Goal: Task Accomplishment & Management: Use online tool/utility

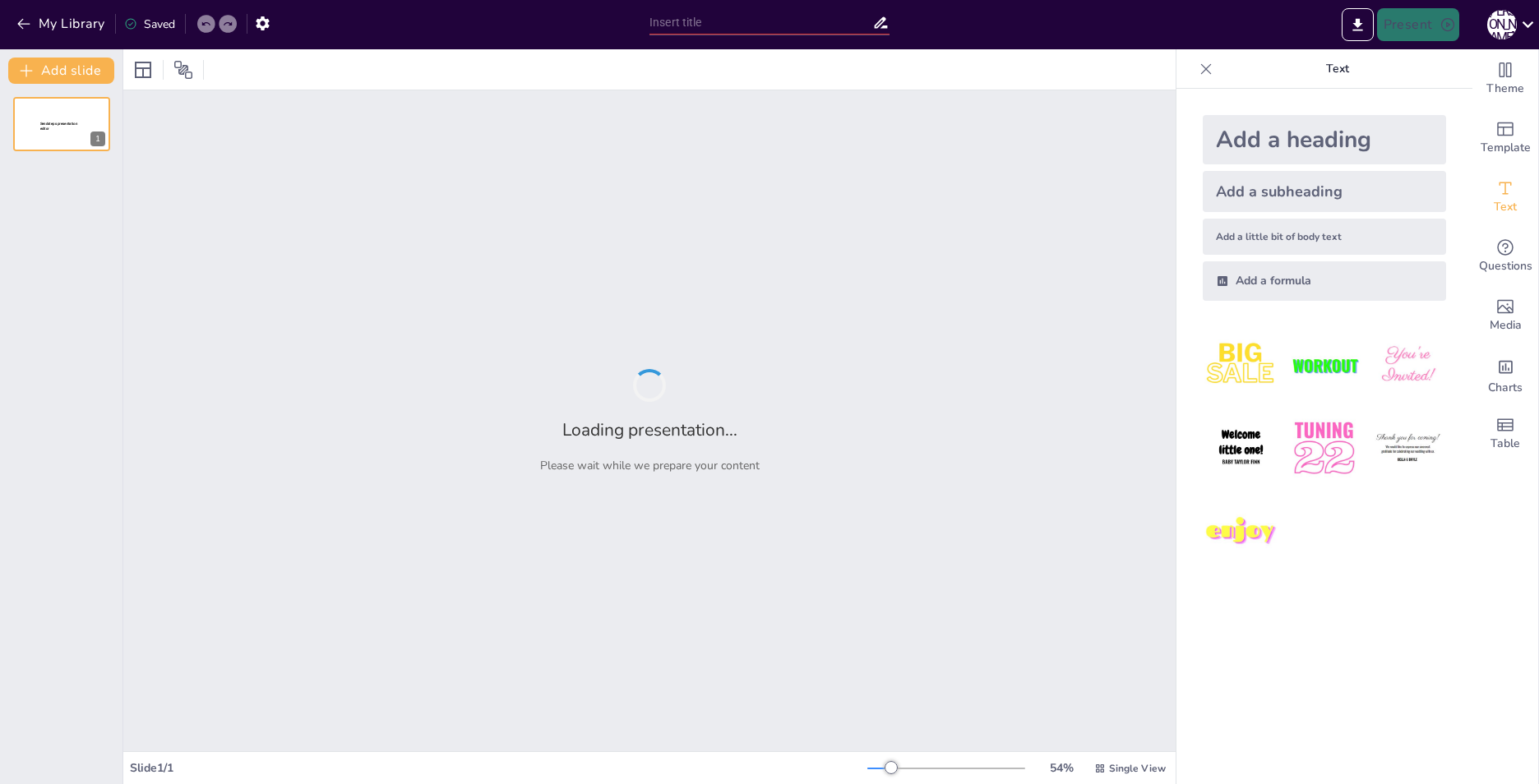
type input "New Sendsteps"
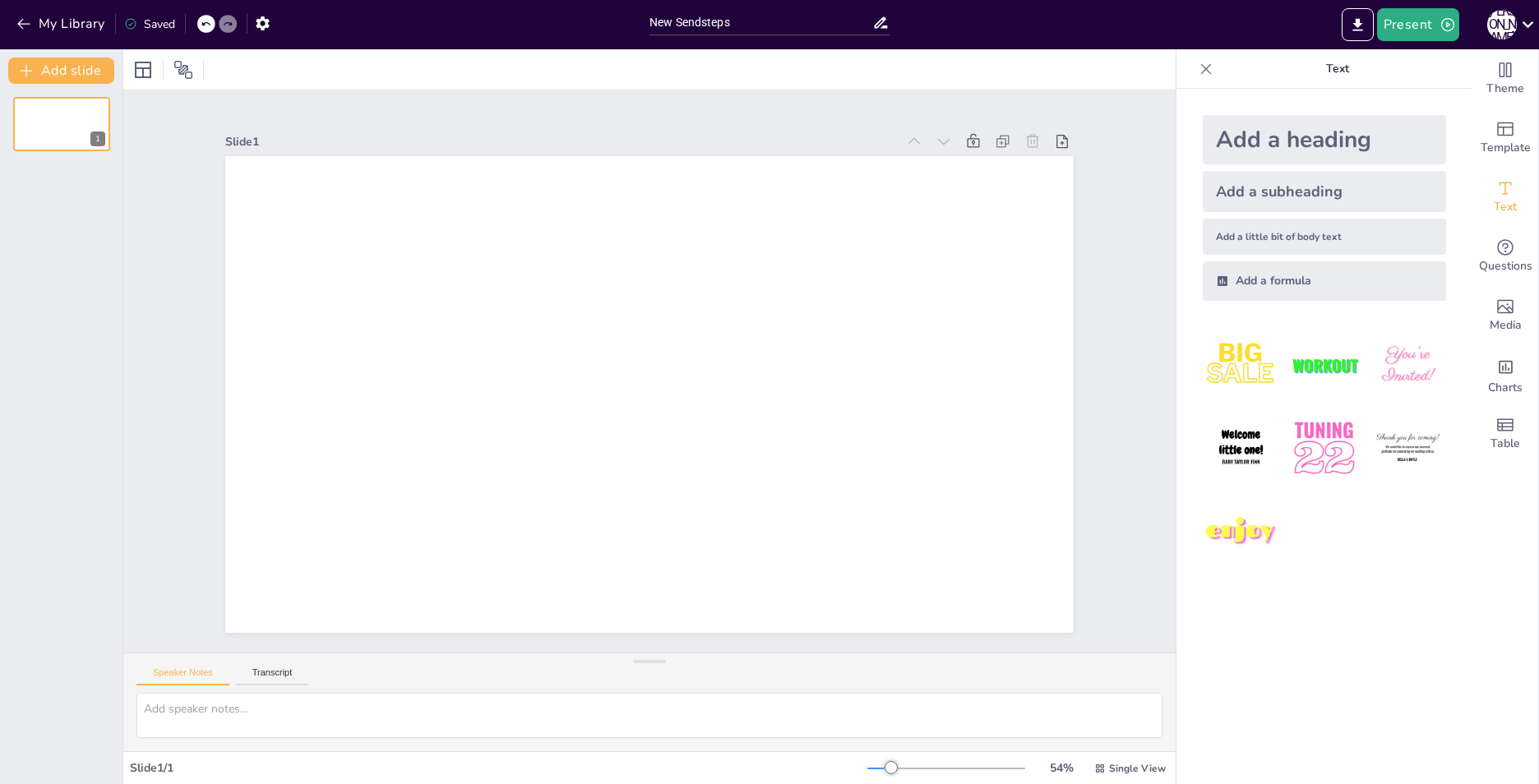
click at [1291, 130] on div "Add a heading" at bounding box center [1324, 140] width 244 height 49
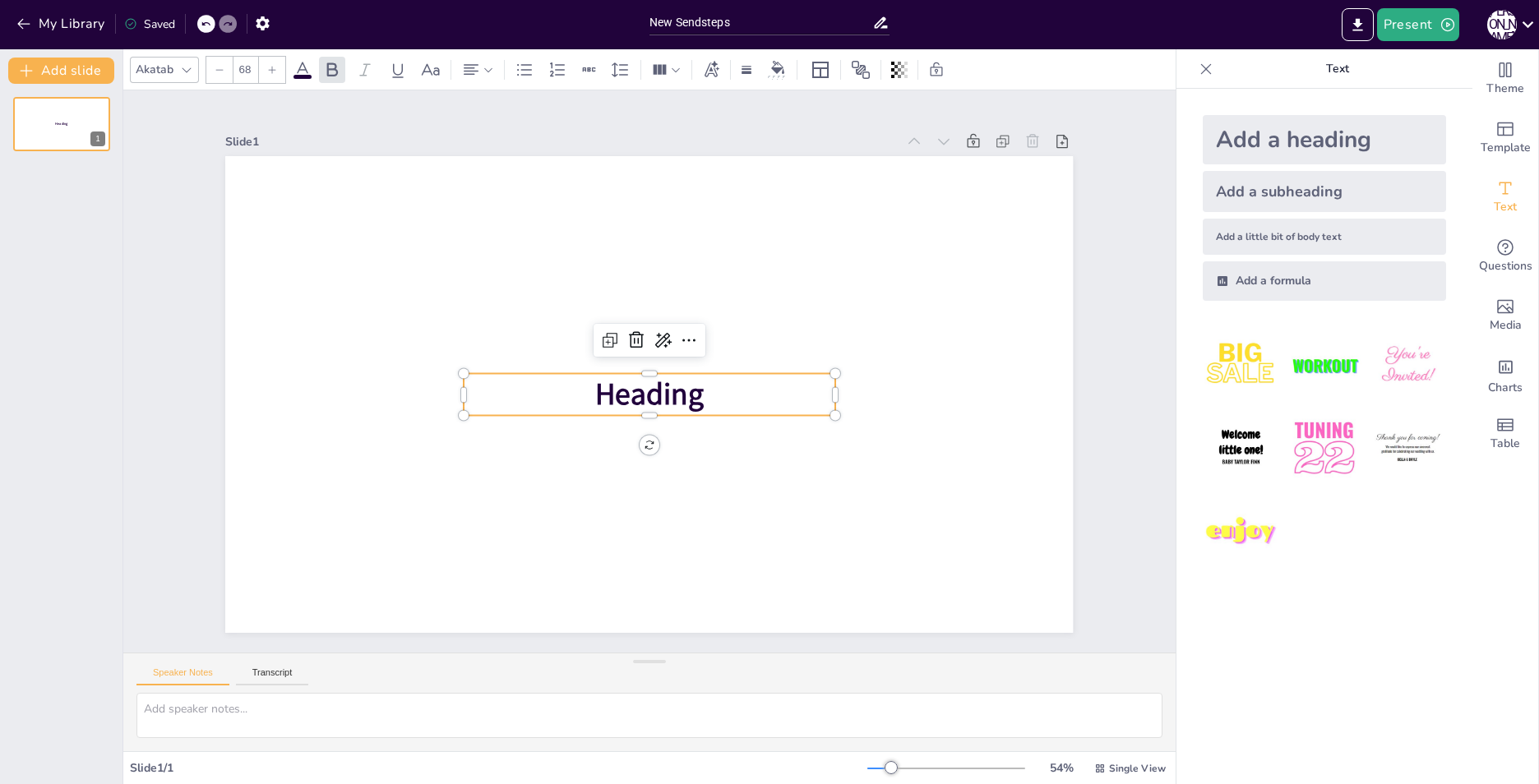
click at [704, 385] on p "Heading" at bounding box center [642, 394] width 365 height 154
click at [1317, 134] on div "Add a heading" at bounding box center [1324, 140] width 244 height 49
type input "68"
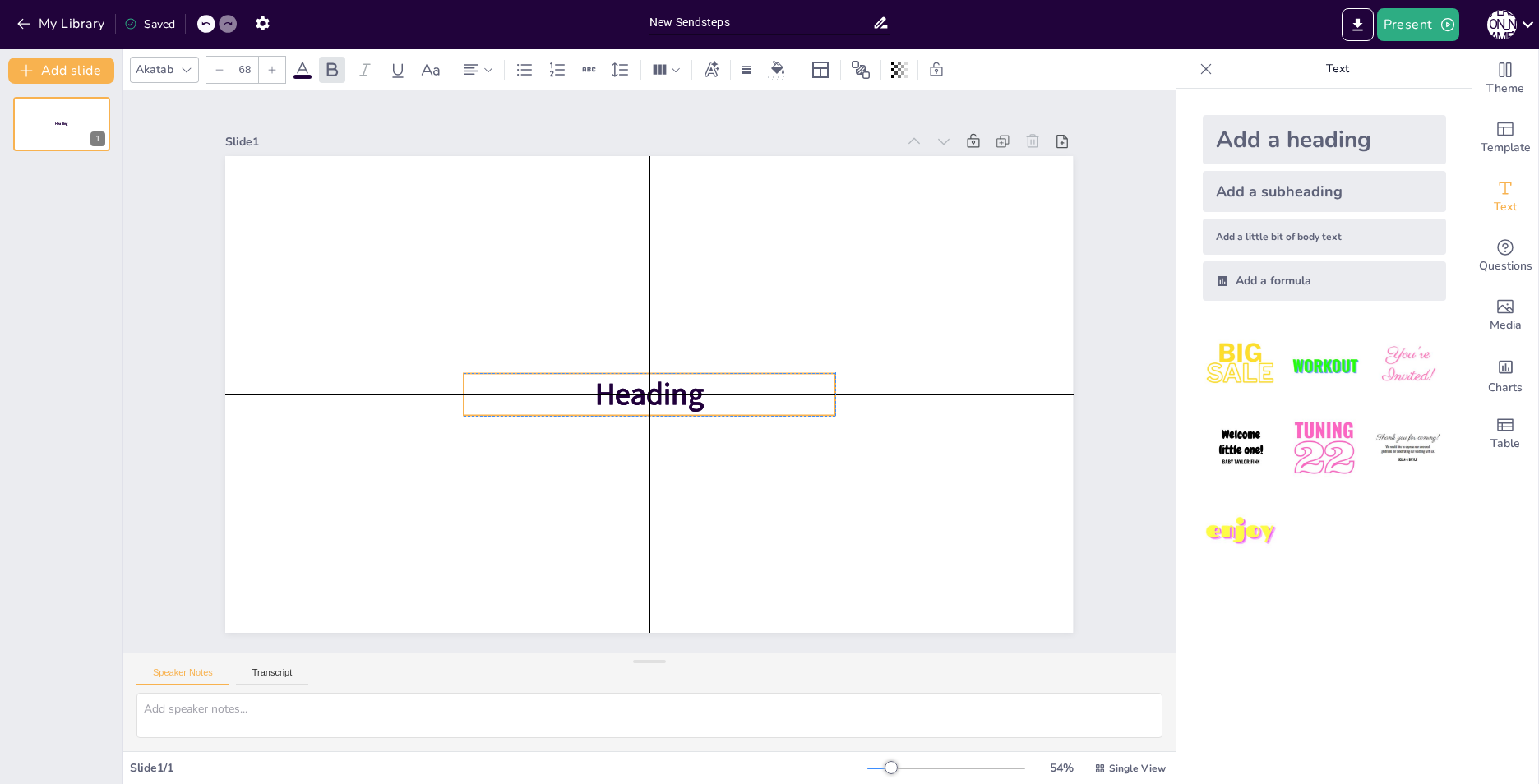
click at [805, 398] on p "Heading" at bounding box center [642, 394] width 365 height 154
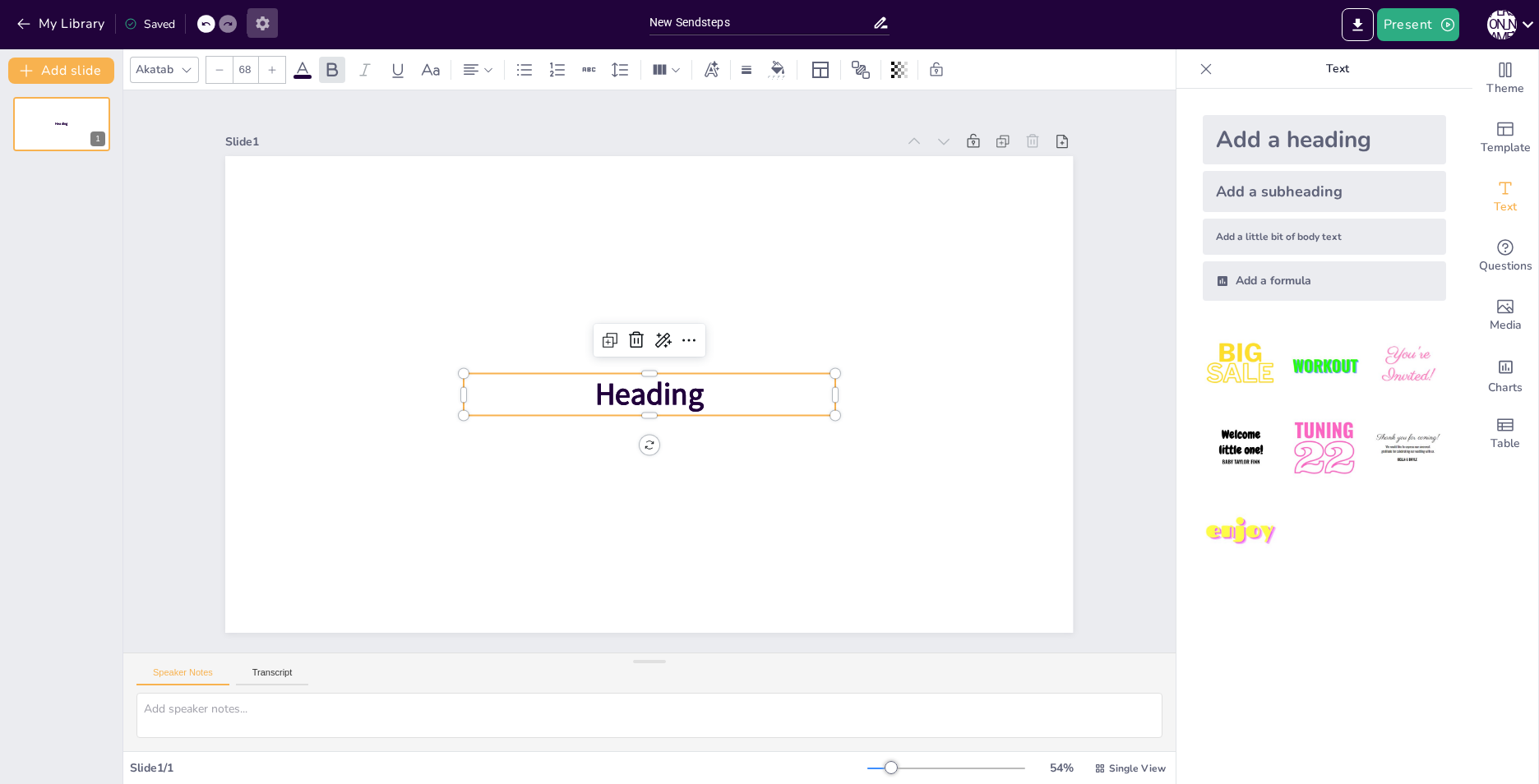
click at [264, 27] on icon "button" at bounding box center [261, 24] width 13 height 14
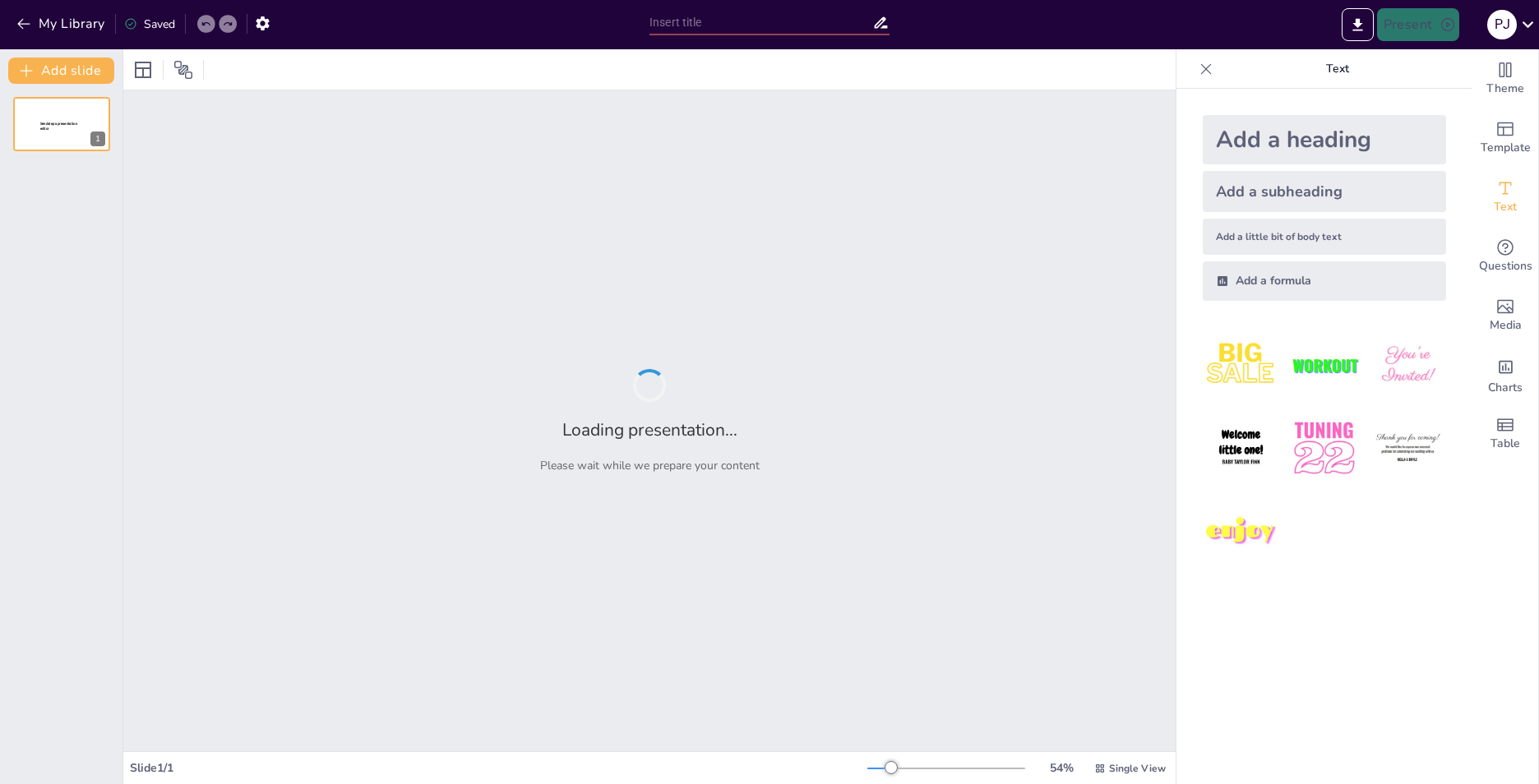
type input "New Sendsteps"
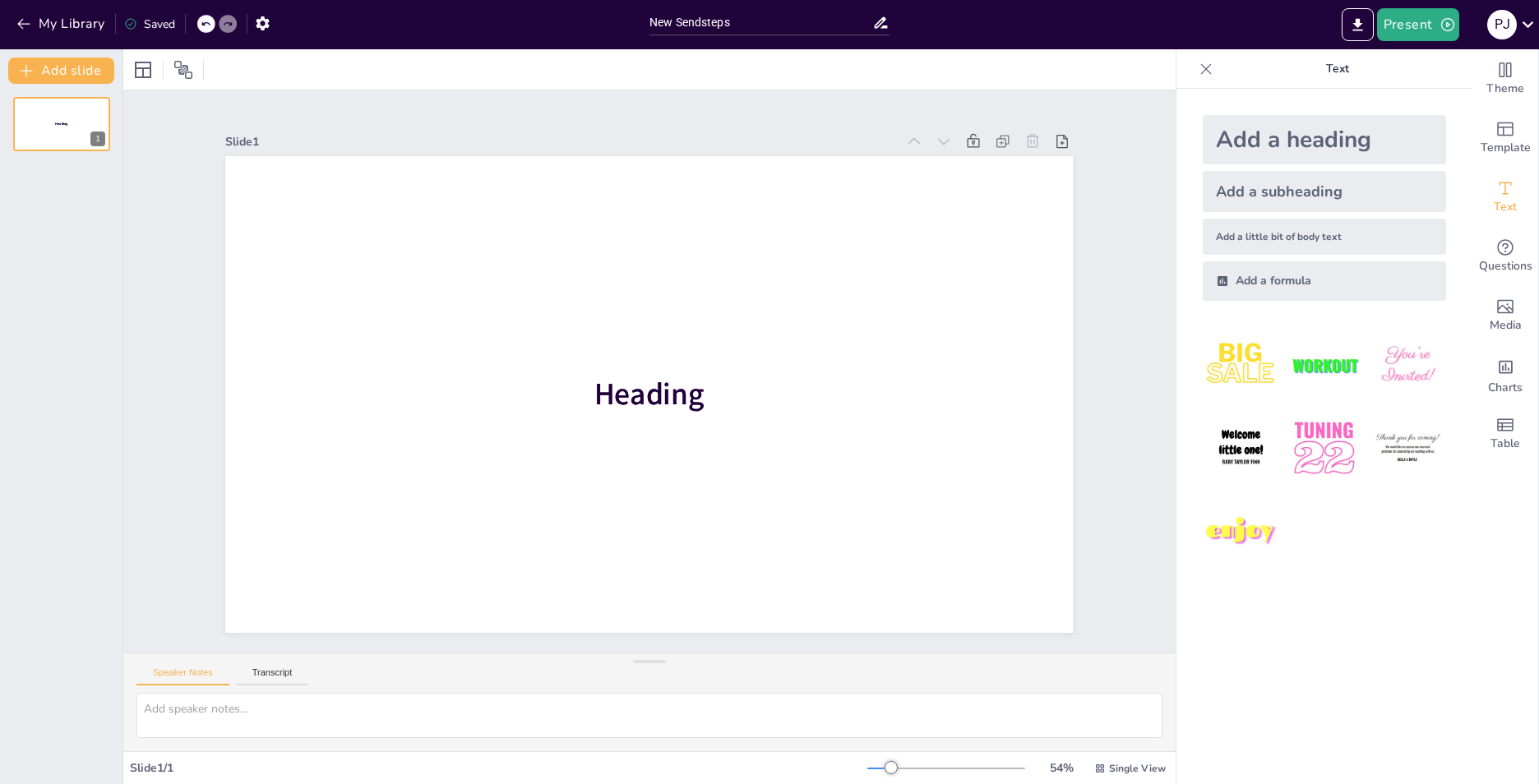
click at [1326, 136] on div "Add a heading" at bounding box center [1324, 140] width 244 height 49
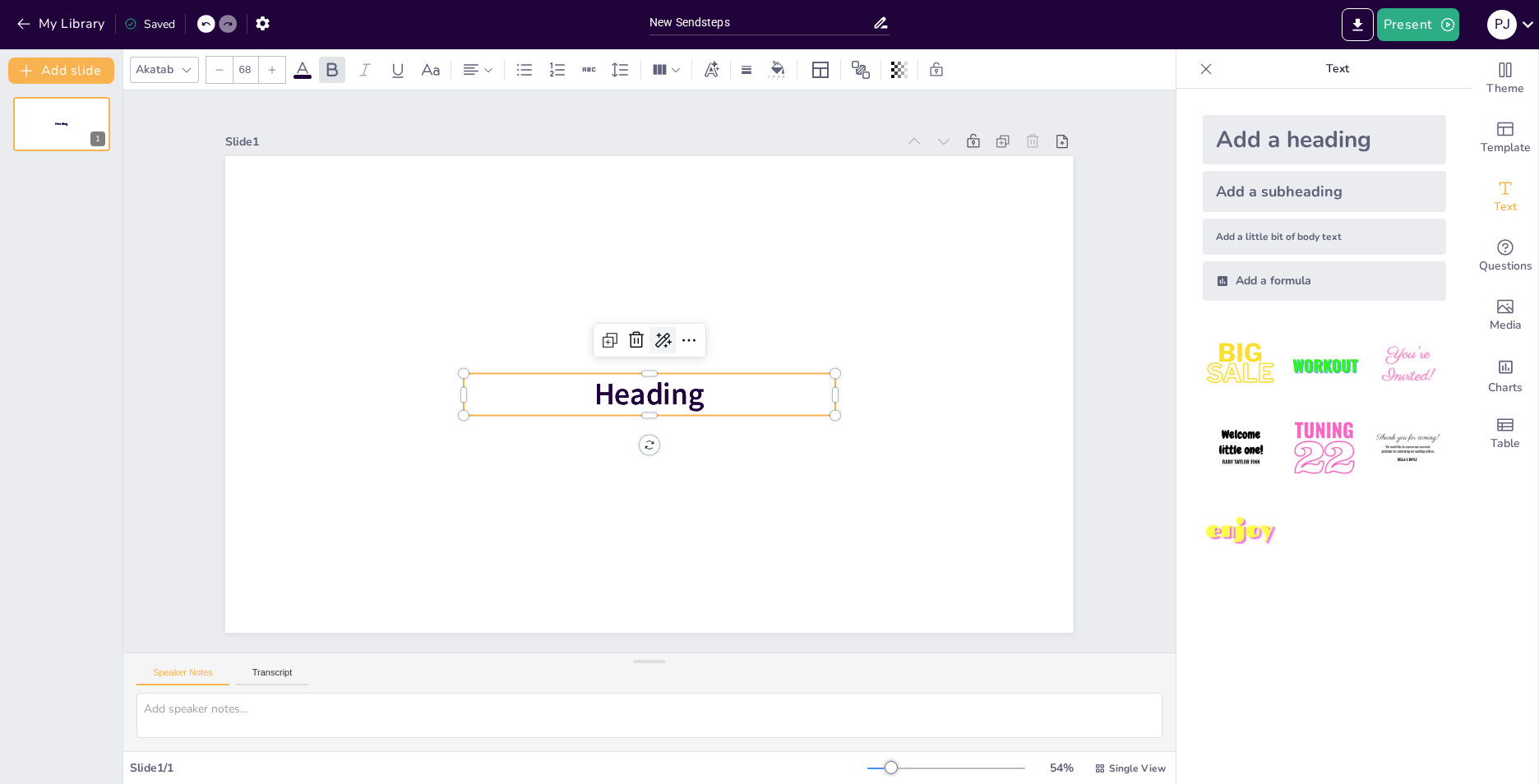
click at [660, 336] on icon at bounding box center [671, 345] width 25 height 25
click at [624, 385] on span "Heading" at bounding box center [638, 390] width 116 height 90
click at [637, 337] on icon at bounding box center [650, 338] width 27 height 27
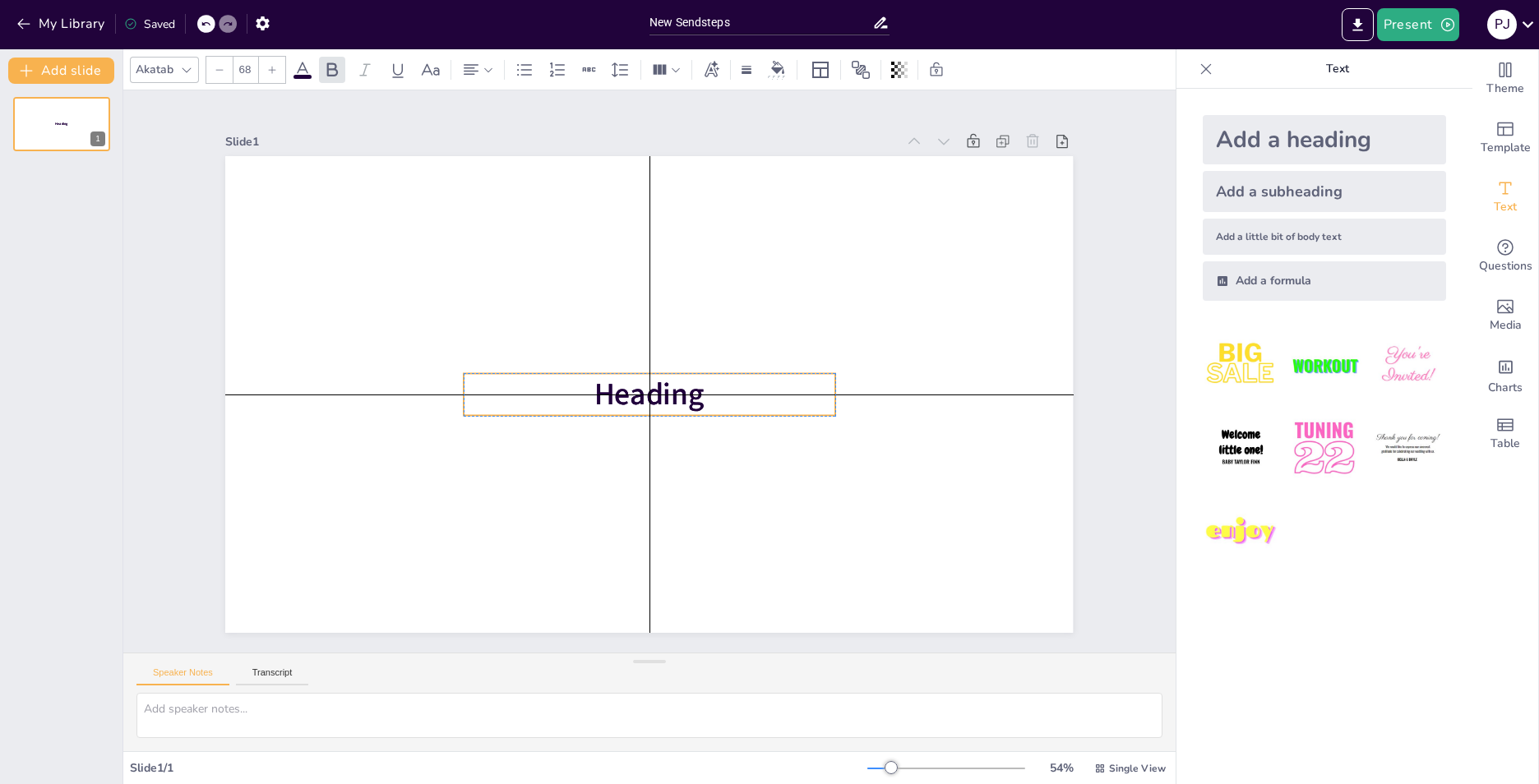
click at [651, 378] on span "Heading" at bounding box center [642, 393] width 118 height 73
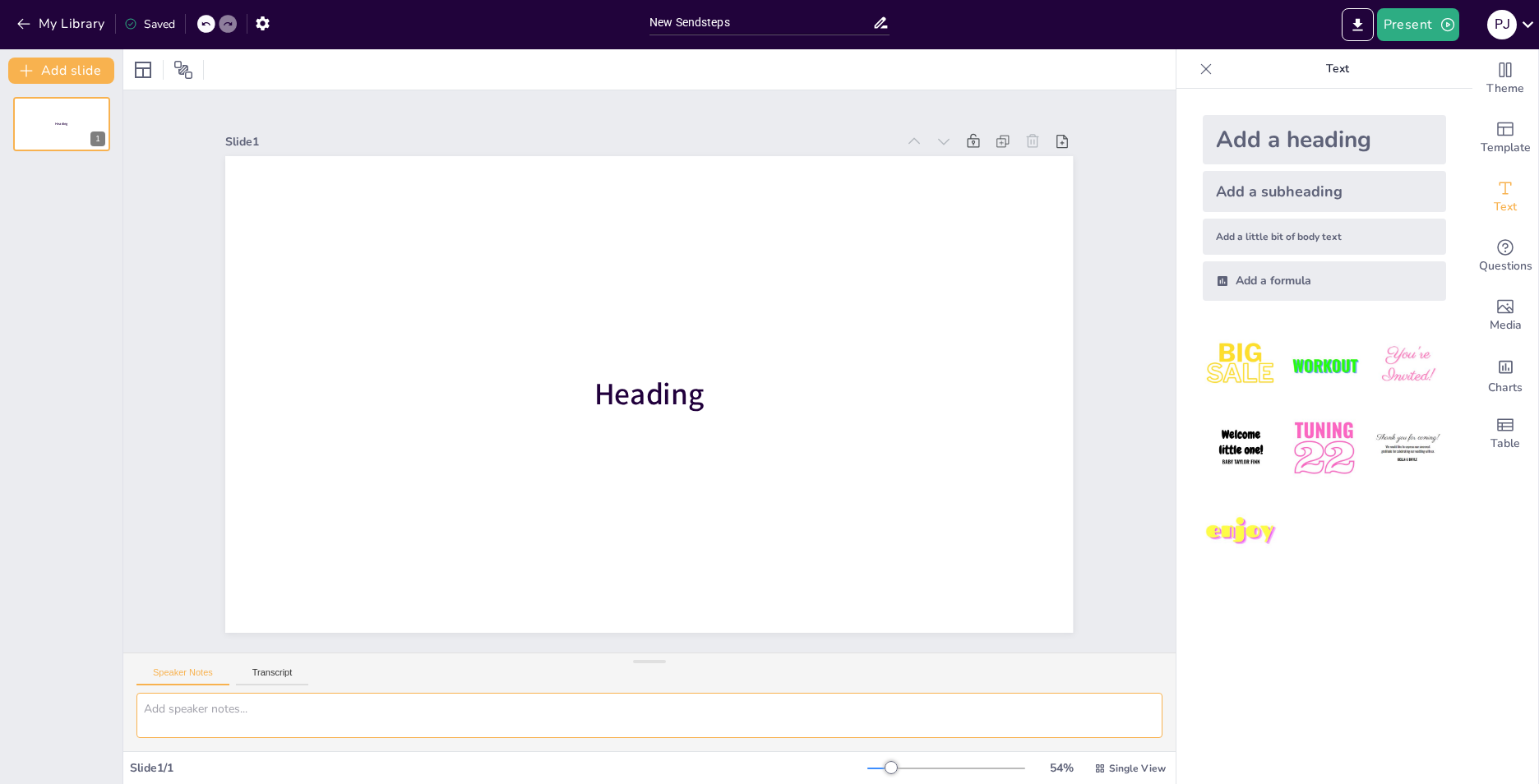
click at [264, 721] on textarea at bounding box center [650, 716] width 1026 height 46
type textarea "LOS SENTIMIENTOS Y SU INFLUENCIA EN LA TOMA DE DECISIONES"
click at [1292, 133] on div "Add a heading" at bounding box center [1324, 140] width 244 height 49
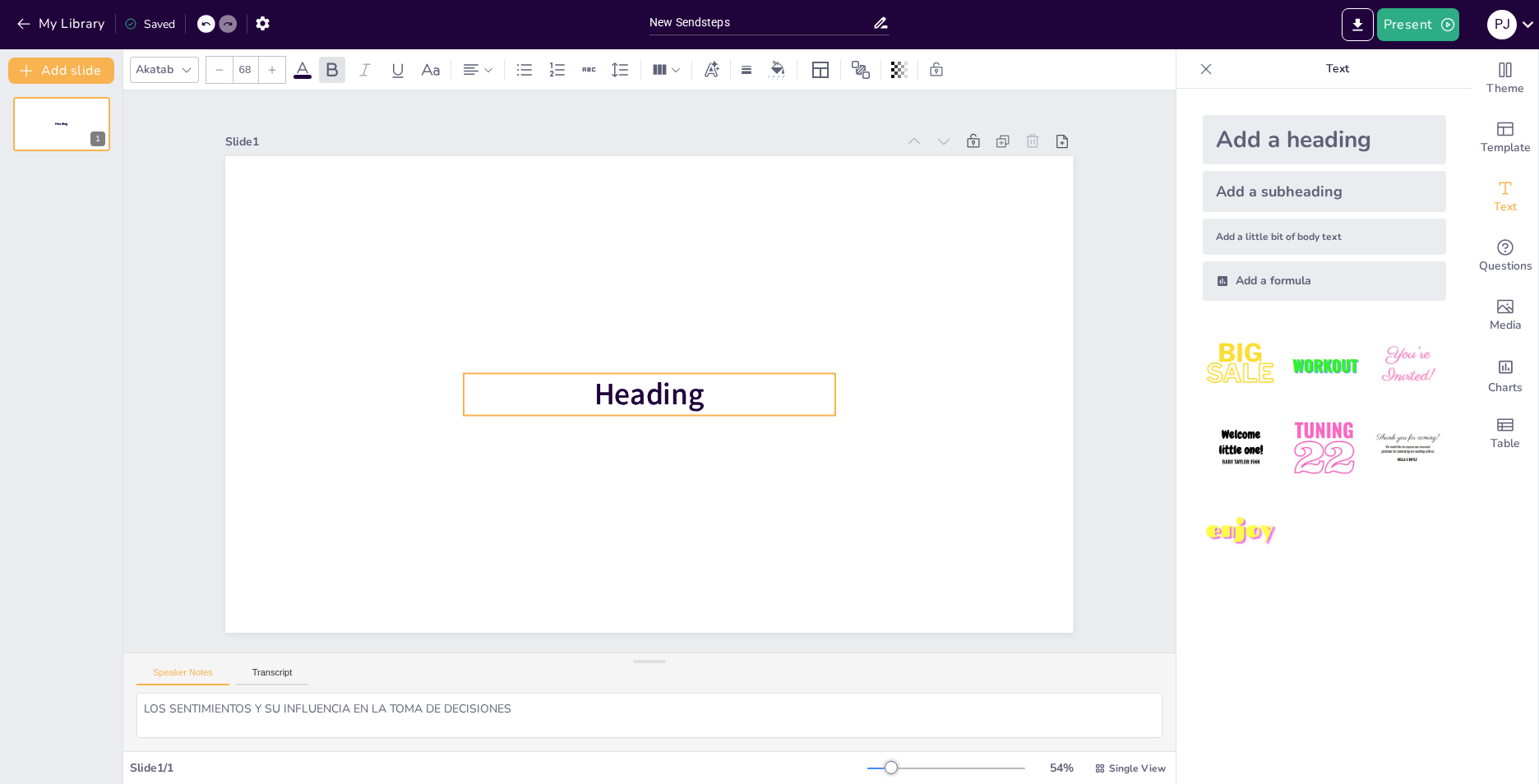
click at [636, 441] on div "Heading Heading 0 °" at bounding box center [642, 393] width 954 height 715
click at [636, 441] on div "Heading Heading" at bounding box center [631, 384] width 883 height 965
click at [684, 342] on icon at bounding box center [696, 353] width 25 height 25
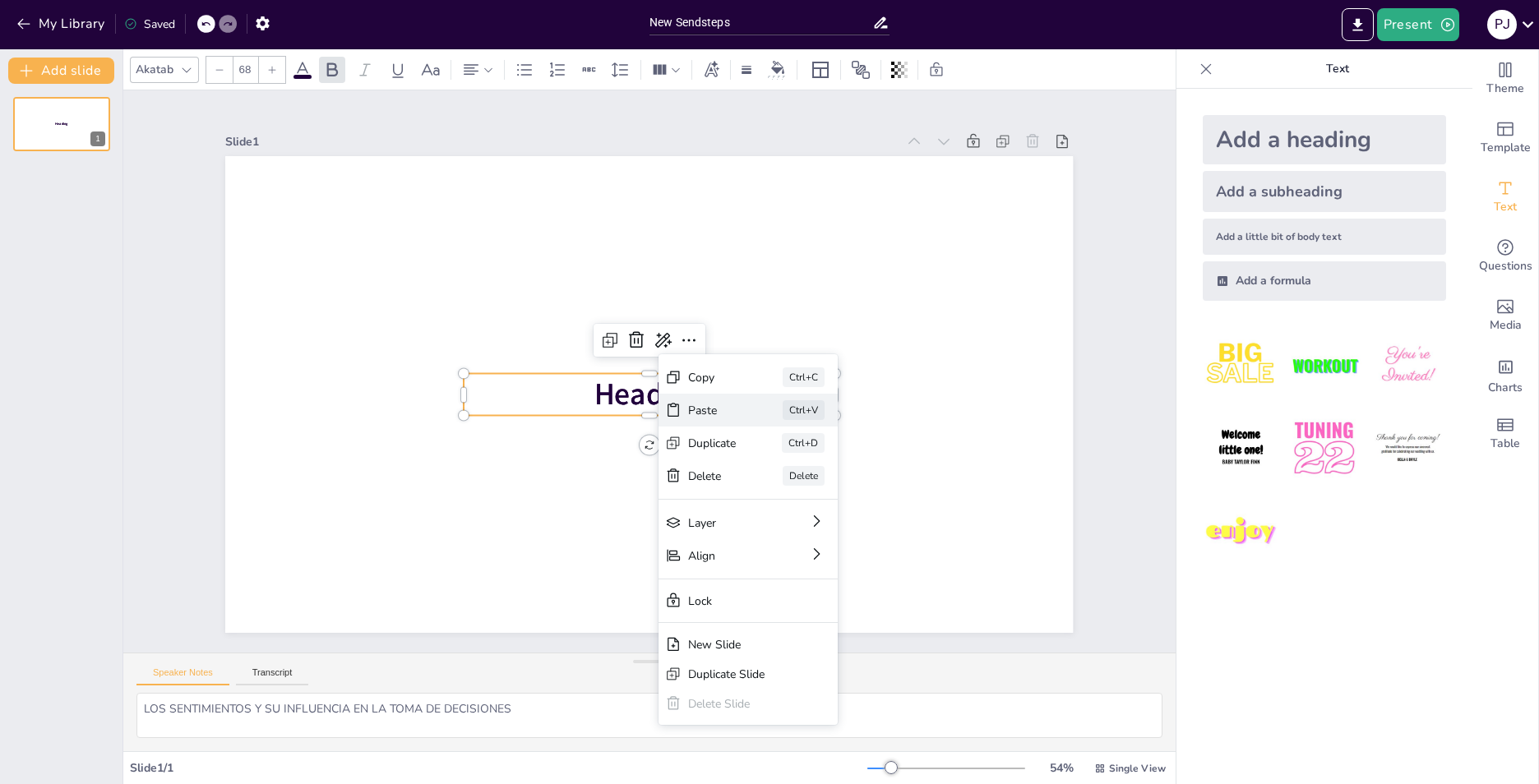
click at [796, 509] on div "Paste" at bounding box center [821, 519] width 51 height 21
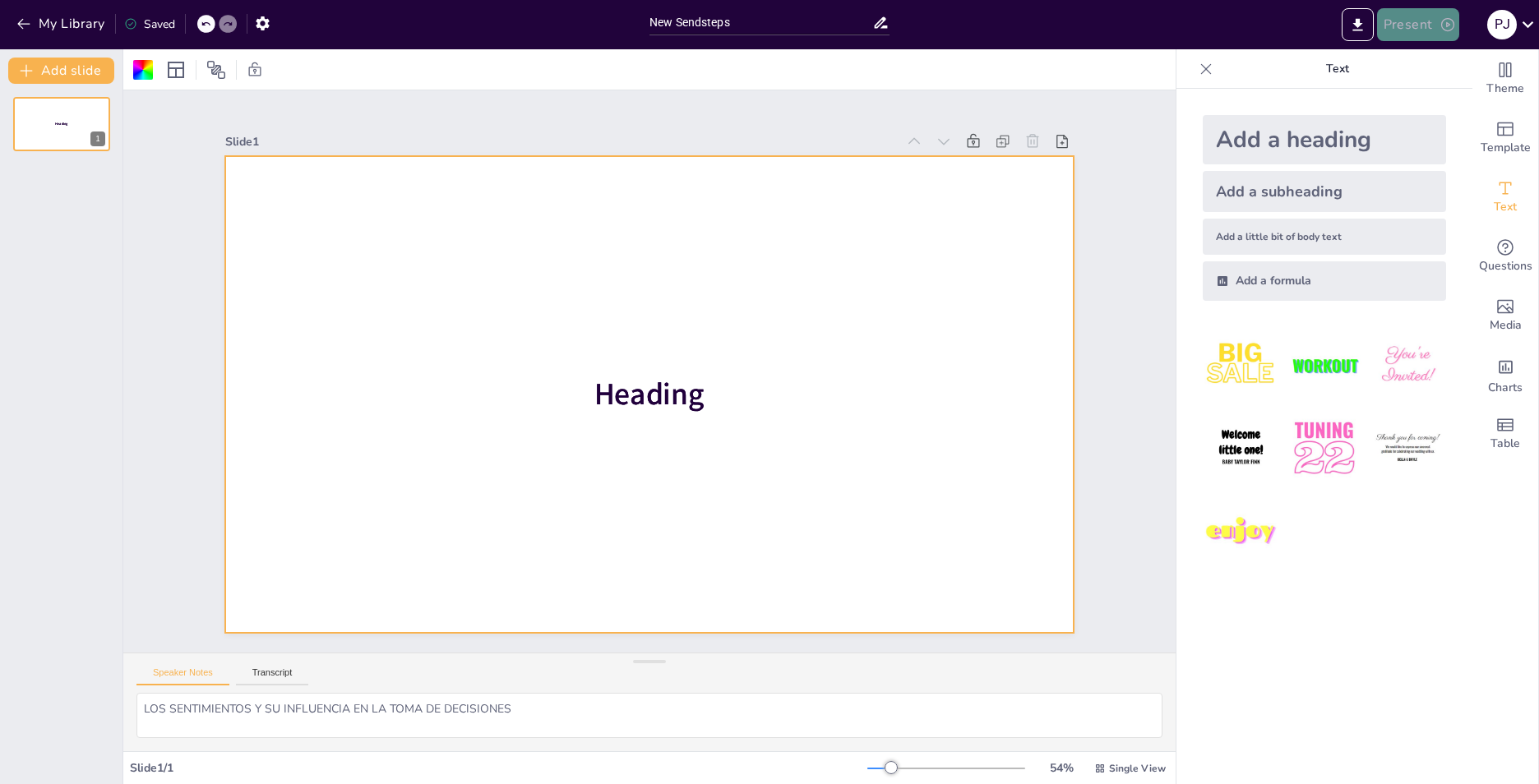
click at [1440, 28] on icon "button" at bounding box center [1448, 25] width 17 height 17
click at [1436, 64] on li "Vista previa de la presentación" at bounding box center [1466, 60] width 175 height 27
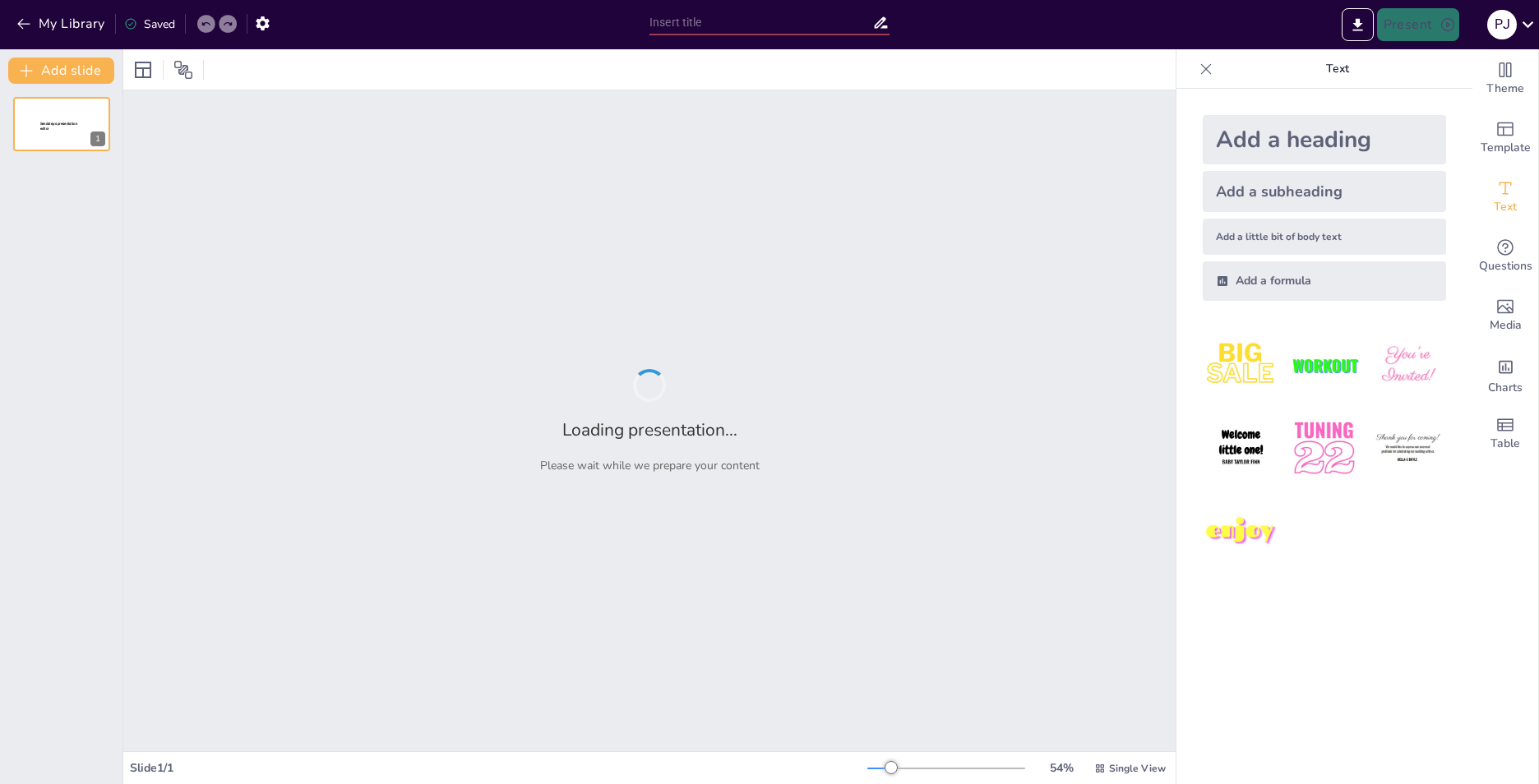
type input "New Sendsteps"
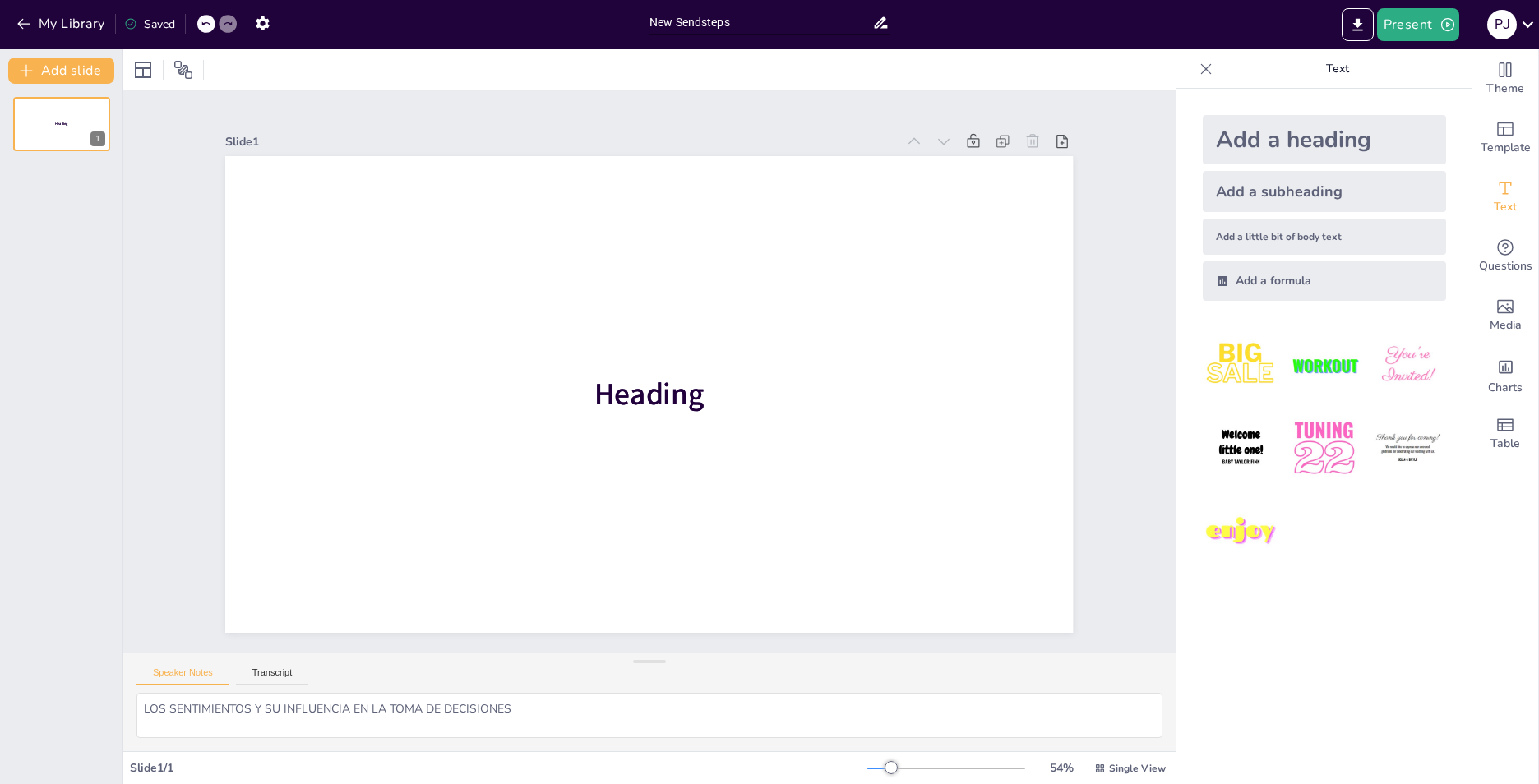
click at [159, 22] on div "Saved" at bounding box center [149, 25] width 51 height 16
click at [1278, 196] on div "Add a subheading" at bounding box center [1324, 192] width 244 height 42
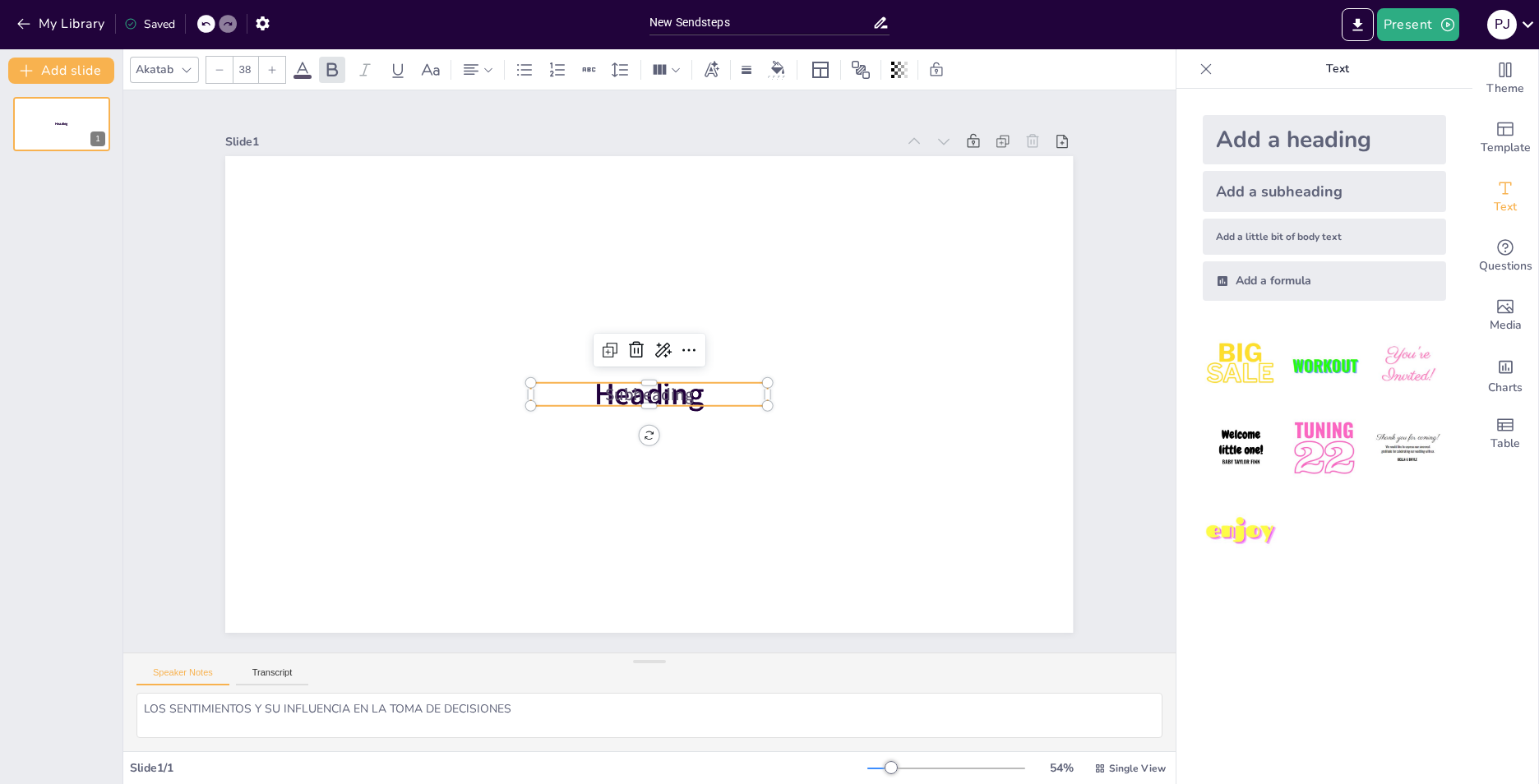
click at [1276, 191] on div "Add a subheading" at bounding box center [1324, 192] width 244 height 42
type input "38"
click at [207, 22] on icon at bounding box center [206, 24] width 10 height 10
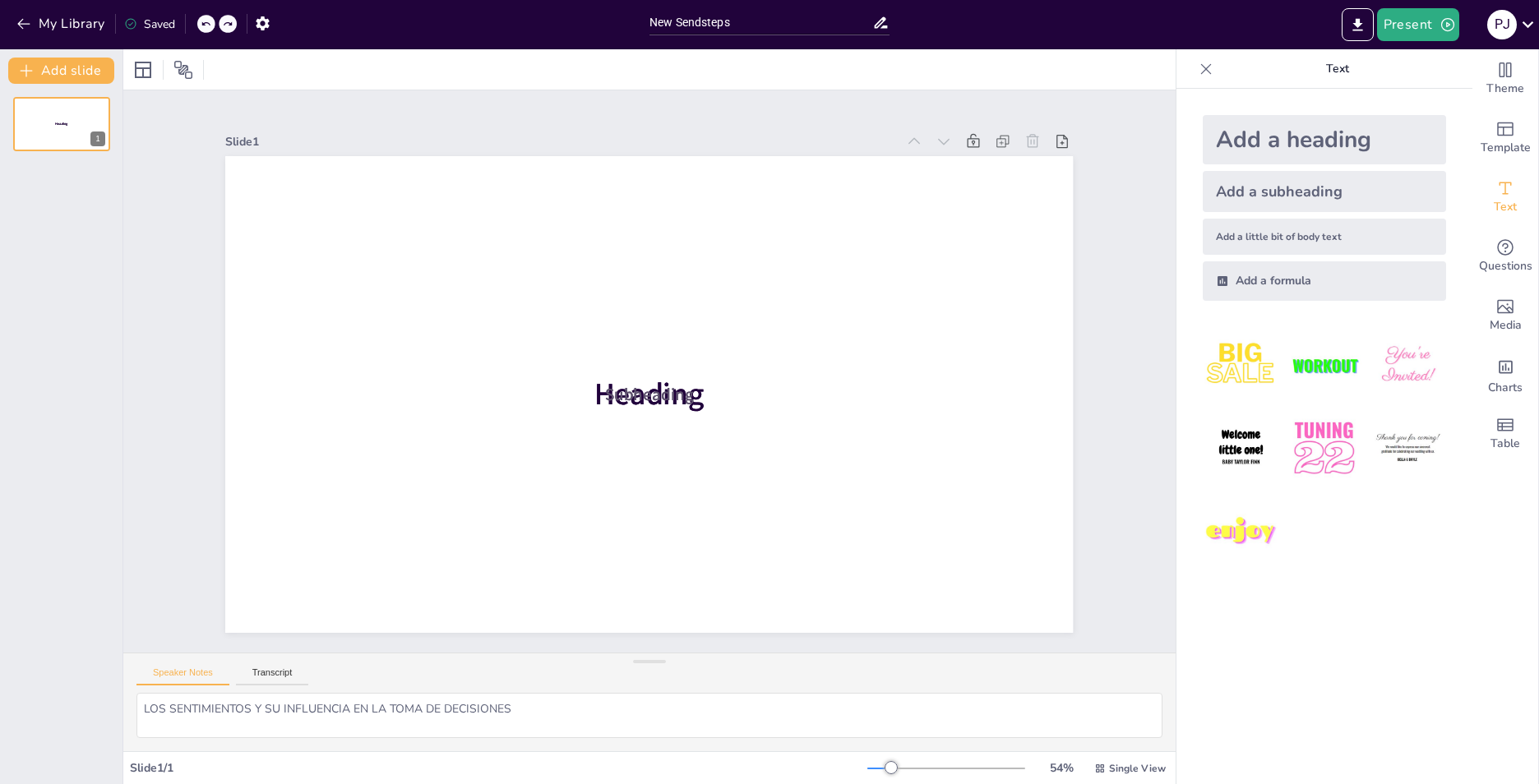
click at [209, 25] on icon at bounding box center [206, 24] width 10 height 10
click at [1400, 358] on img at bounding box center [1407, 364] width 76 height 76
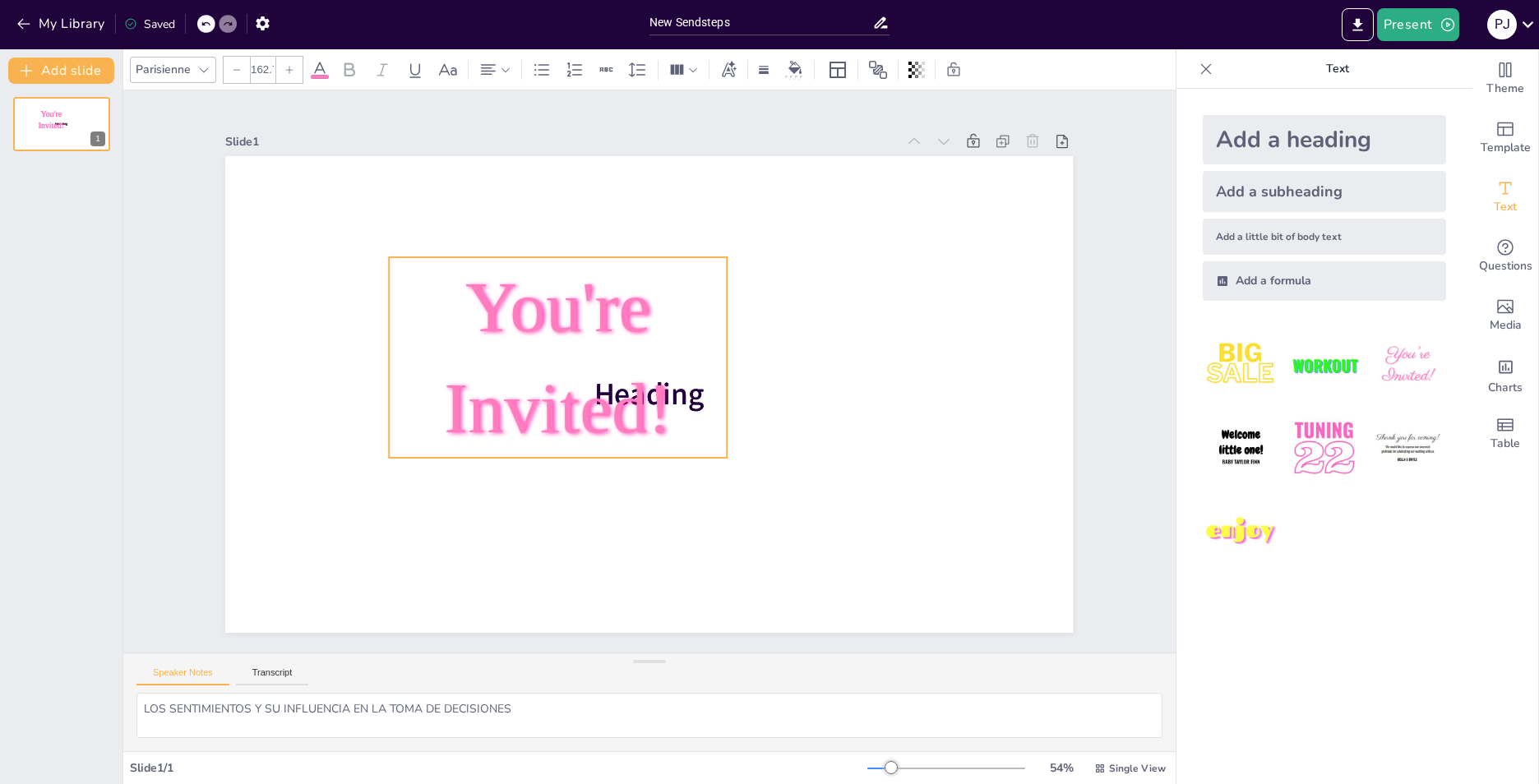
click at [550, 480] on div "Heading Heading You're Invited! 0 °" at bounding box center [642, 393] width 954 height 715
click at [550, 480] on div "Heading Heading You're Invited! 0 °" at bounding box center [649, 394] width 848 height 476
click at [743, 230] on icon at bounding box center [753, 241] width 21 height 22
click at [593, 270] on span "Rewrite" at bounding box center [582, 274] width 40 height 16
click at [278, 671] on button "Transcript" at bounding box center [272, 676] width 73 height 18
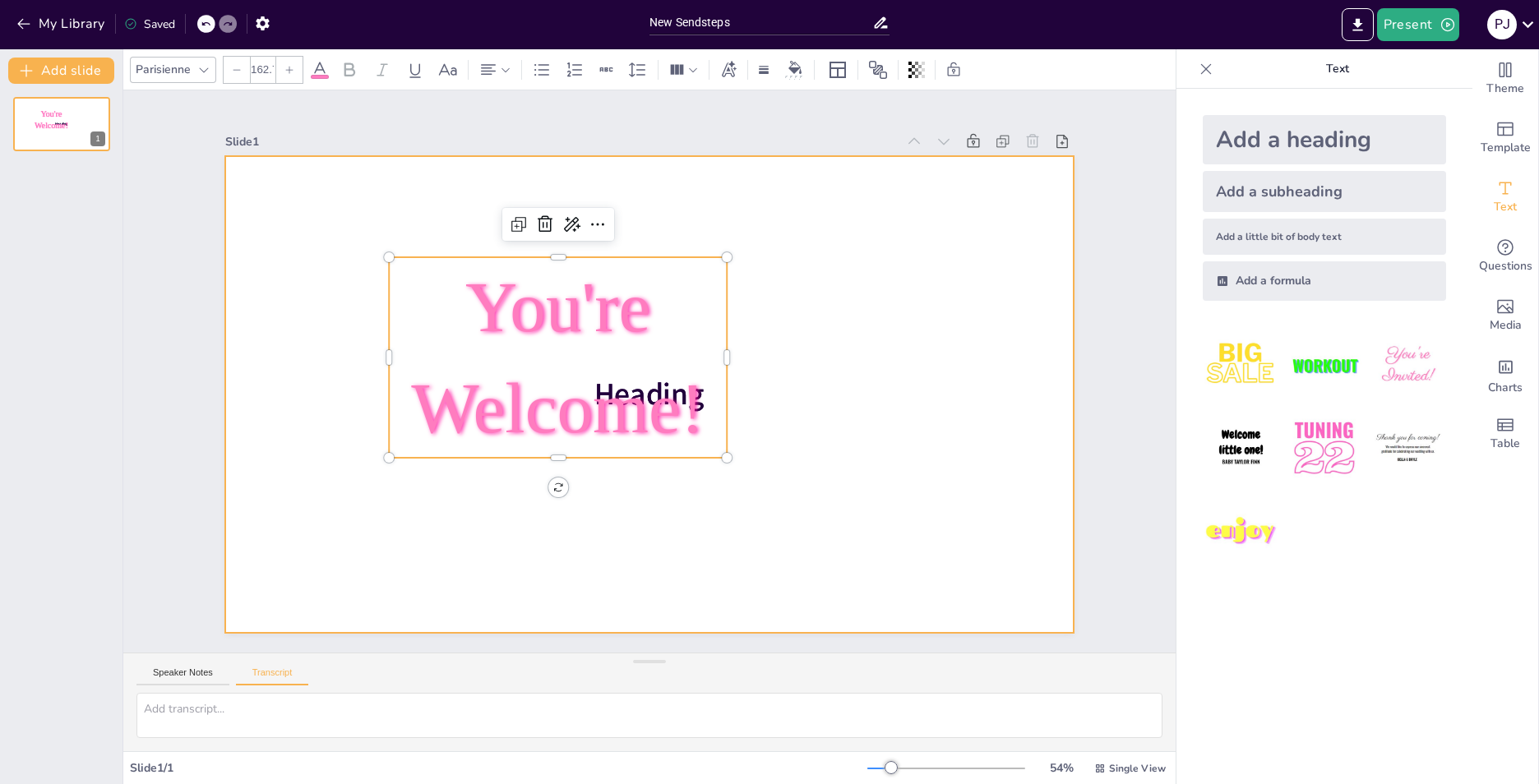
click at [549, 496] on div at bounding box center [634, 388] width 949 height 922
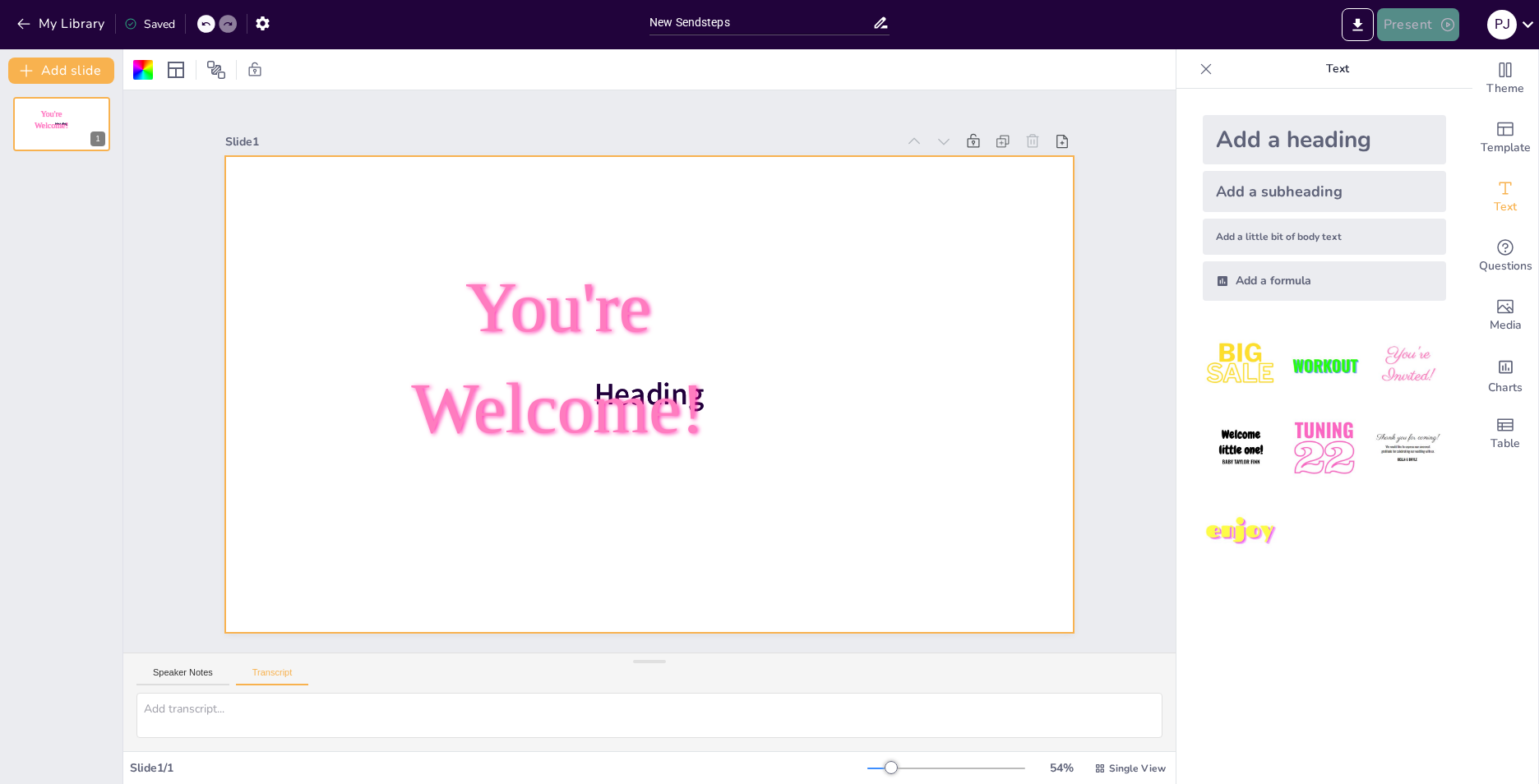
click at [1403, 26] on button "Present" at bounding box center [1417, 24] width 82 height 33
click at [1424, 99] on li "Reproducir presentación" at bounding box center [1466, 101] width 175 height 27
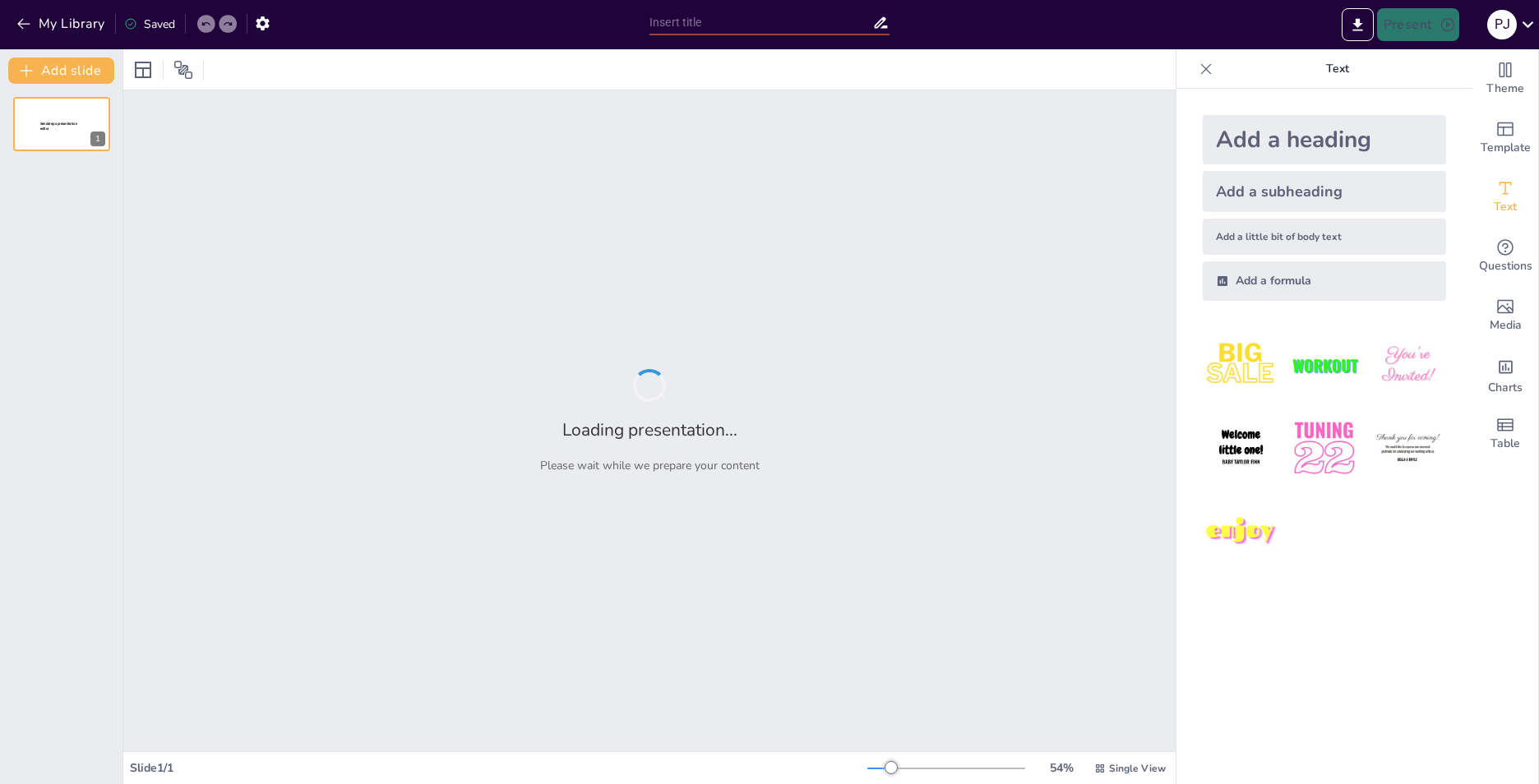
type input "New Sendsteps"
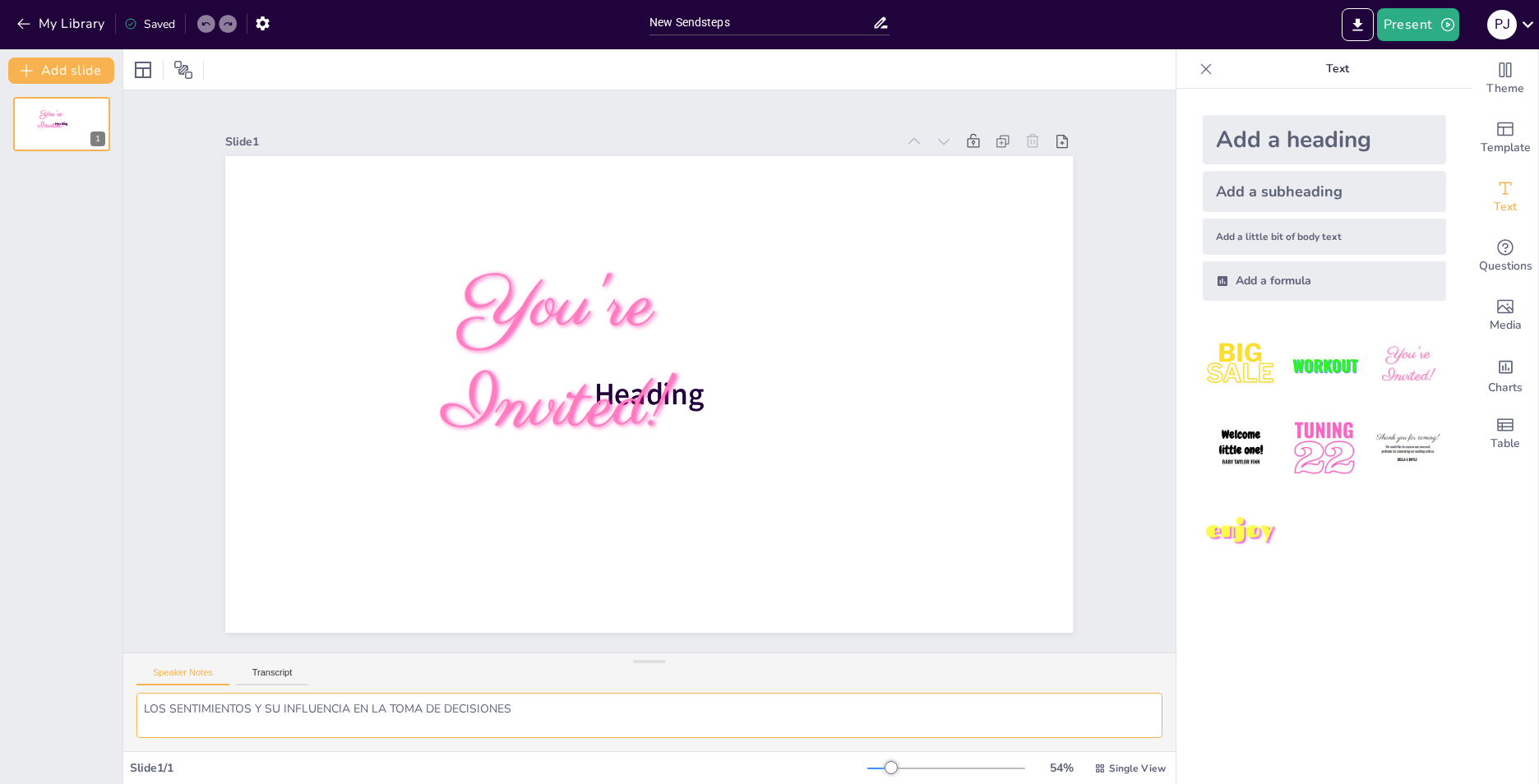
click at [596, 723] on textarea "LOS SENTIMIENTOS Y SU INFLUENCIA EN LA TOMA DE DECISIONES" at bounding box center [650, 716] width 1026 height 46
click at [92, 65] on button "Add slide" at bounding box center [60, 70] width 106 height 27
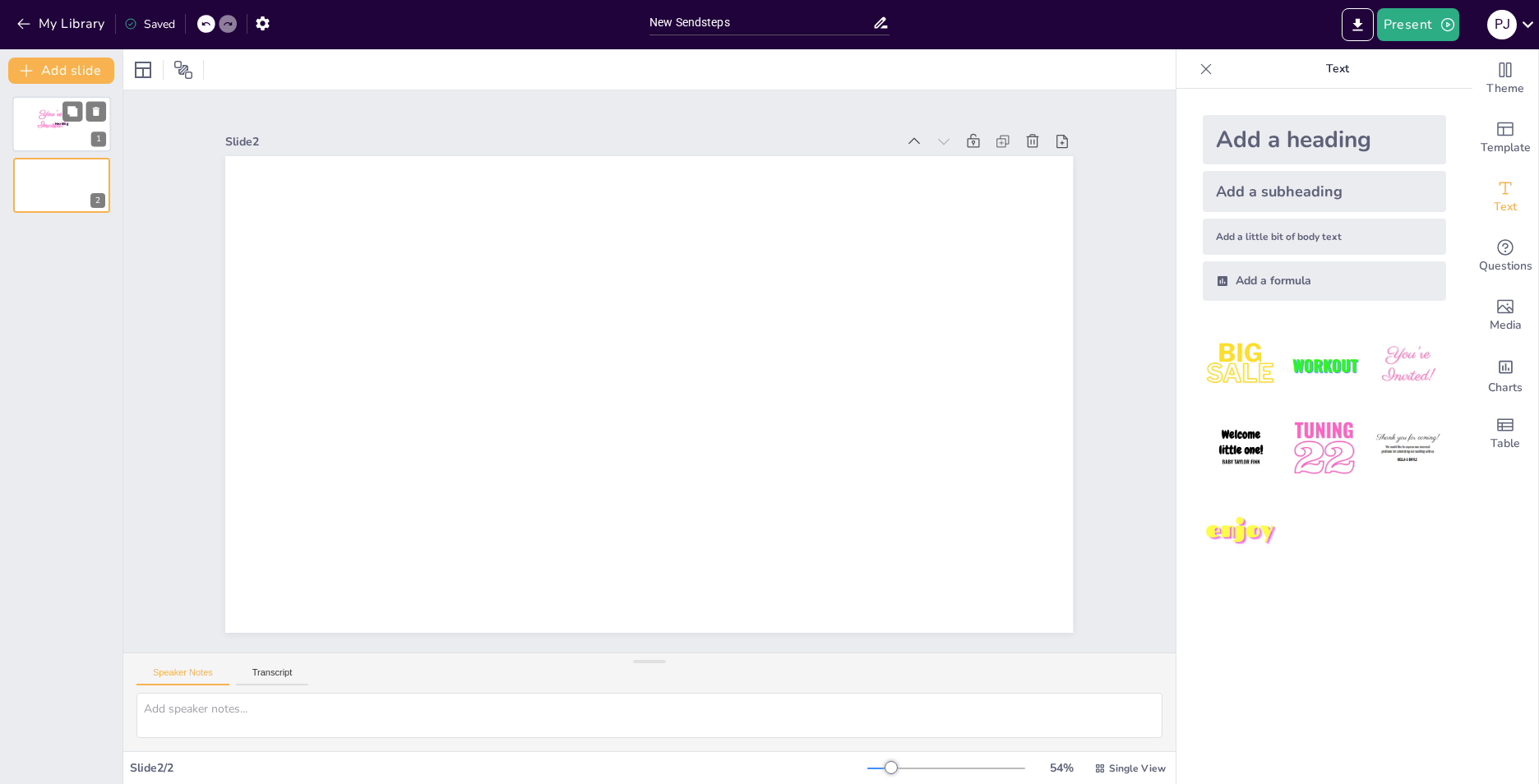
click at [81, 124] on p "Heading" at bounding box center [62, 124] width 44 height 5
type textarea "LOS SENTIMIENTOS Y SU INFLUENCIA EN LA TOMA DE DECISIONES"
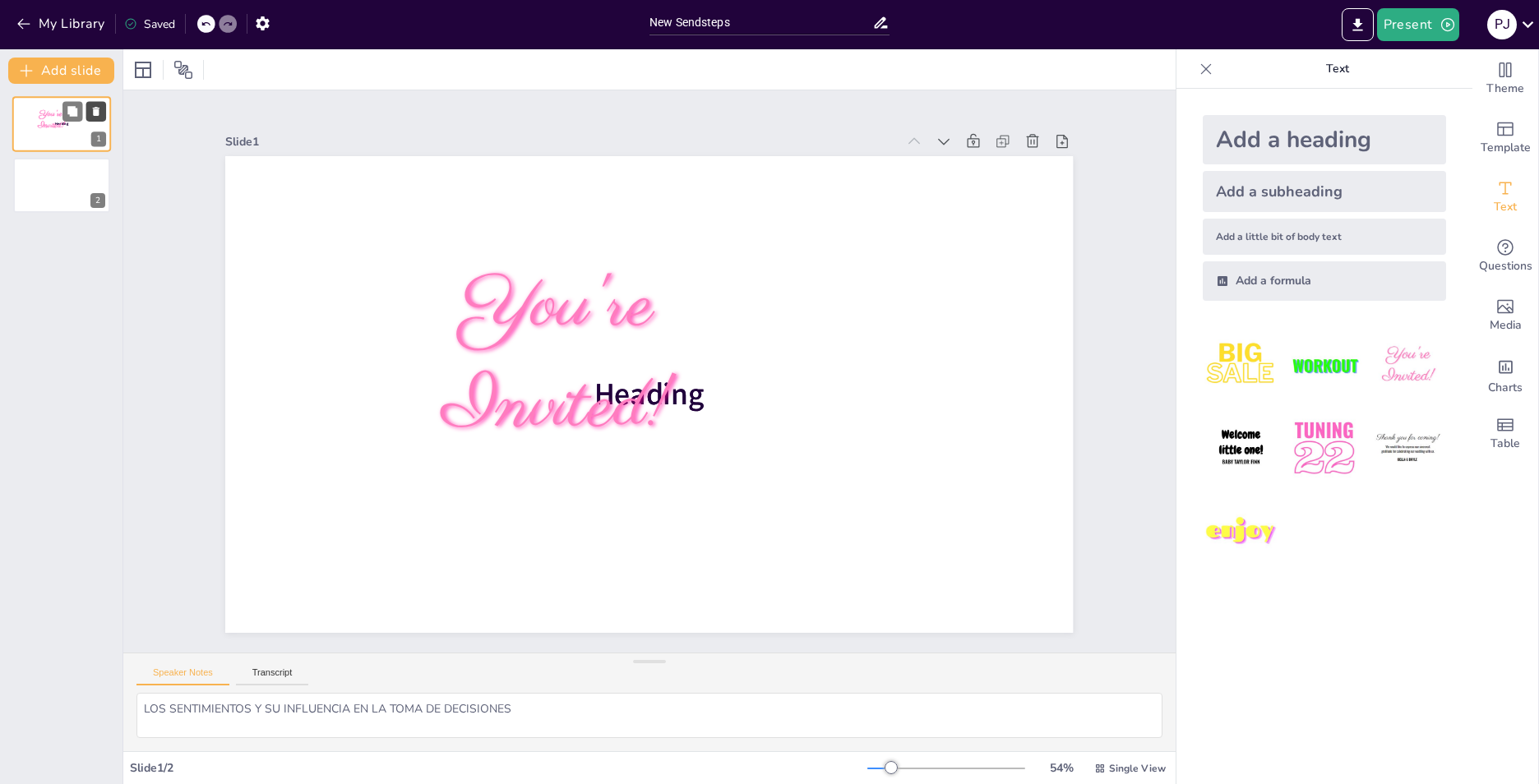
click at [101, 107] on icon at bounding box center [96, 112] width 12 height 12
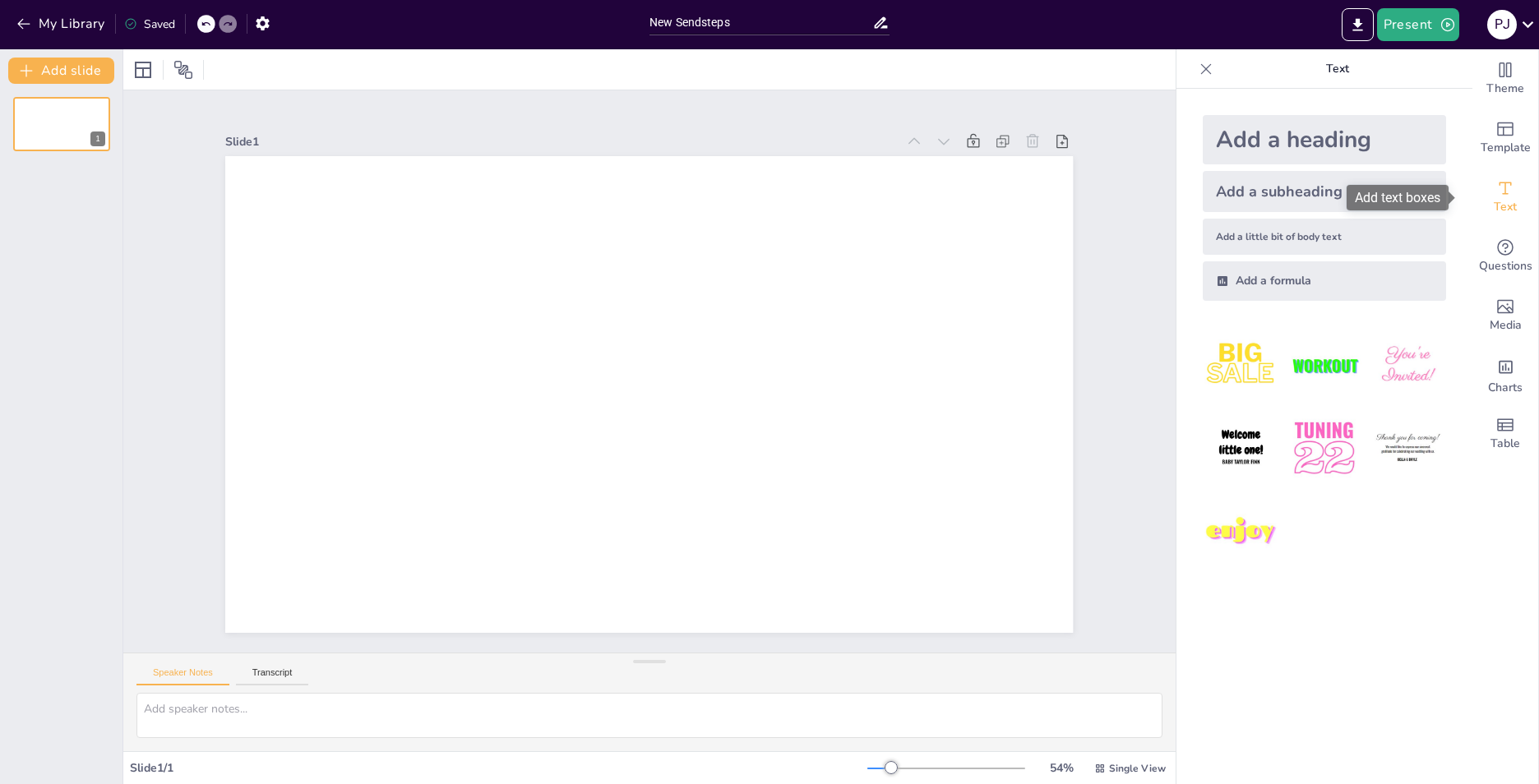
click at [1493, 199] on span "Text" at bounding box center [1504, 207] width 23 height 18
click at [881, 25] on icon at bounding box center [880, 22] width 17 height 17
click at [841, 22] on input "New Sendsteps" at bounding box center [761, 23] width 223 height 24
click at [280, 670] on button "Transcript" at bounding box center [272, 676] width 73 height 18
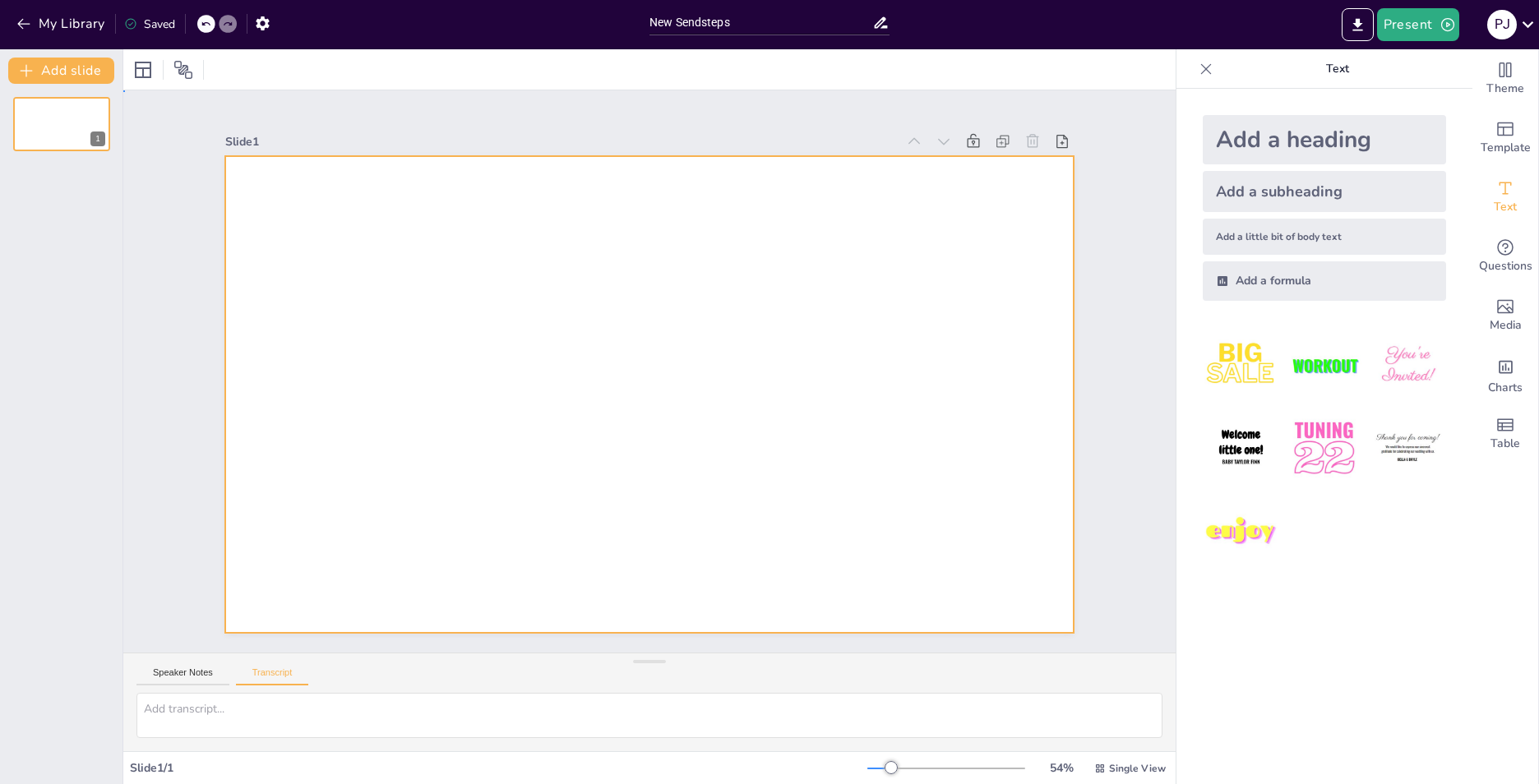
click at [612, 381] on div at bounding box center [648, 348] width 893 height 563
click at [1246, 138] on div "Add a heading" at bounding box center [1324, 140] width 244 height 49
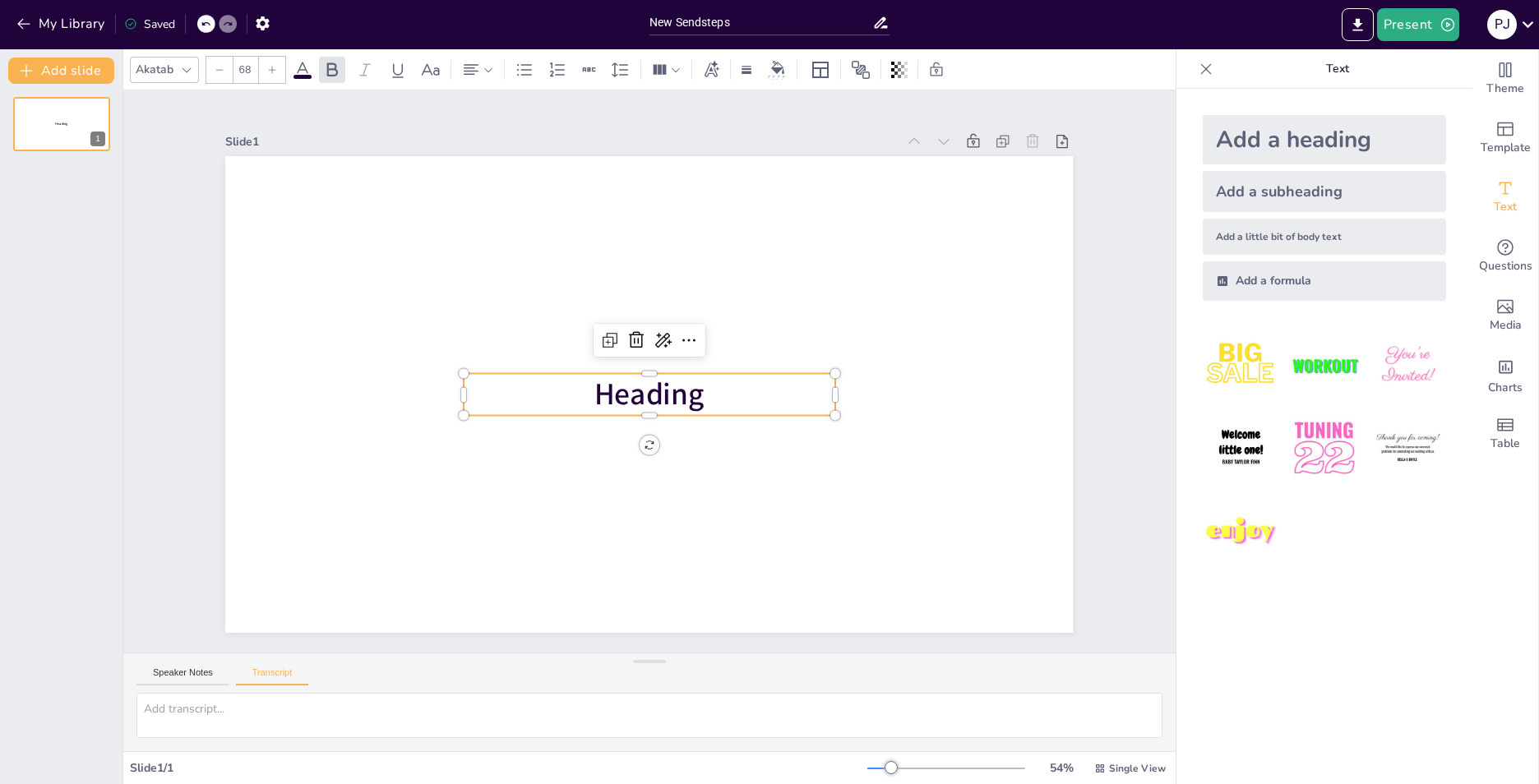
click at [617, 380] on span "Heading" at bounding box center [640, 392] width 117 height 82
click at [617, 389] on span "Heading" at bounding box center [649, 395] width 110 height 42
click at [617, 390] on span "Heading" at bounding box center [628, 380] width 82 height 117
click at [631, 389] on p at bounding box center [647, 394] width 373 height 80
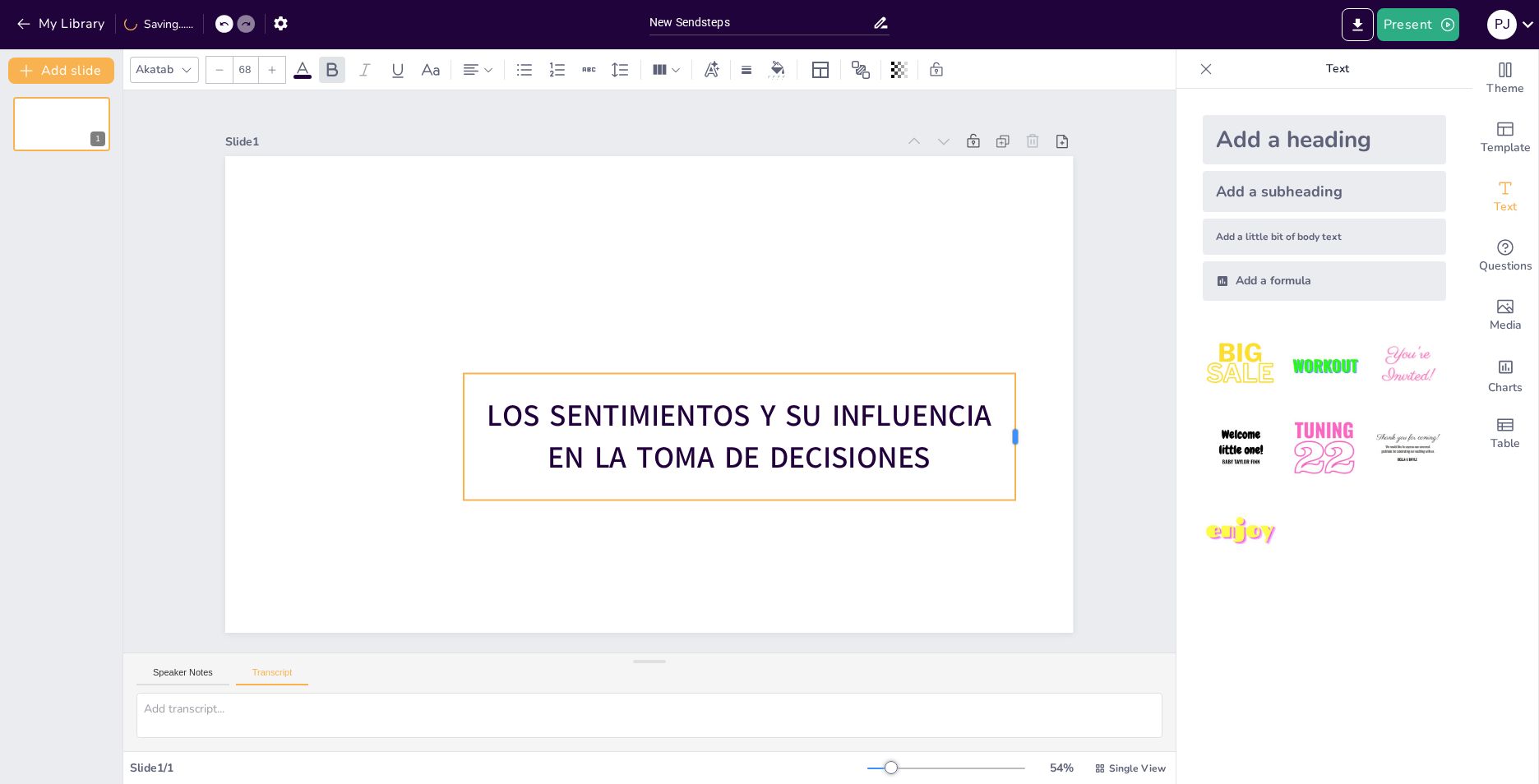
drag, startPoint x: 827, startPoint y: 428, endPoint x: 1007, endPoint y: 426, distance: 180.0
click at [901, 644] on div at bounding box center [850, 691] width 103 height 94
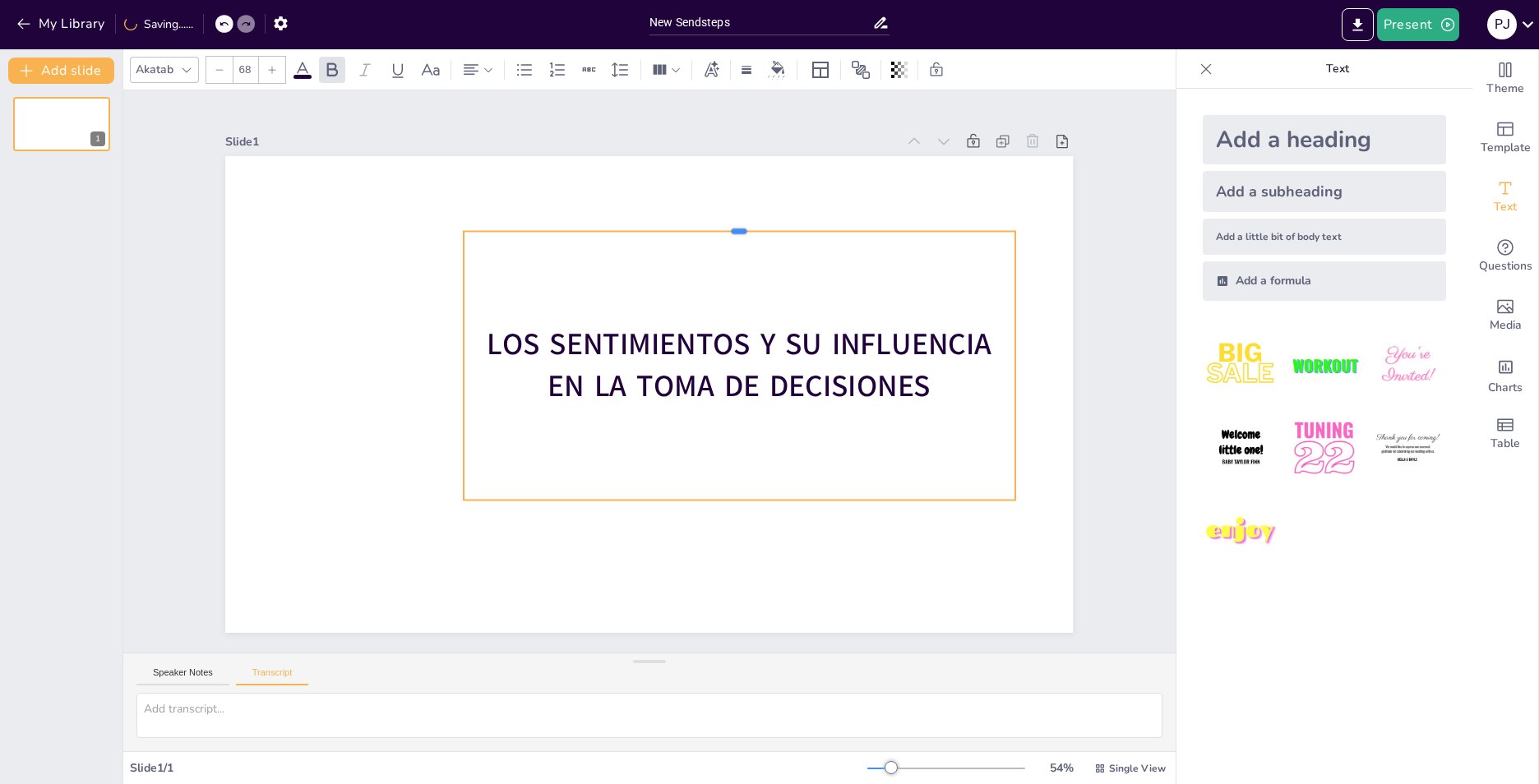
drag, startPoint x: 732, startPoint y: 365, endPoint x: 574, endPoint y: 286, distance: 176.6
click at [689, 225] on div at bounding box center [814, 322] width 419 height 378
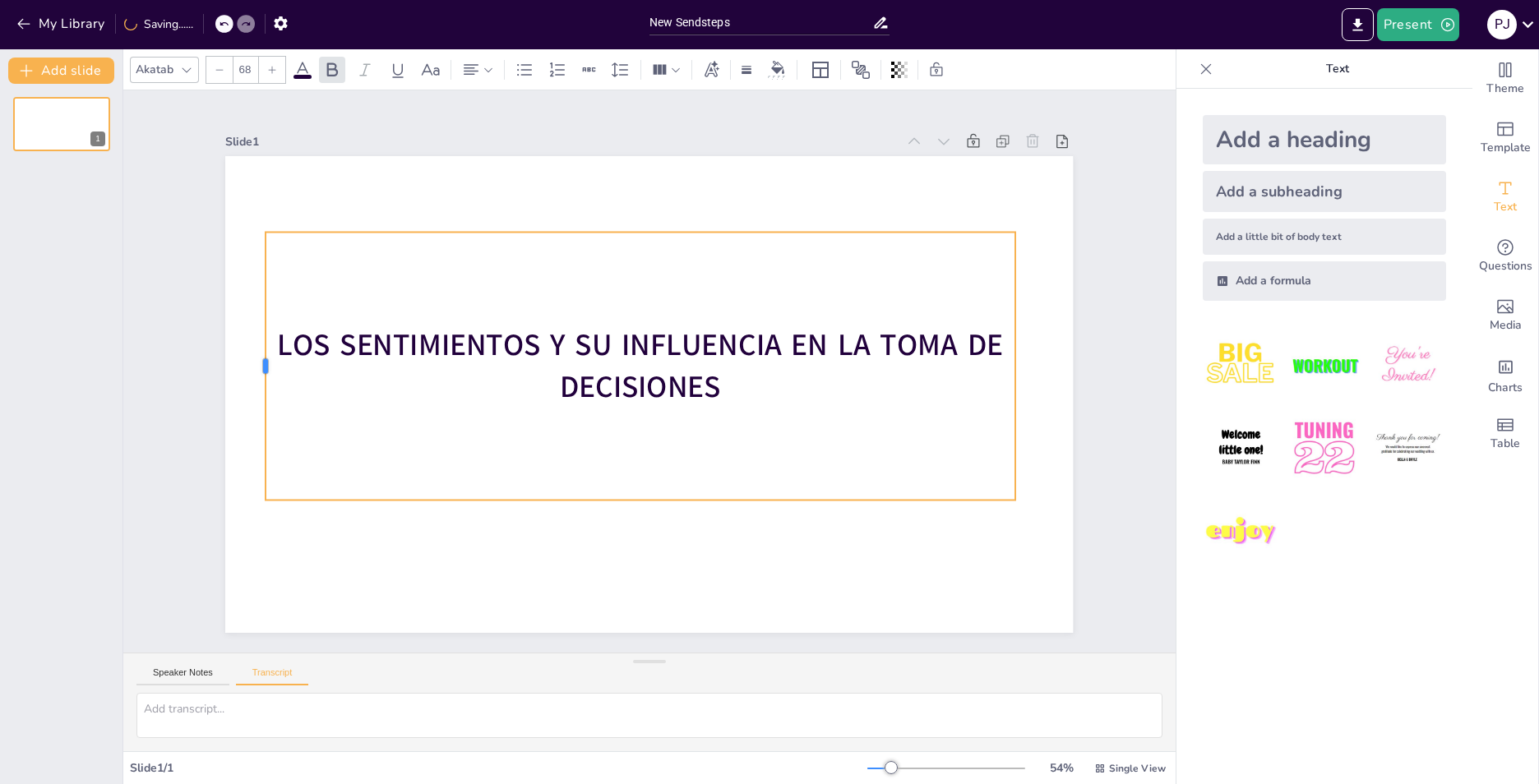
drag, startPoint x: 450, startPoint y: 355, endPoint x: 252, endPoint y: 361, distance: 198.1
click at [394, 693] on div at bounding box center [523, 740] width 258 height 95
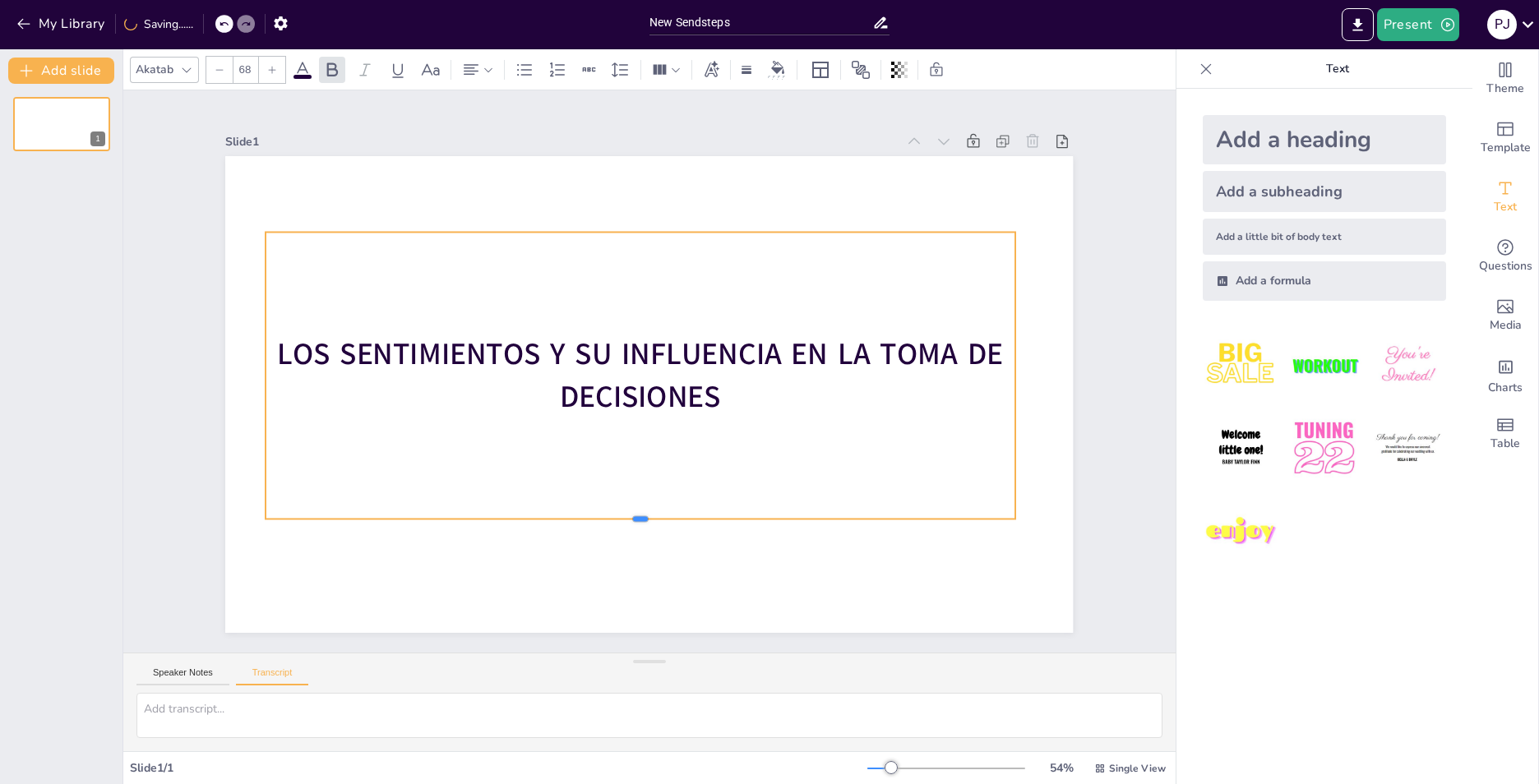
drag, startPoint x: 631, startPoint y: 494, endPoint x: 630, endPoint y: 513, distance: 19.0
click at [544, 513] on div at bounding box center [498, 346] width 91 height 746
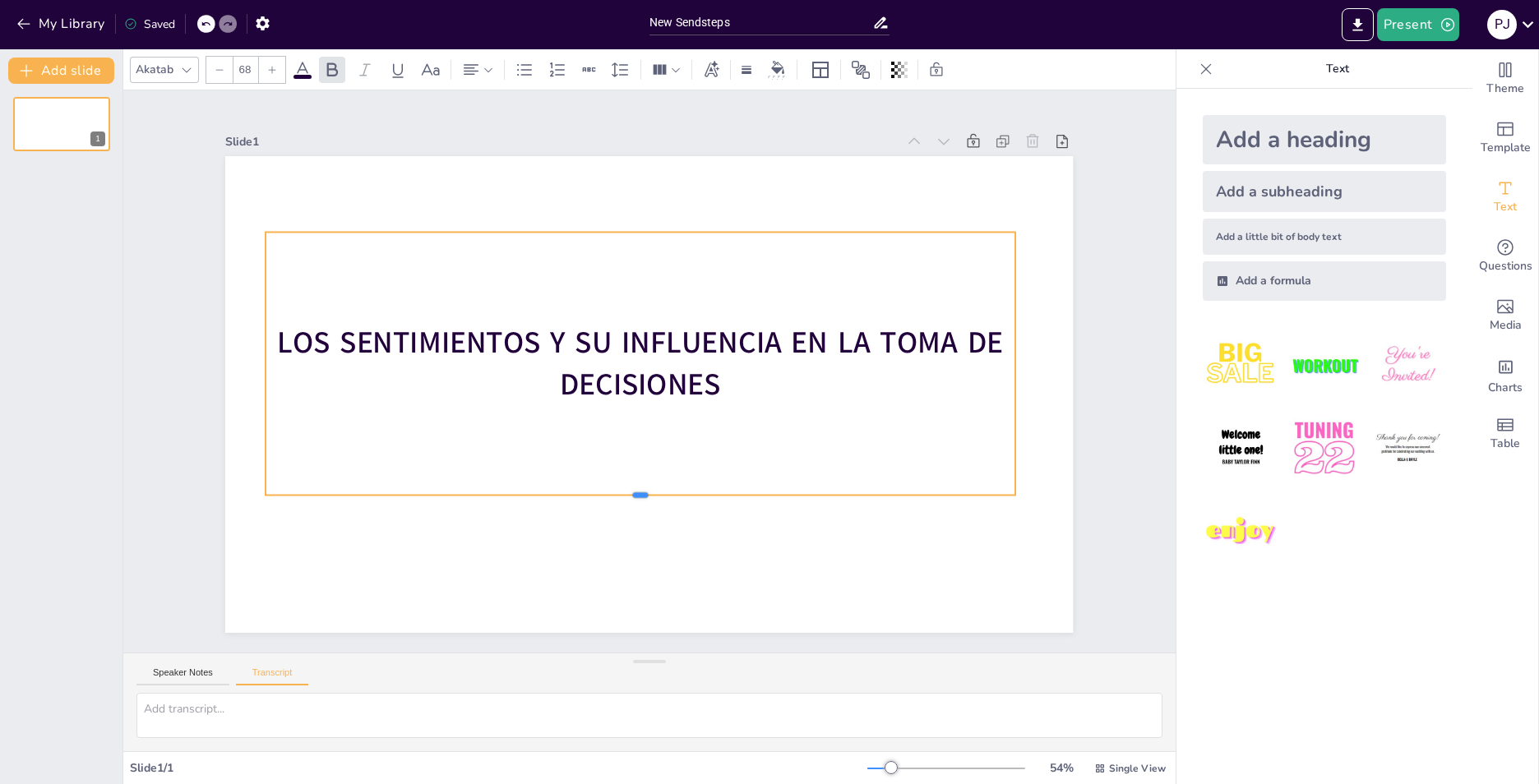
drag, startPoint x: 631, startPoint y: 512, endPoint x: 637, endPoint y: 488, distance: 24.7
click at [637, 488] on div at bounding box center [542, 299] width 386 height 655
click at [1284, 196] on div "Add a subheading" at bounding box center [1324, 192] width 244 height 42
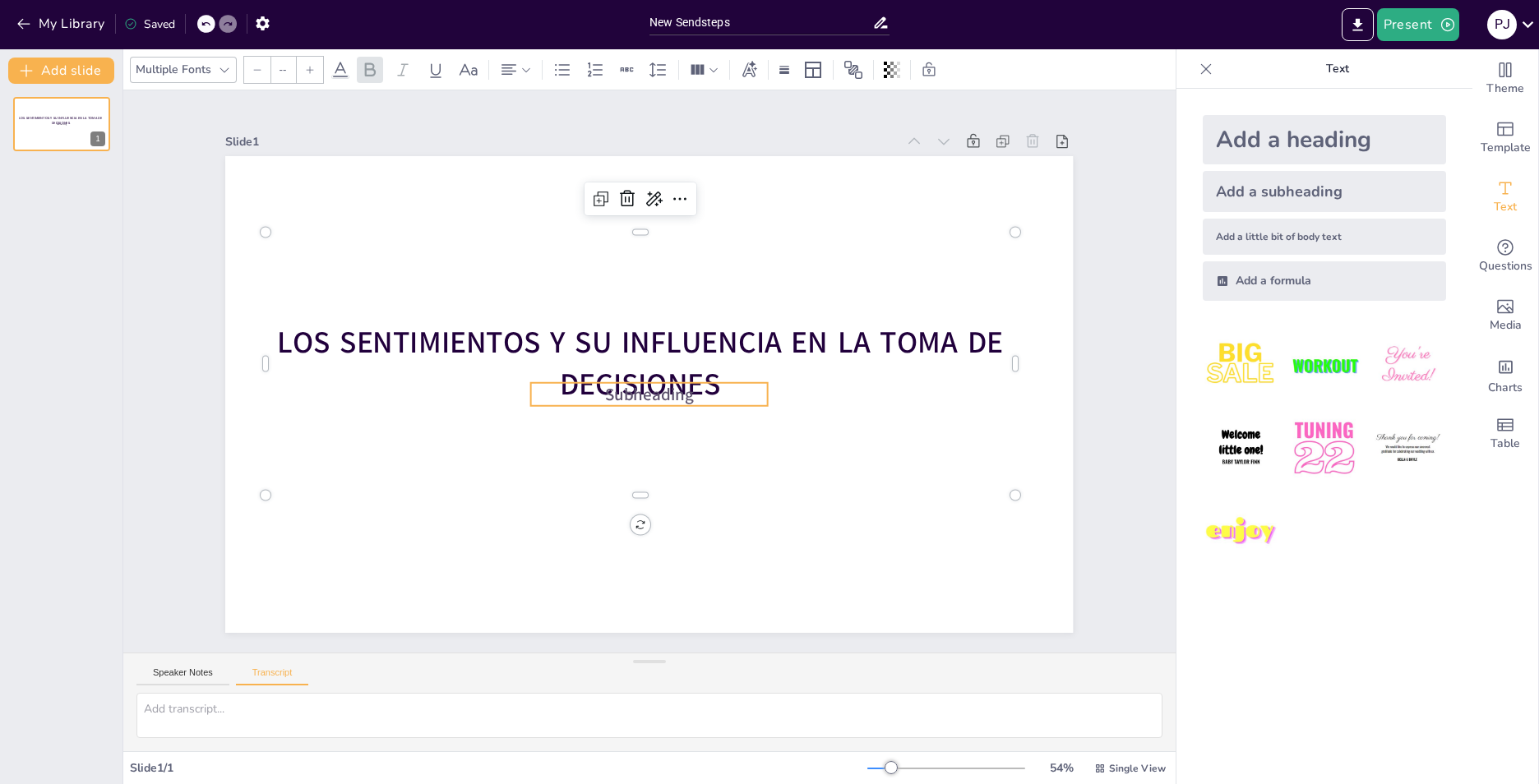
type input "38"
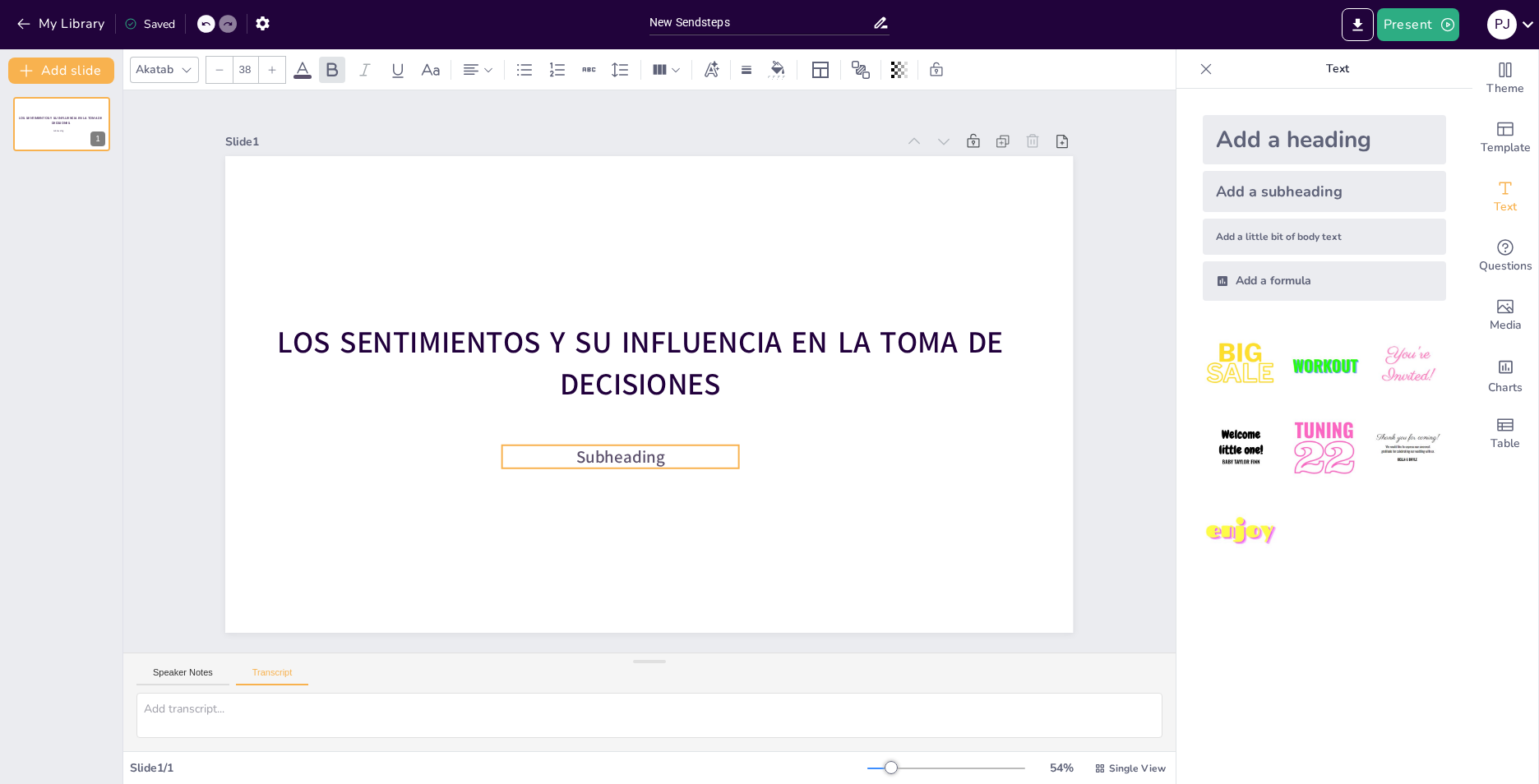
drag, startPoint x: 738, startPoint y: 385, endPoint x: 709, endPoint y: 447, distance: 68.4
click at [701, 447] on p "Subheading" at bounding box center [588, 438] width 226 height 118
click at [675, 454] on p "Subheading" at bounding box center [588, 438] width 226 height 118
click at [675, 453] on p "Subheading" at bounding box center [581, 431] width 217 height 139
click at [655, 453] on p "Subheading" at bounding box center [566, 407] width 176 height 191
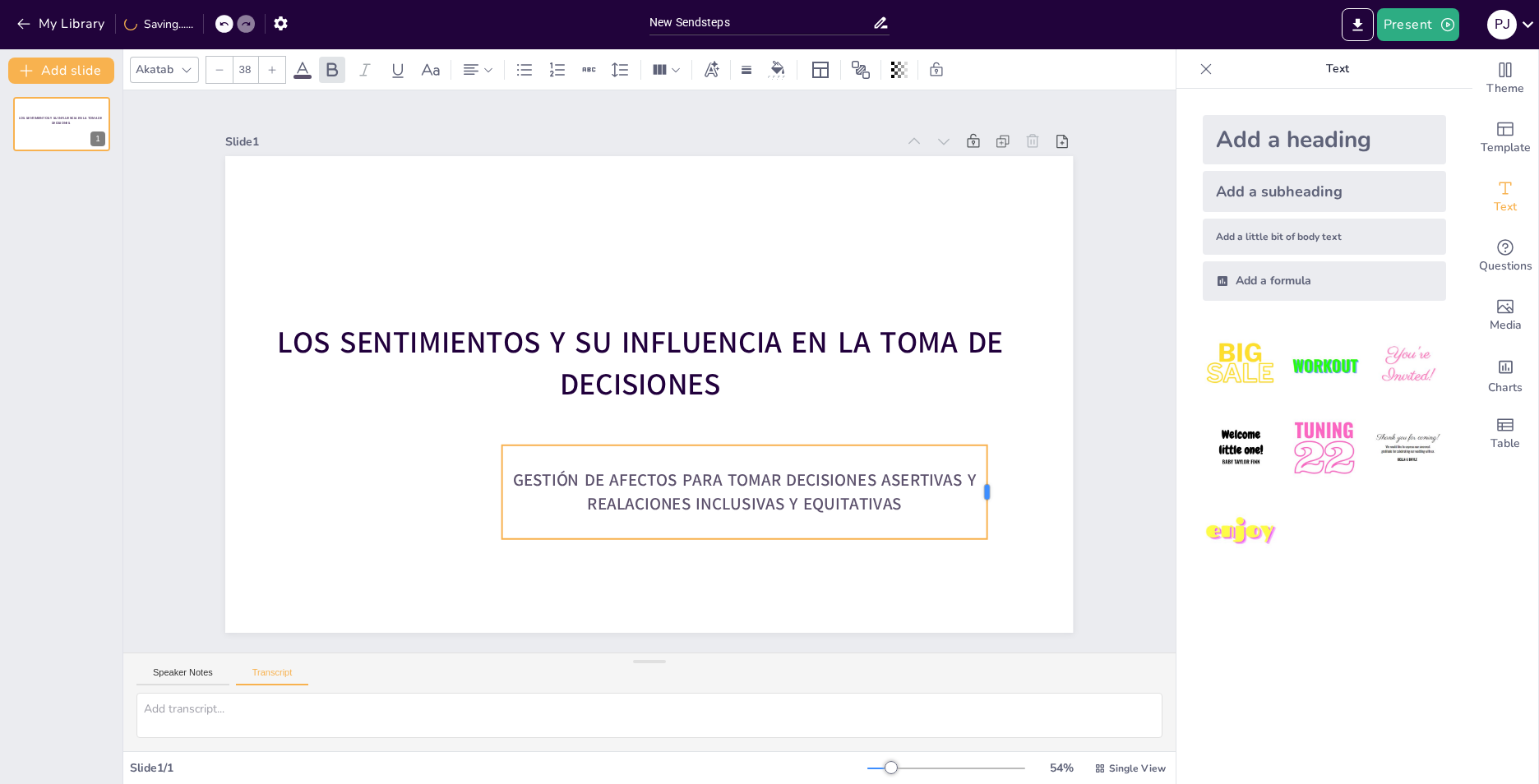
drag, startPoint x: 726, startPoint y: 484, endPoint x: 975, endPoint y: 466, distance: 249.6
click at [940, 576] on div at bounding box center [914, 622] width 51 height 91
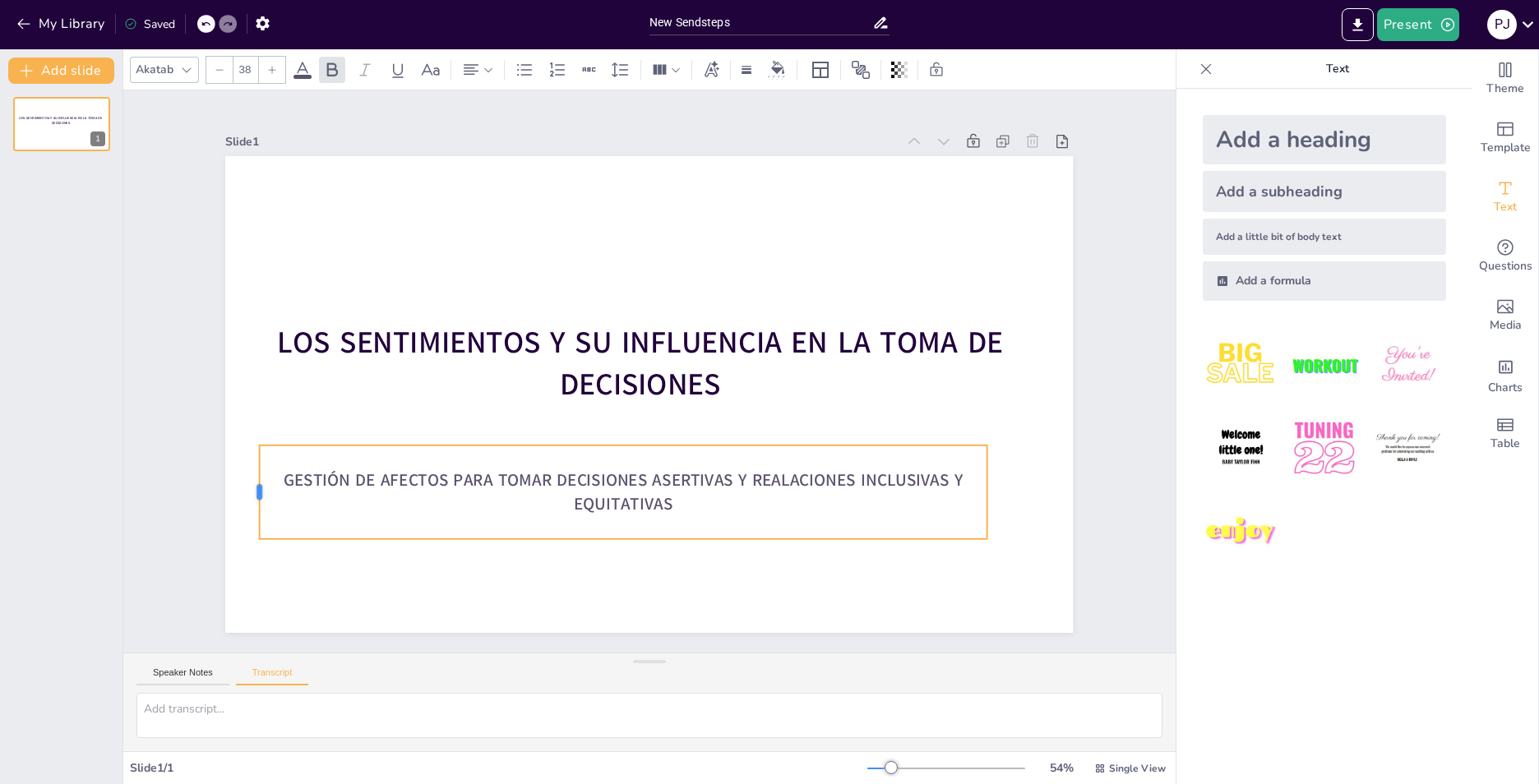
drag, startPoint x: 489, startPoint y: 485, endPoint x: 247, endPoint y: 470, distance: 242.5
click at [302, 119] on div at bounding box center [346, 89] width 88 height 58
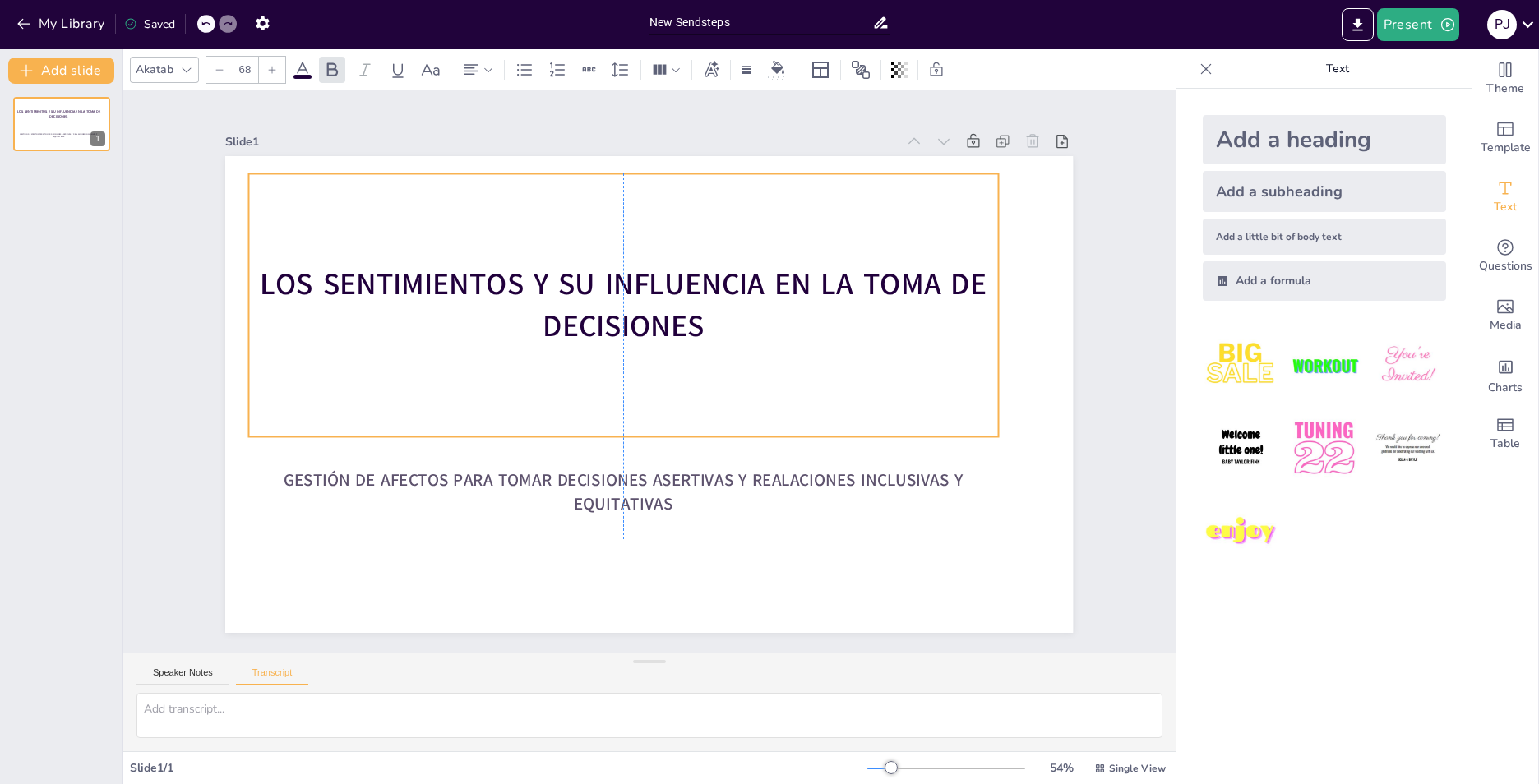
drag, startPoint x: 619, startPoint y: 292, endPoint x: 598, endPoint y: 238, distance: 57.9
click at [598, 238] on div "LOS SENTIMIENTOS Y SU INFLUENCIA EN LA TOMA DE DECISIONES" at bounding box center [667, 302] width 761 height 652
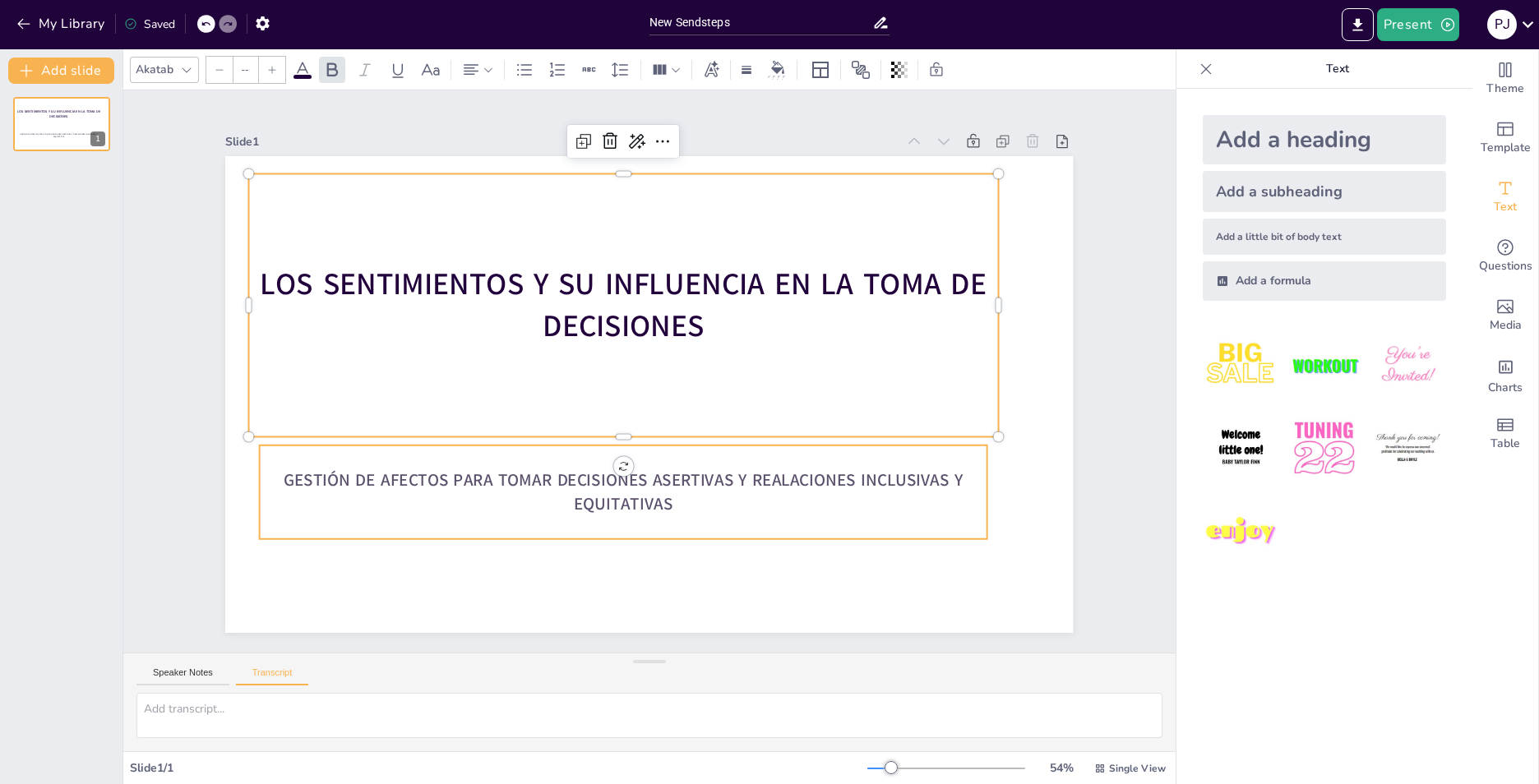
type input "38"
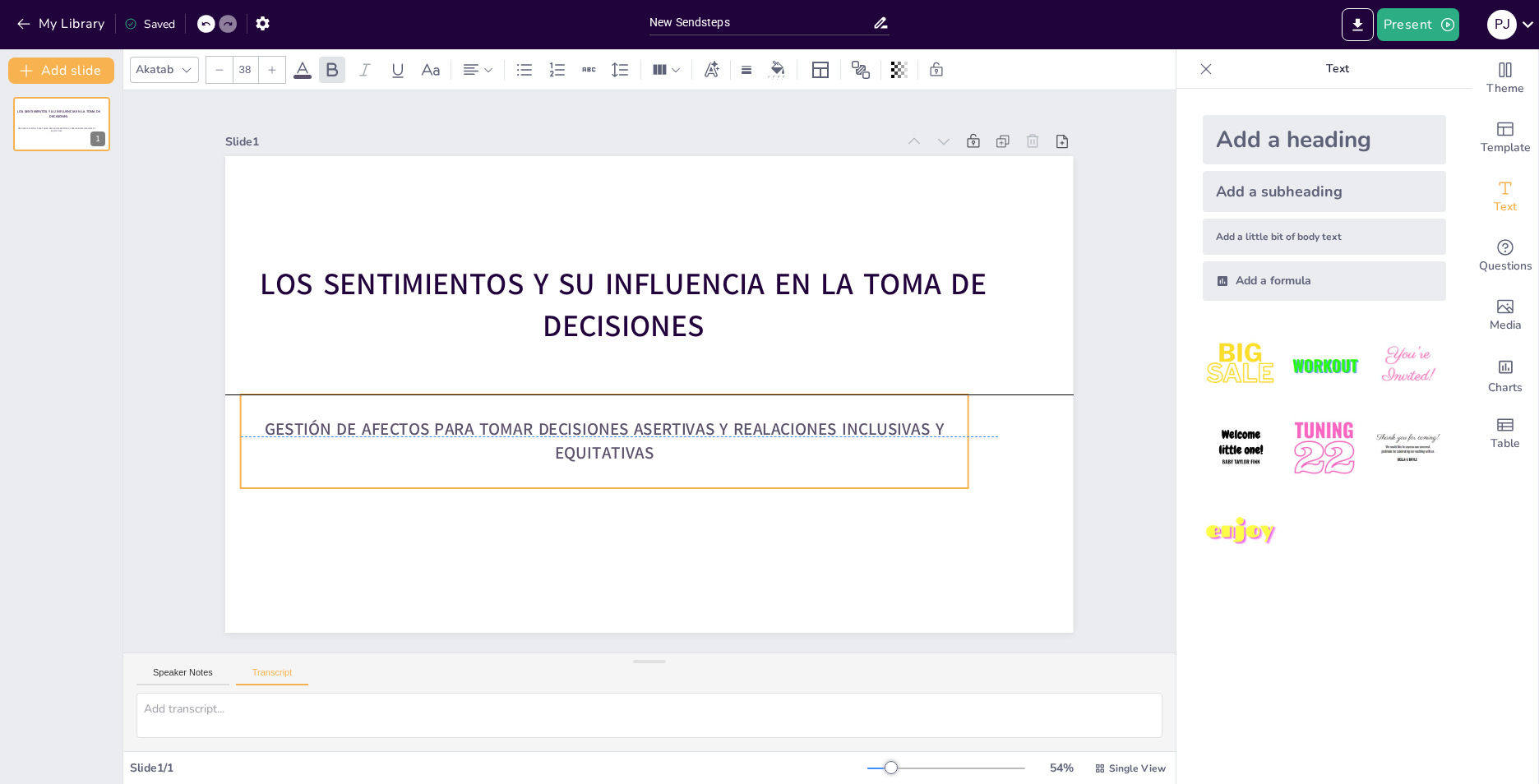
drag, startPoint x: 673, startPoint y: 497, endPoint x: 655, endPoint y: 442, distance: 57.9
click at [655, 442] on p "GESTIÓN DE AFECTOS PARA TOMAR DECISIONES ASERTIVAS Y REALACIONES INCLUSIVAS Y E…" at bounding box center [576, 409] width 654 height 404
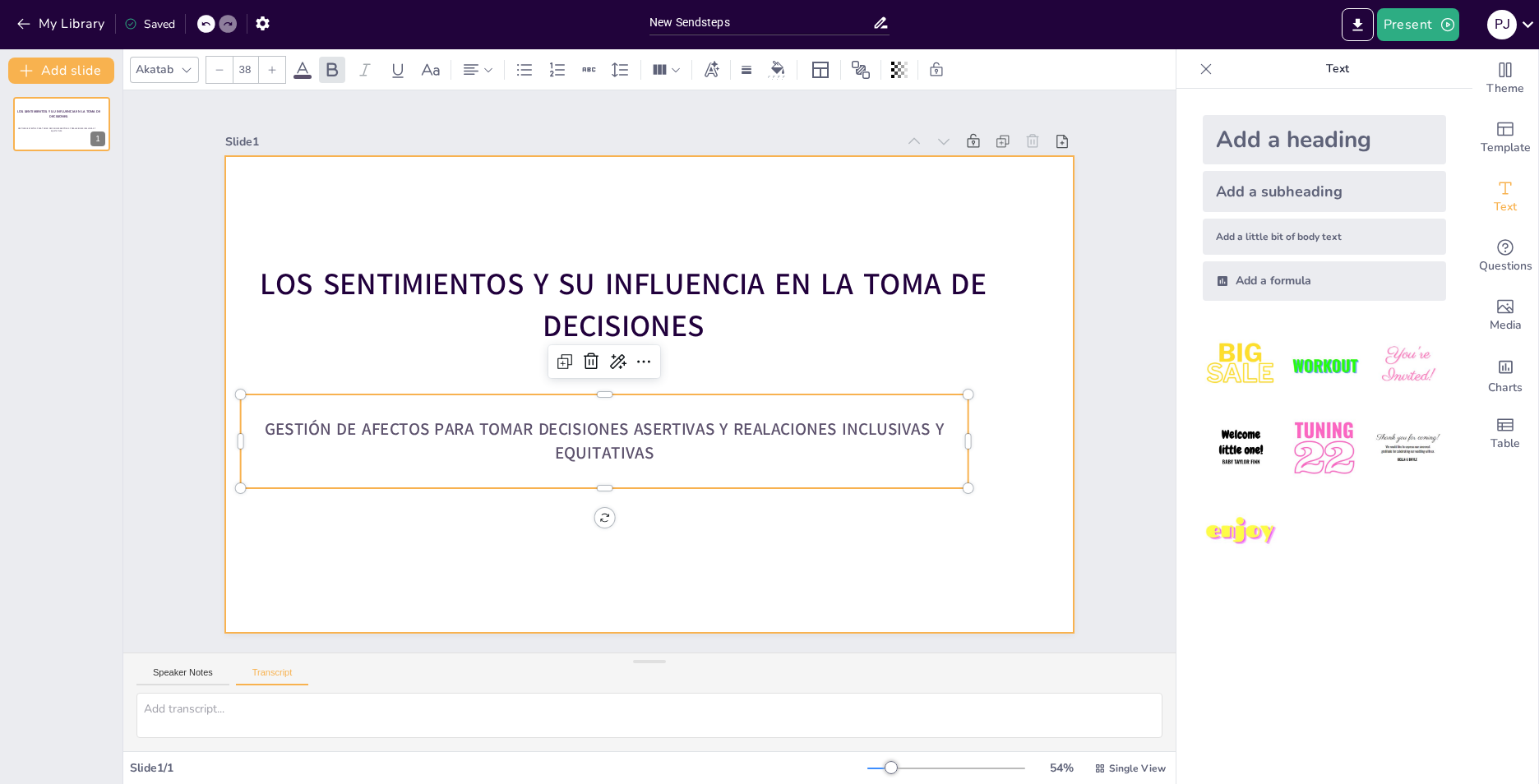
click at [669, 527] on div at bounding box center [641, 392] width 969 height 780
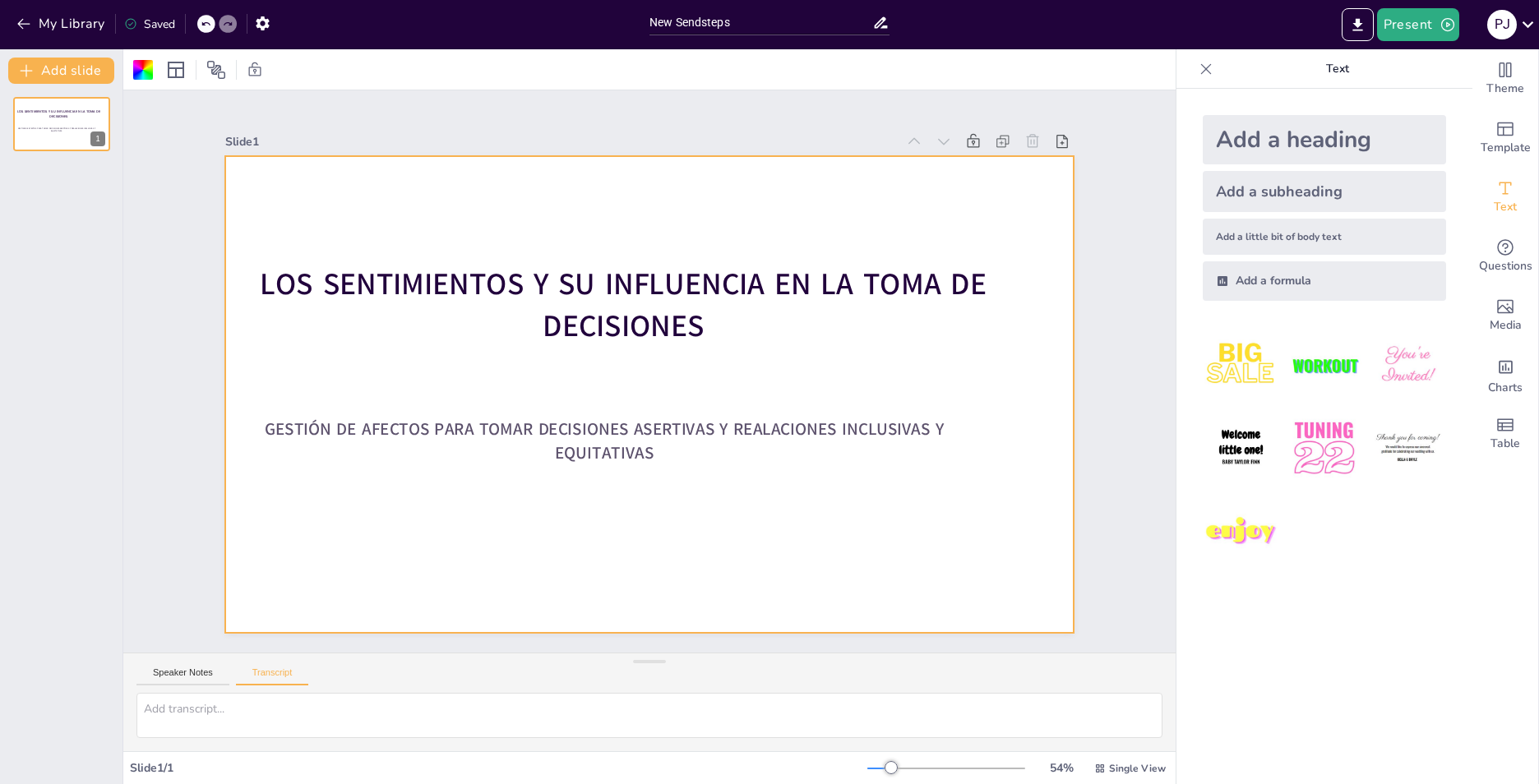
click at [1254, 243] on div "Add a little bit of body text" at bounding box center [1324, 237] width 244 height 37
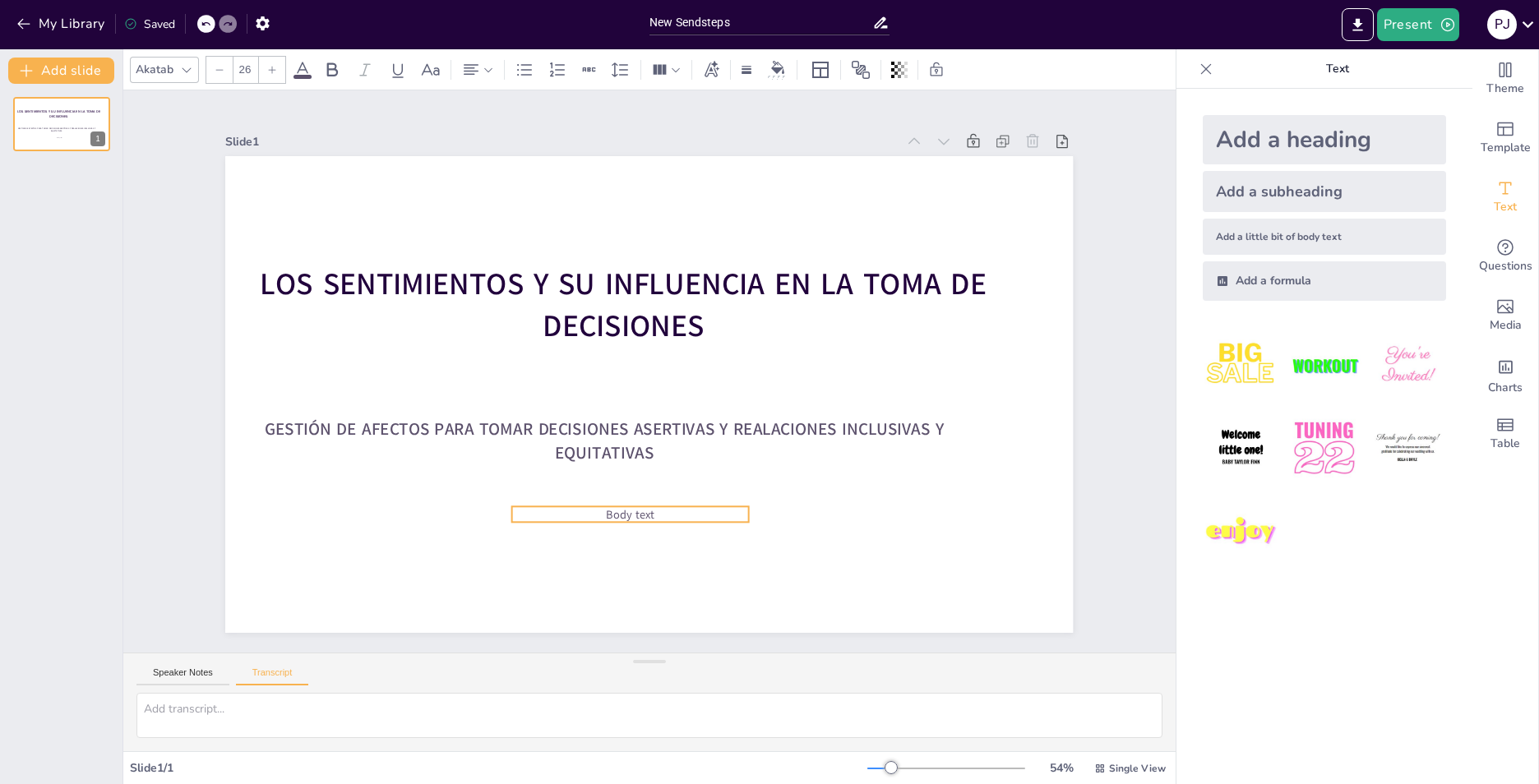
drag, startPoint x: 704, startPoint y: 386, endPoint x: 685, endPoint y: 506, distance: 121.5
click at [598, 506] on p "Body text" at bounding box center [523, 441] width 153 height 201
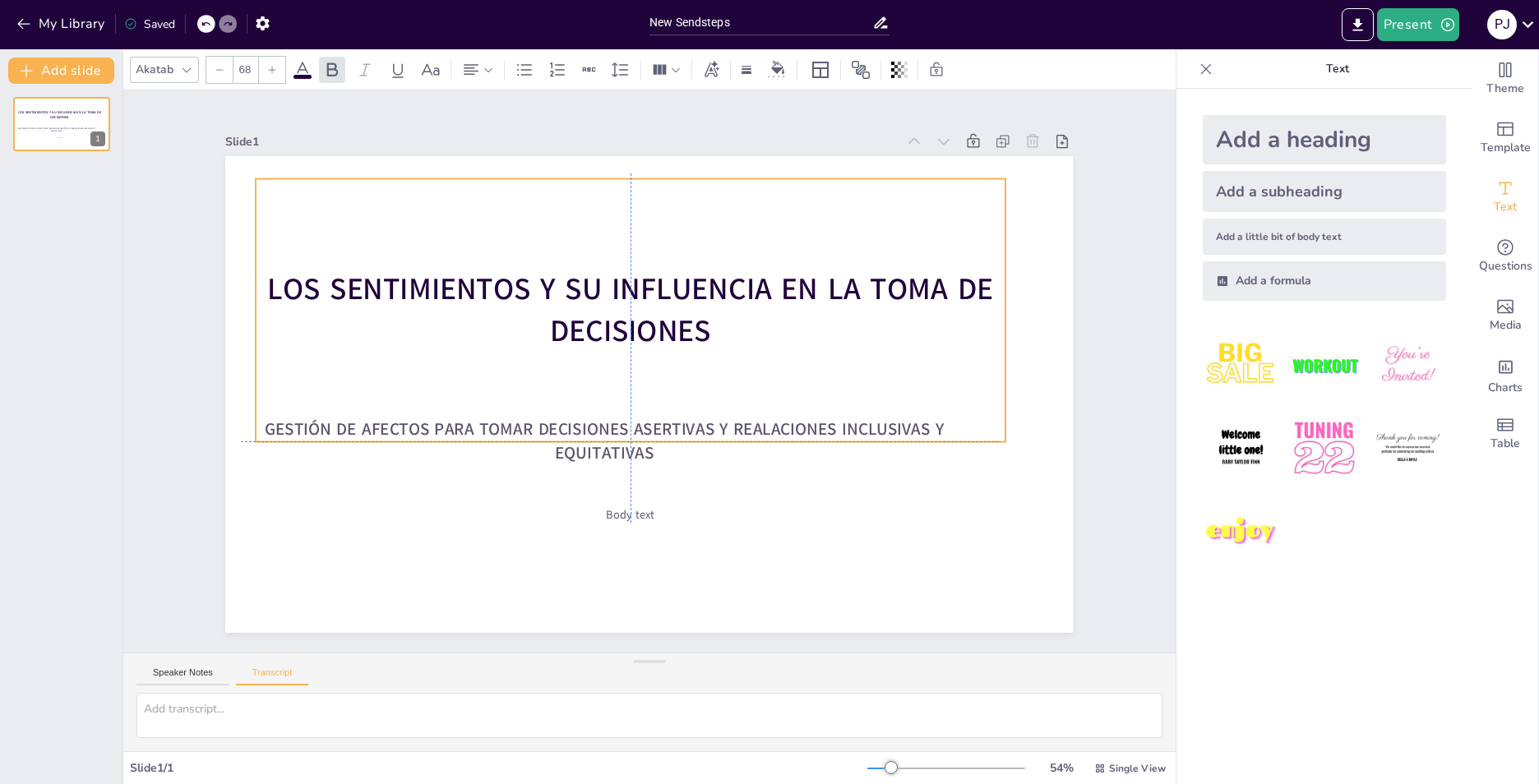
click at [440, 288] on span "LOS SENTIMIENTOS Y SU INFLUENCIA EN LA TOMA DE DECISIONES" at bounding box center [697, 302] width 516 height 567
click at [288, 290] on span "LOS SENTIMIENTOS Y SU INFLUENCIA EN LA TOMA DE DECISIONES" at bounding box center [648, 286] width 719 height 191
click at [629, 290] on span "LOS SENTIMIENTOS Y SU INFLUENCIA EN LA TOMA DE DECISIONES" at bounding box center [711, 314] width 399 height 649
click at [629, 290] on span "LOS SENTIMIENTOS Y SU INFLUENCIA EN LA TOMA DE DECISIONES" at bounding box center [640, 294] width 727 height 129
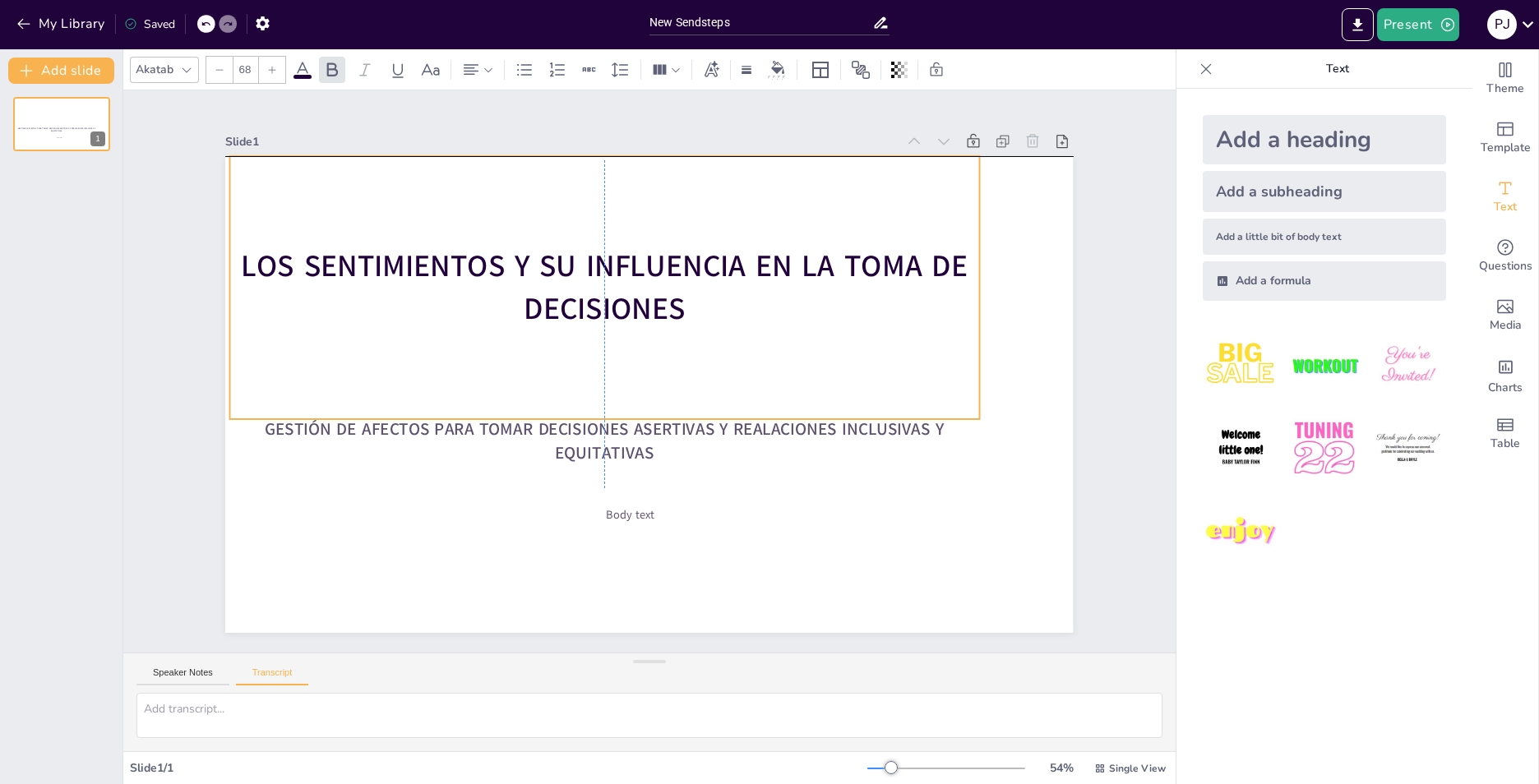
drag, startPoint x: 258, startPoint y: 284, endPoint x: 236, endPoint y: 265, distance: 29.1
click at [268, 265] on span "LOS SENTIMIENTOS Y SU INFLUENCIA EN LA TOMA DE DECISIONES" at bounding box center [628, 258] width 719 height 191
click at [487, 68] on icon at bounding box center [488, 70] width 12 height 12
click at [583, 125] on icon at bounding box center [576, 125] width 20 height 20
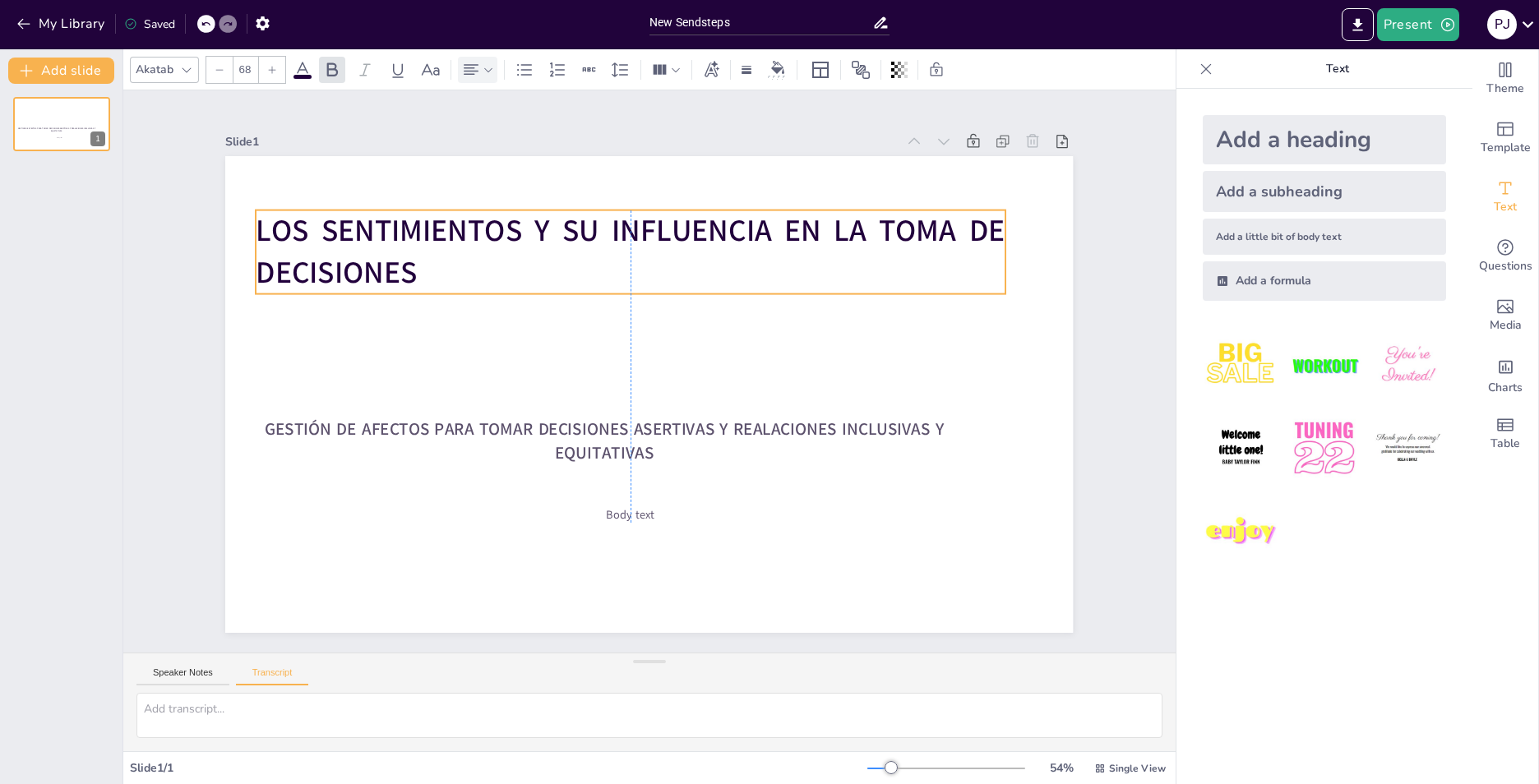
drag, startPoint x: 636, startPoint y: 224, endPoint x: 640, endPoint y: 254, distance: 30.3
click at [640, 254] on p "LOS SENTIMIENTOS Y SU INFLUENCIA EN LA TOMA DE DECISIONES" at bounding box center [643, 251] width 754 height 162
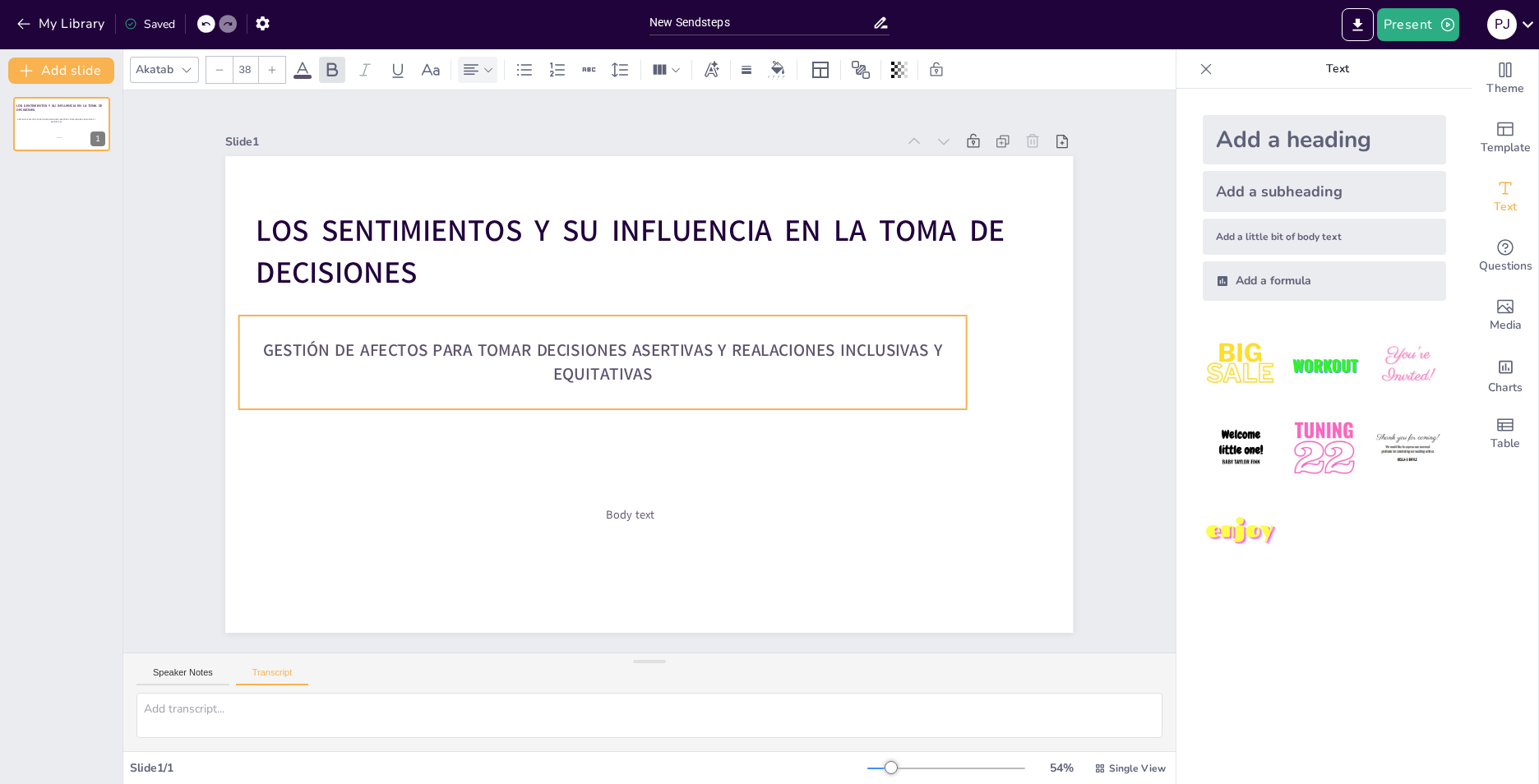
drag, startPoint x: 632, startPoint y: 426, endPoint x: 630, endPoint y: 346, distance: 80.0
click at [630, 346] on span "GESTIÓN DE AFECTOS PARA TOMAR DECISIONES ASERTIVAS Y REALACIONES INCLUSIVAS Y E…" at bounding box center [616, 334] width 630 height 298
click at [491, 68] on icon at bounding box center [488, 69] width 8 height 4
click at [573, 125] on icon at bounding box center [576, 125] width 20 height 20
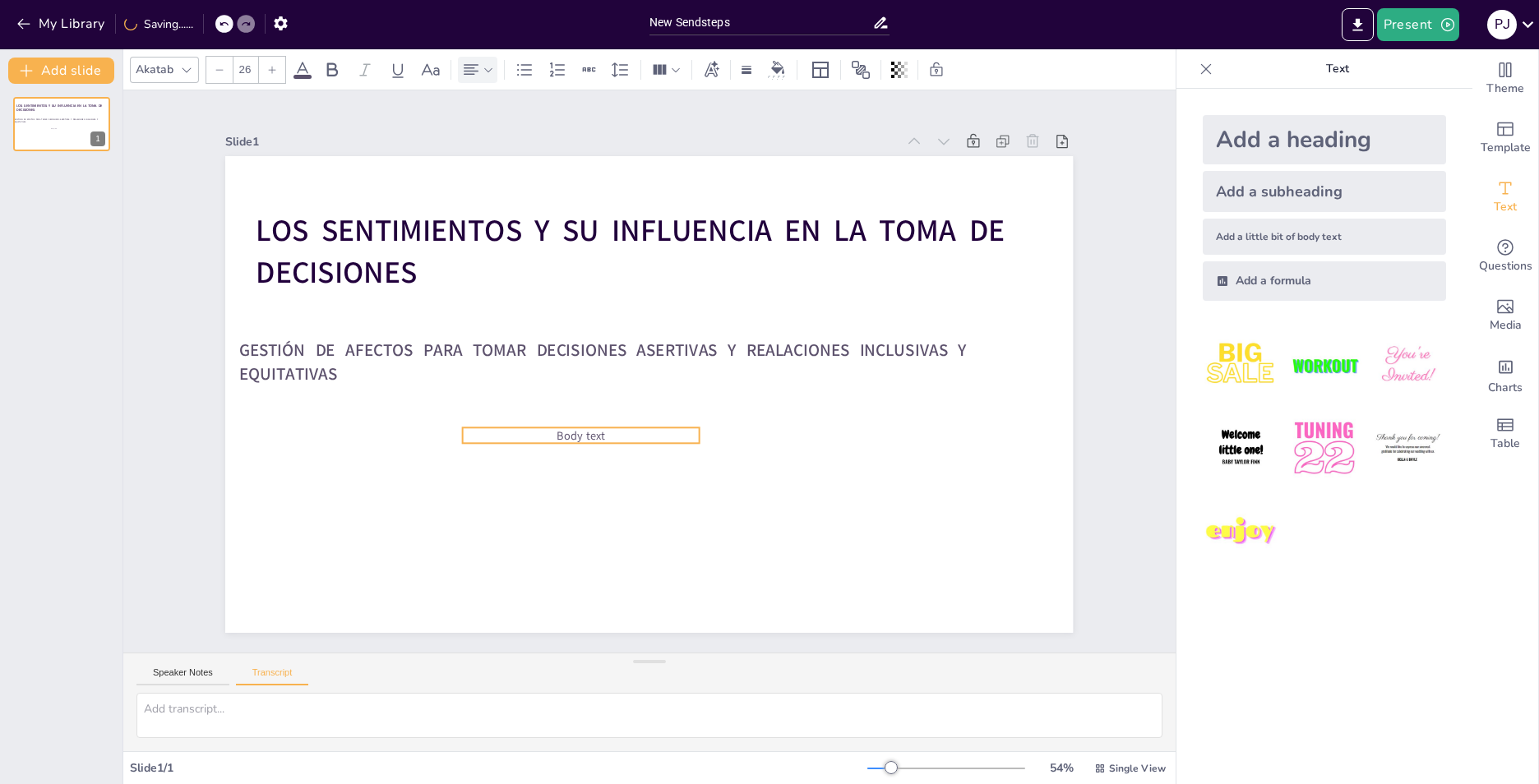
drag, startPoint x: 616, startPoint y: 507, endPoint x: 566, endPoint y: 428, distance: 93.5
click at [566, 428] on span "Body text" at bounding box center [581, 436] width 49 height 16
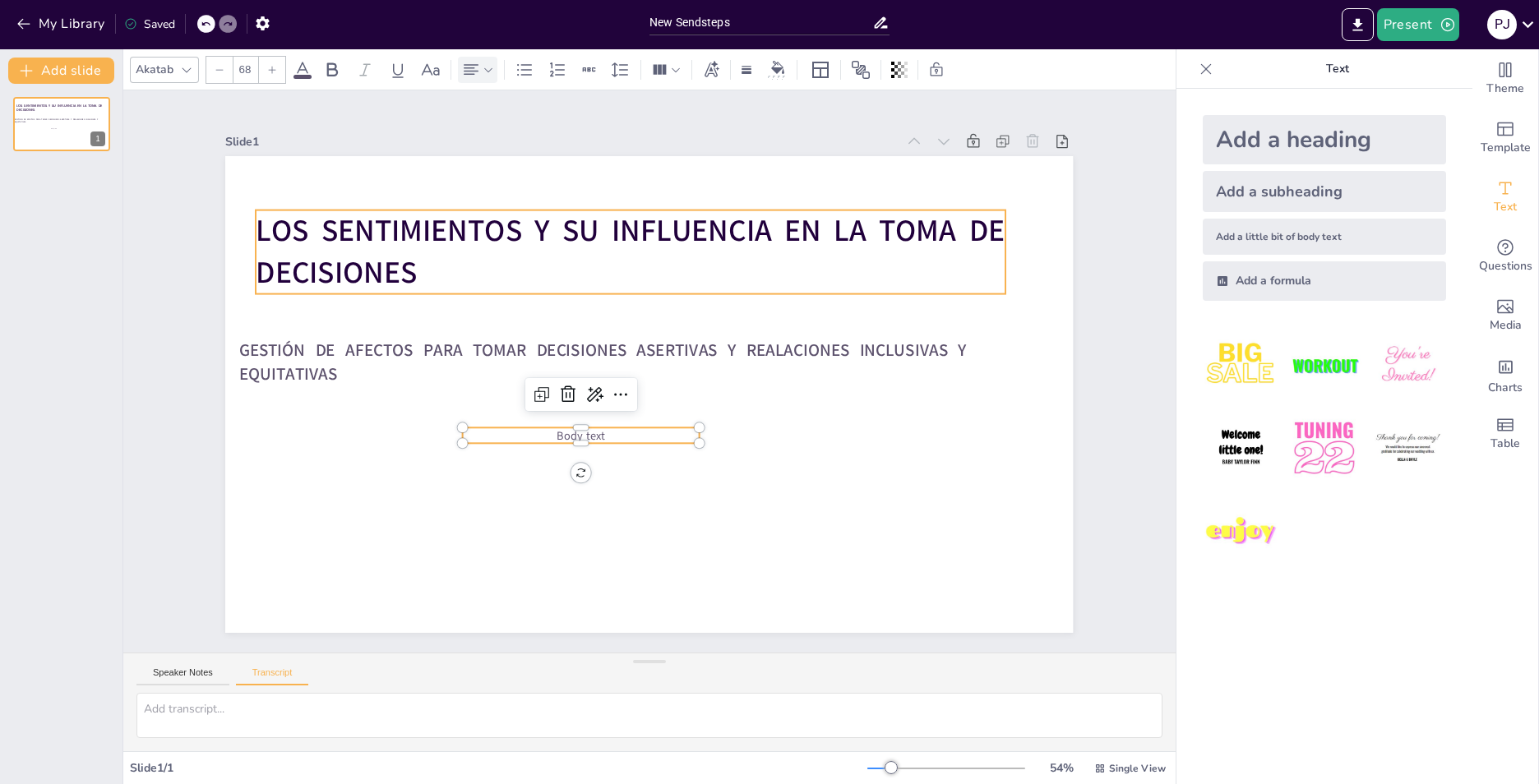
click at [348, 237] on span "LOS SENTIMIENTOS Y SU INFLUENCIA EN LA TOMA DE DECISIONES" at bounding box center [692, 241] width 690 height 410
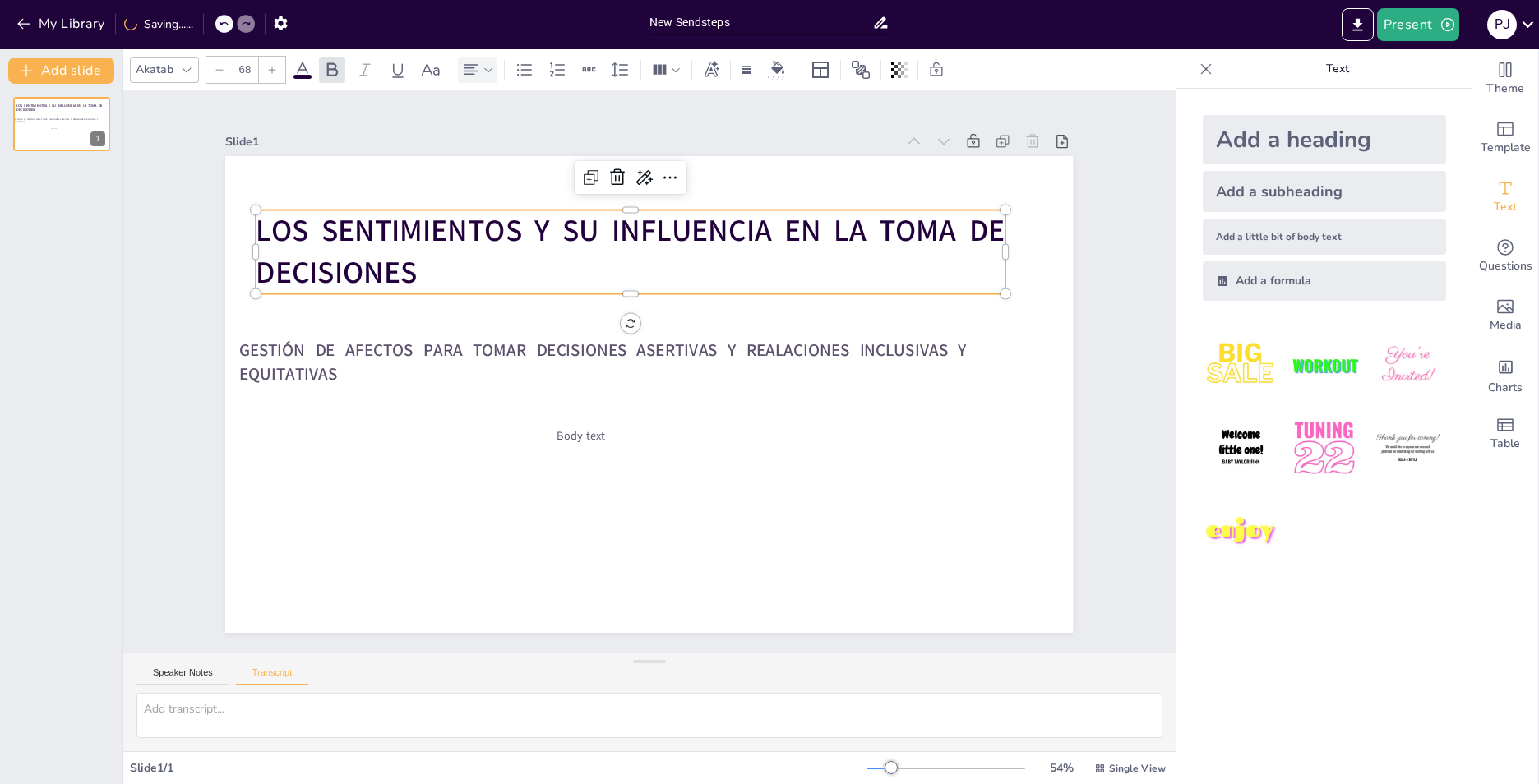
click at [186, 69] on icon at bounding box center [186, 69] width 13 height 13
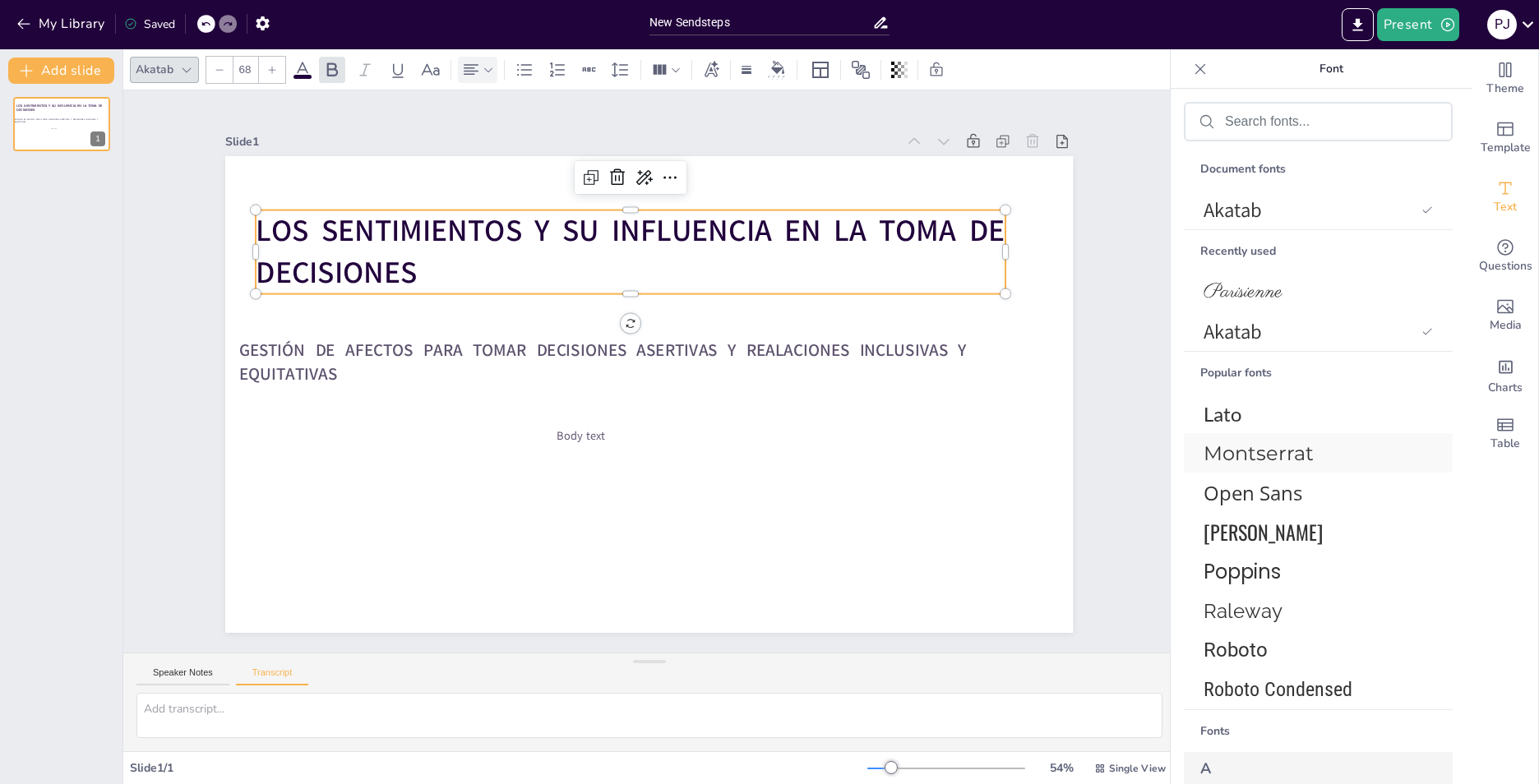
click at [1265, 460] on span "Montserrat" at bounding box center [1314, 453] width 223 height 24
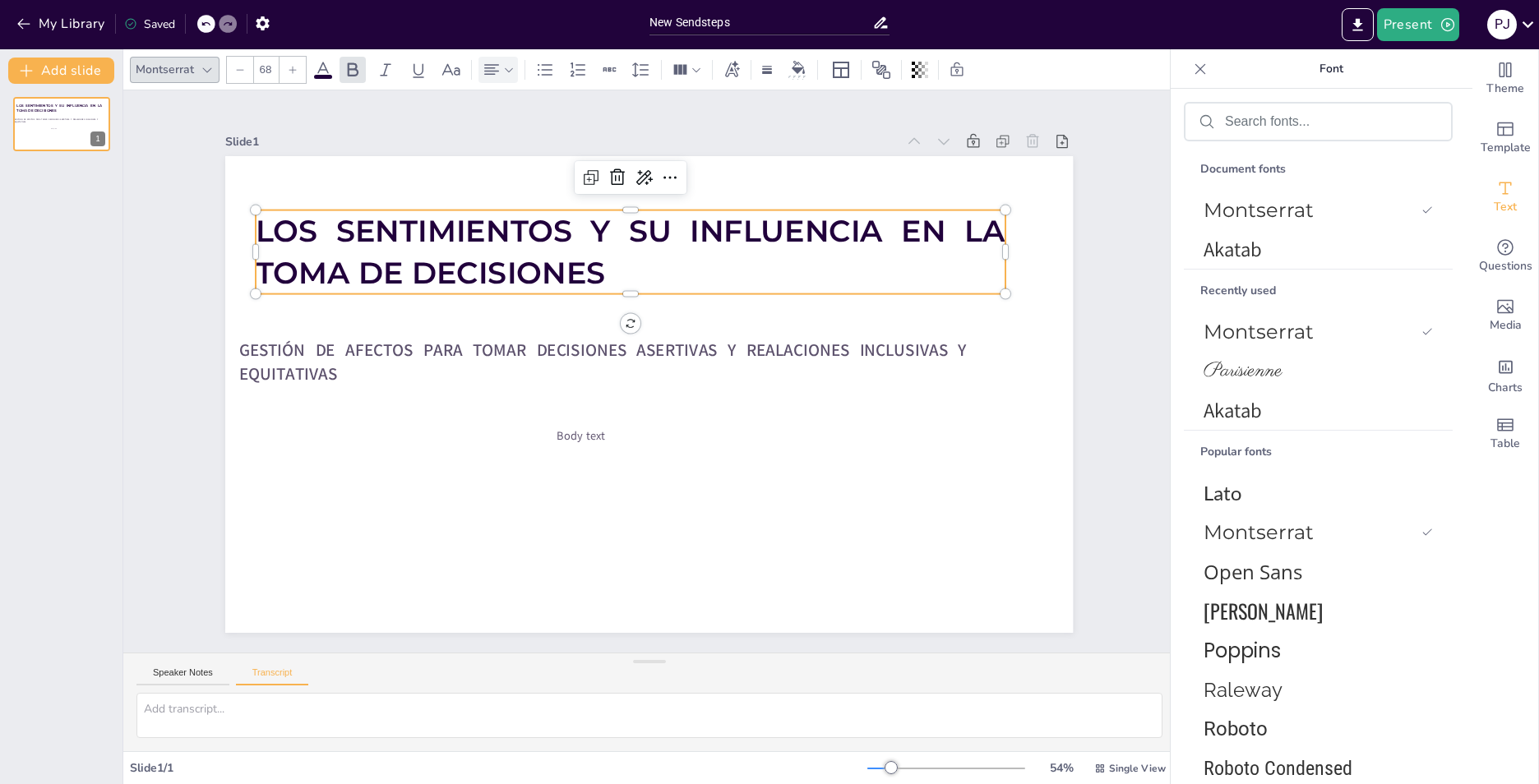
click at [244, 70] on icon at bounding box center [240, 70] width 10 height 10
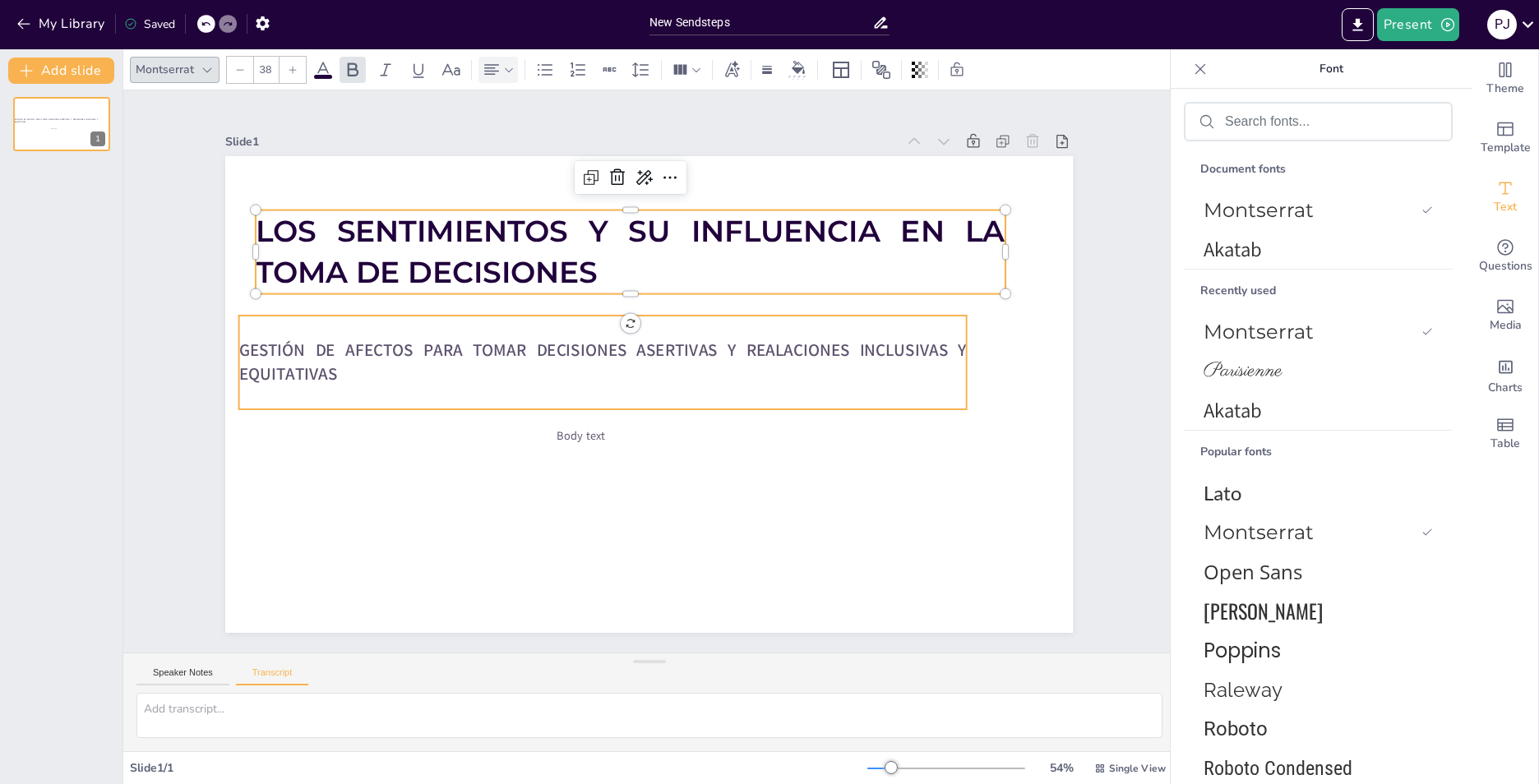
click at [371, 355] on p "GESTIÓN DE AFECTOS PARA TOMAR DECISIONES ASERTIVAS Y REALACIONES INCLUSIVAS Y E…" at bounding box center [605, 352] width 721 height 197
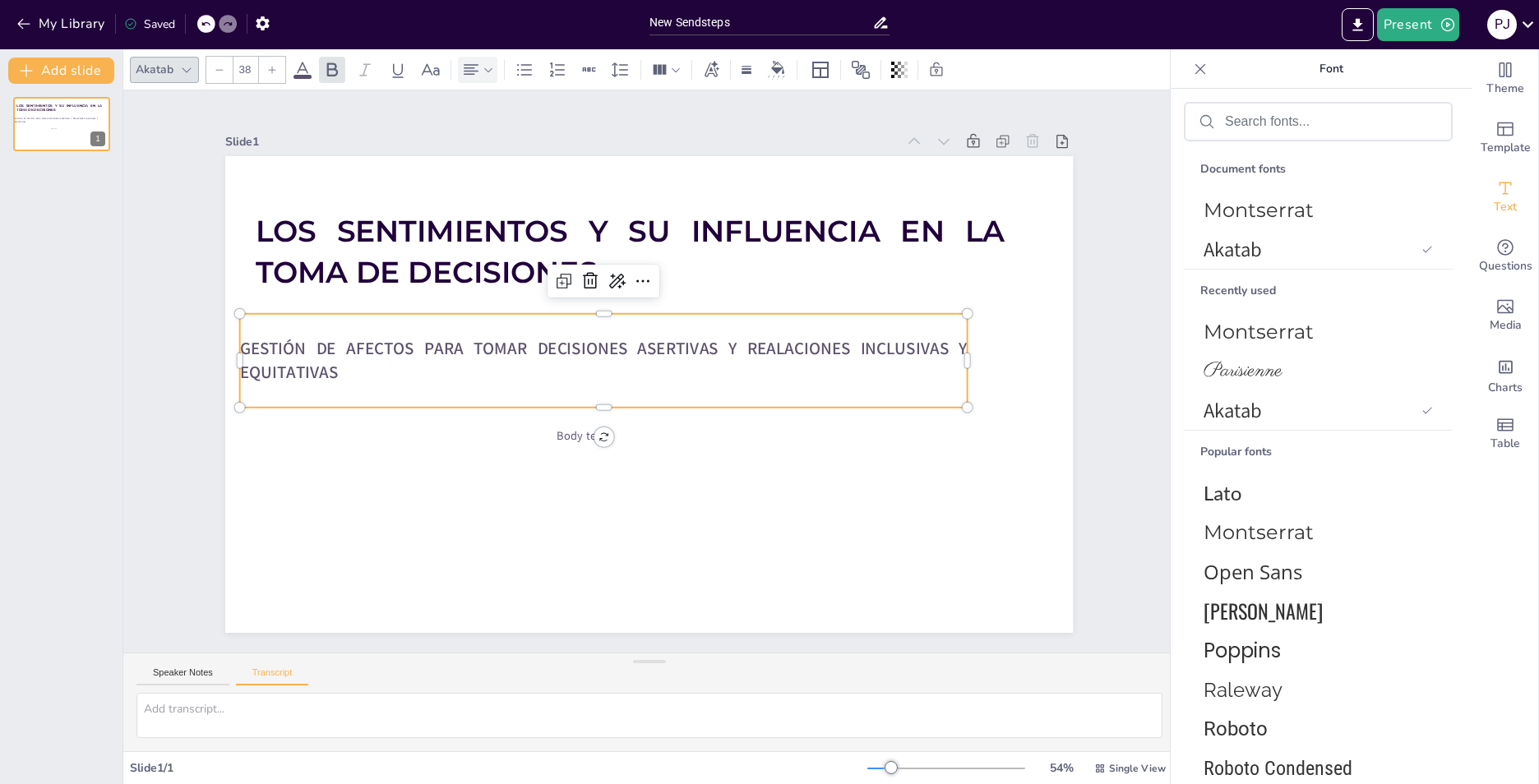
click at [222, 72] on icon at bounding box center [220, 70] width 10 height 10
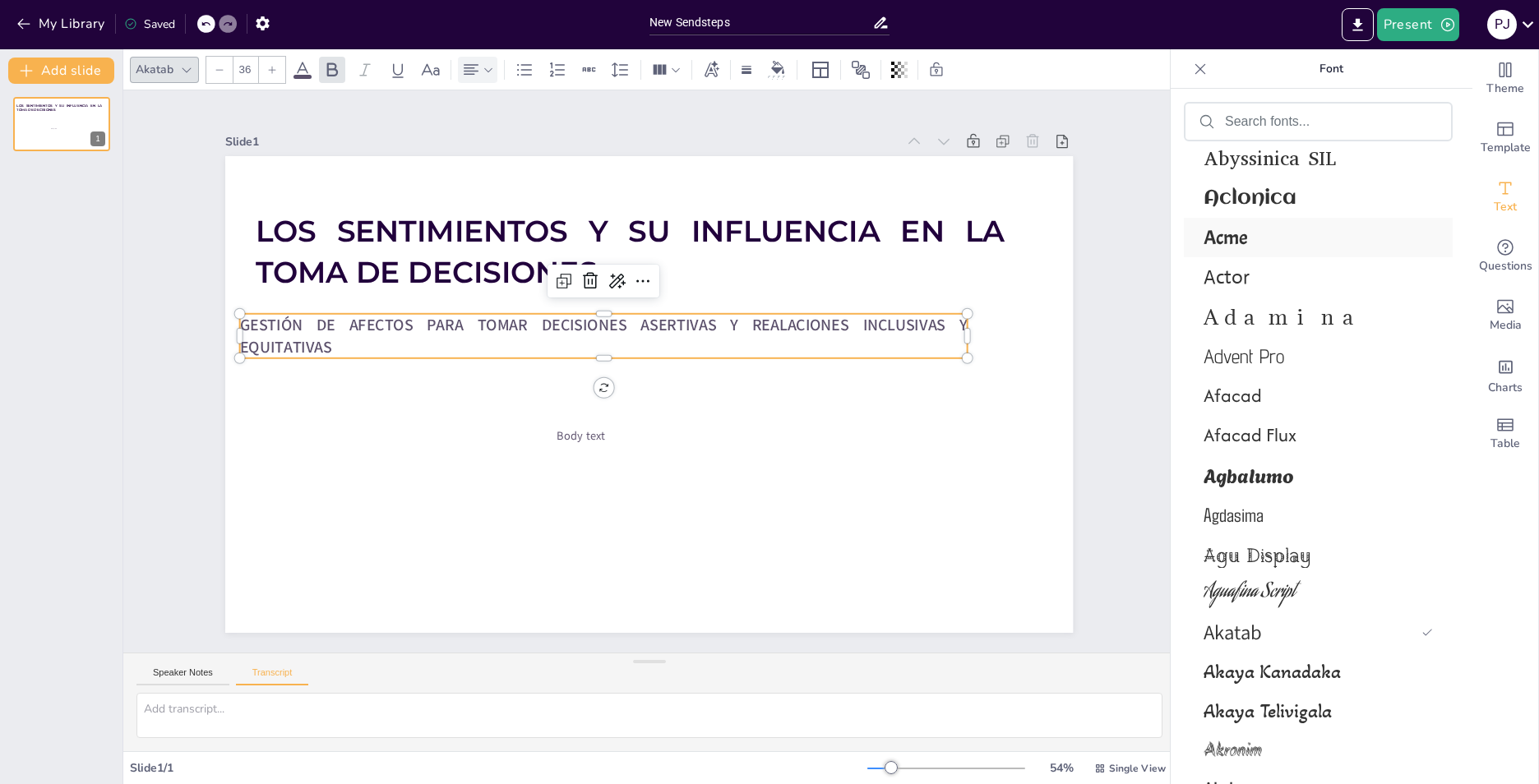
scroll to position [1068, 0]
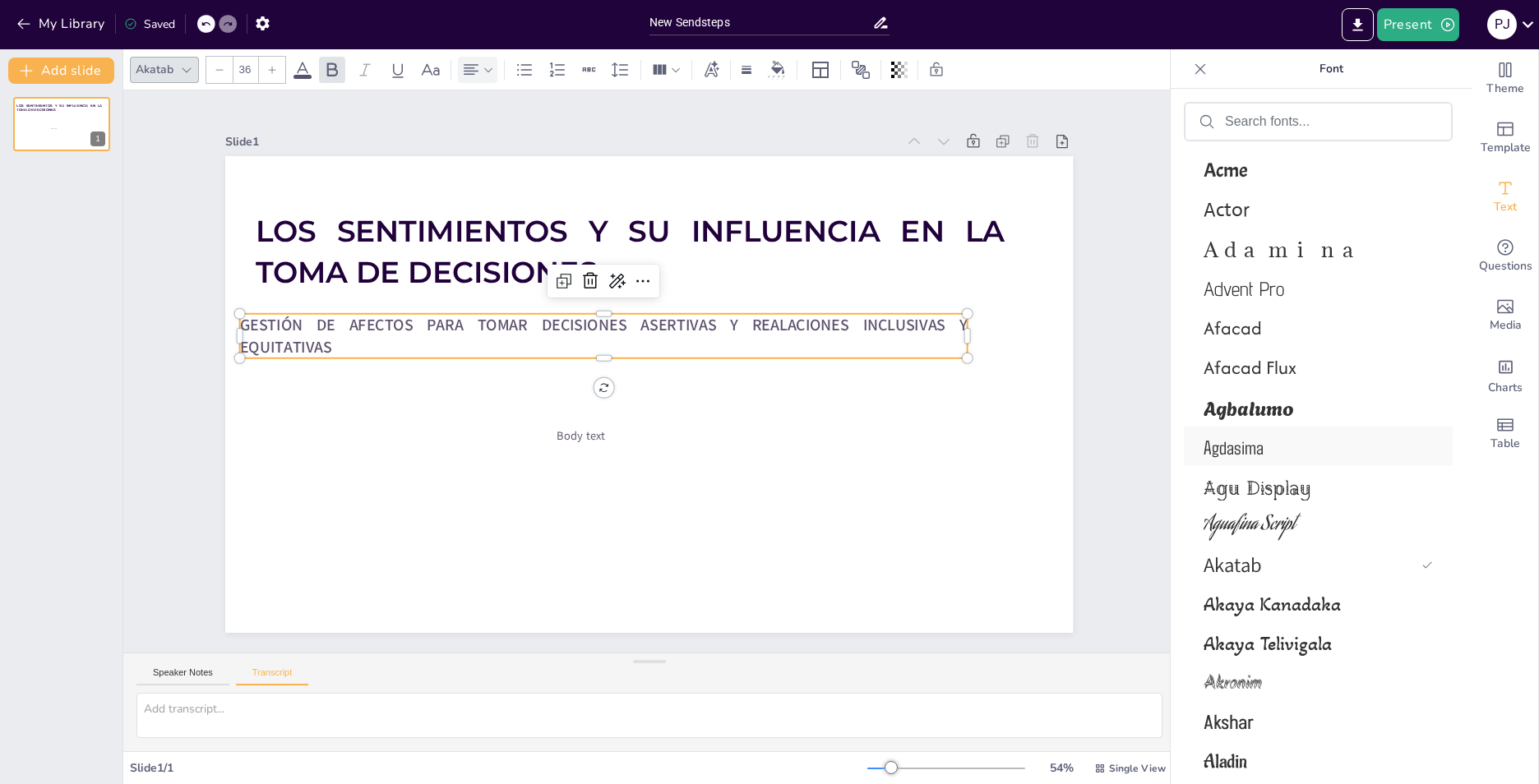
click at [1261, 446] on span "Agdasima" at bounding box center [1314, 446] width 223 height 24
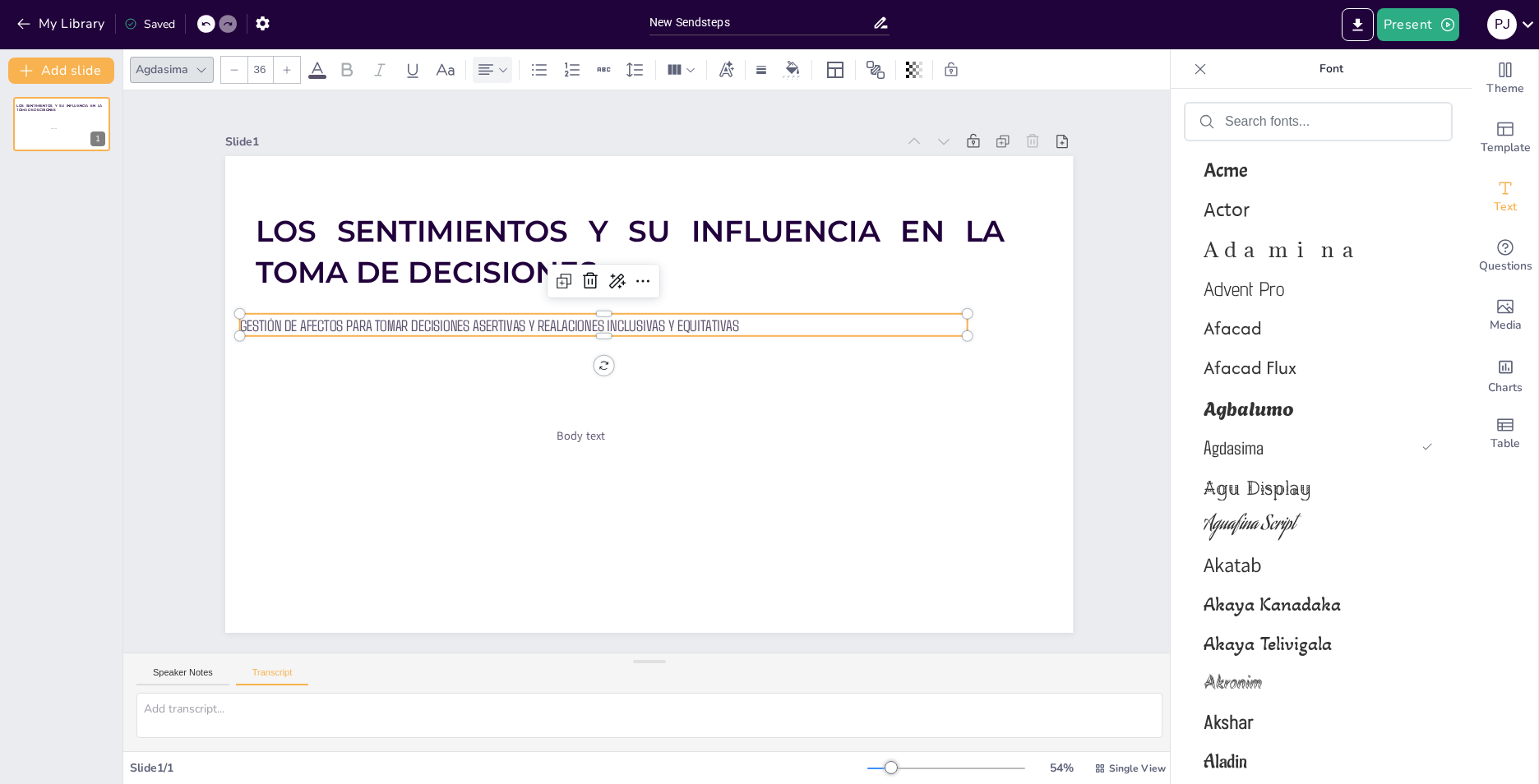
click at [281, 70] on div at bounding box center [286, 69] width 27 height 27
type input "39"
click at [572, 321] on span "GESTIÓN DE AFECTOS PARA TOMAR DECISIONES ASERTIVAS Y REALACIONES INCLUSIVAS Y E…" at bounding box center [514, 326] width 549 height 21
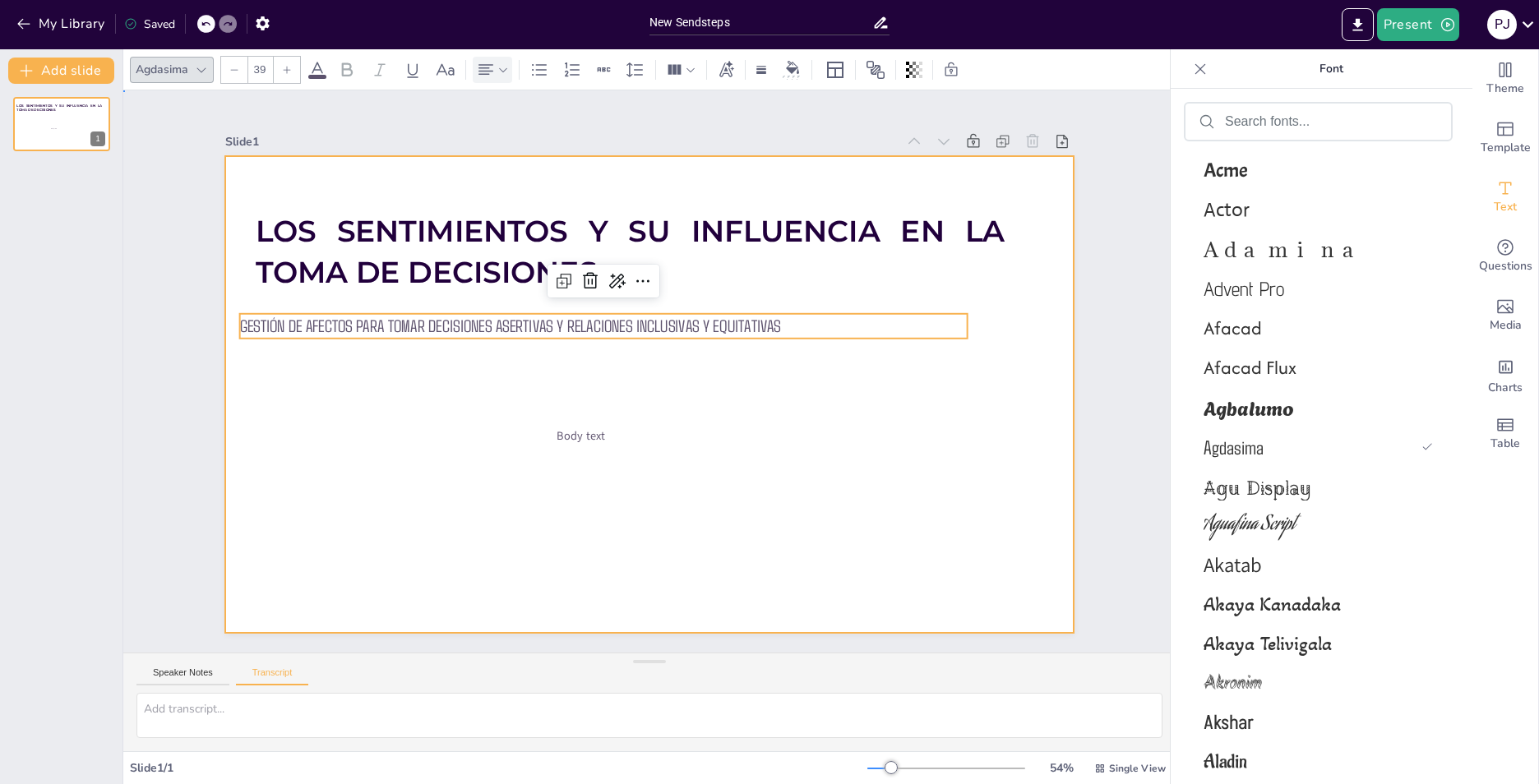
click at [532, 376] on div at bounding box center [648, 395] width 893 height 563
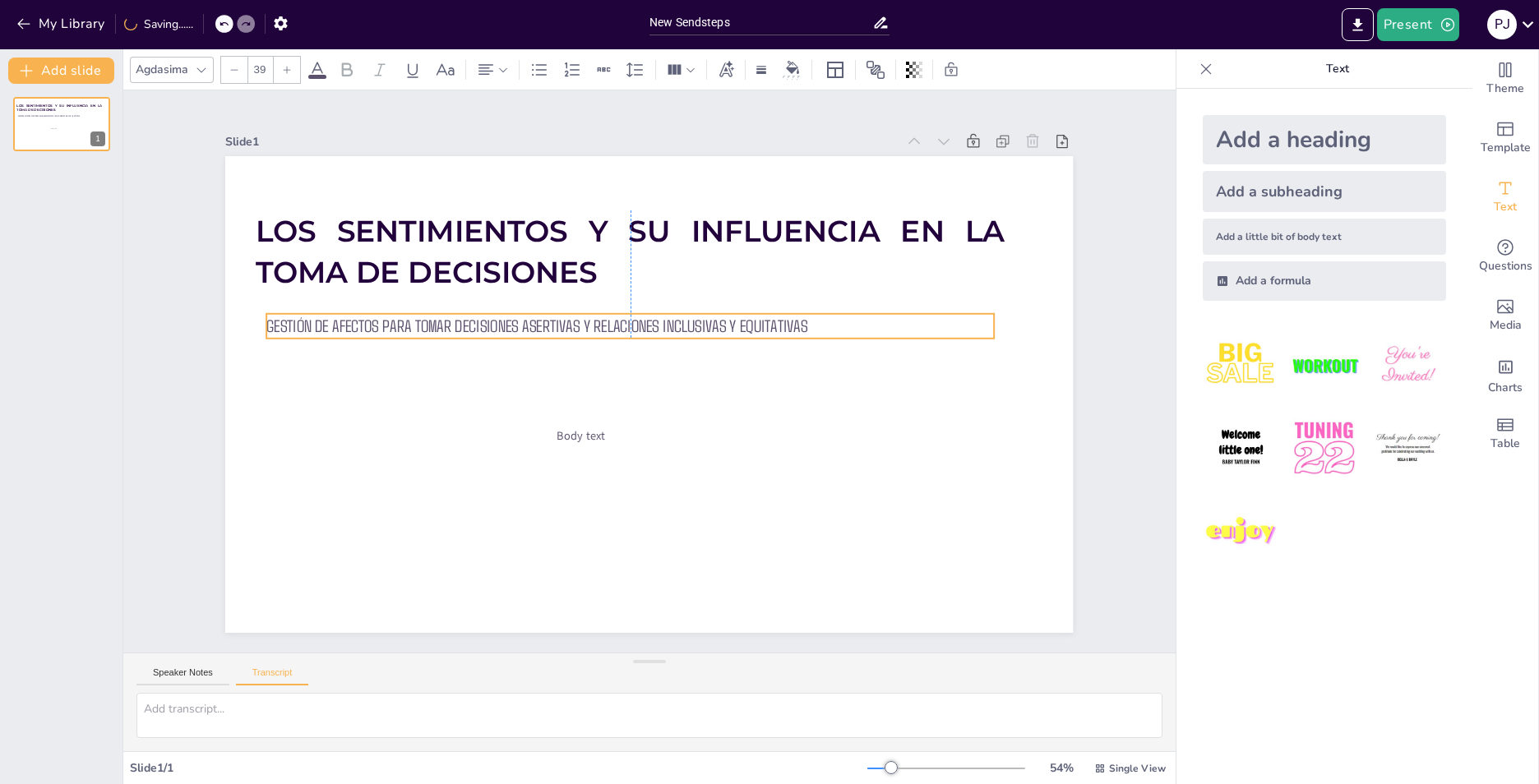
drag, startPoint x: 462, startPoint y: 327, endPoint x: 489, endPoint y: 327, distance: 27.0
click at [489, 327] on span "GESTIÓN DE AFECTOS PARA TOMAR DECISIONES ASERTIVAS Y RELACIONES INCLUSIVAS Y EQ…" at bounding box center [543, 314] width 540 height 76
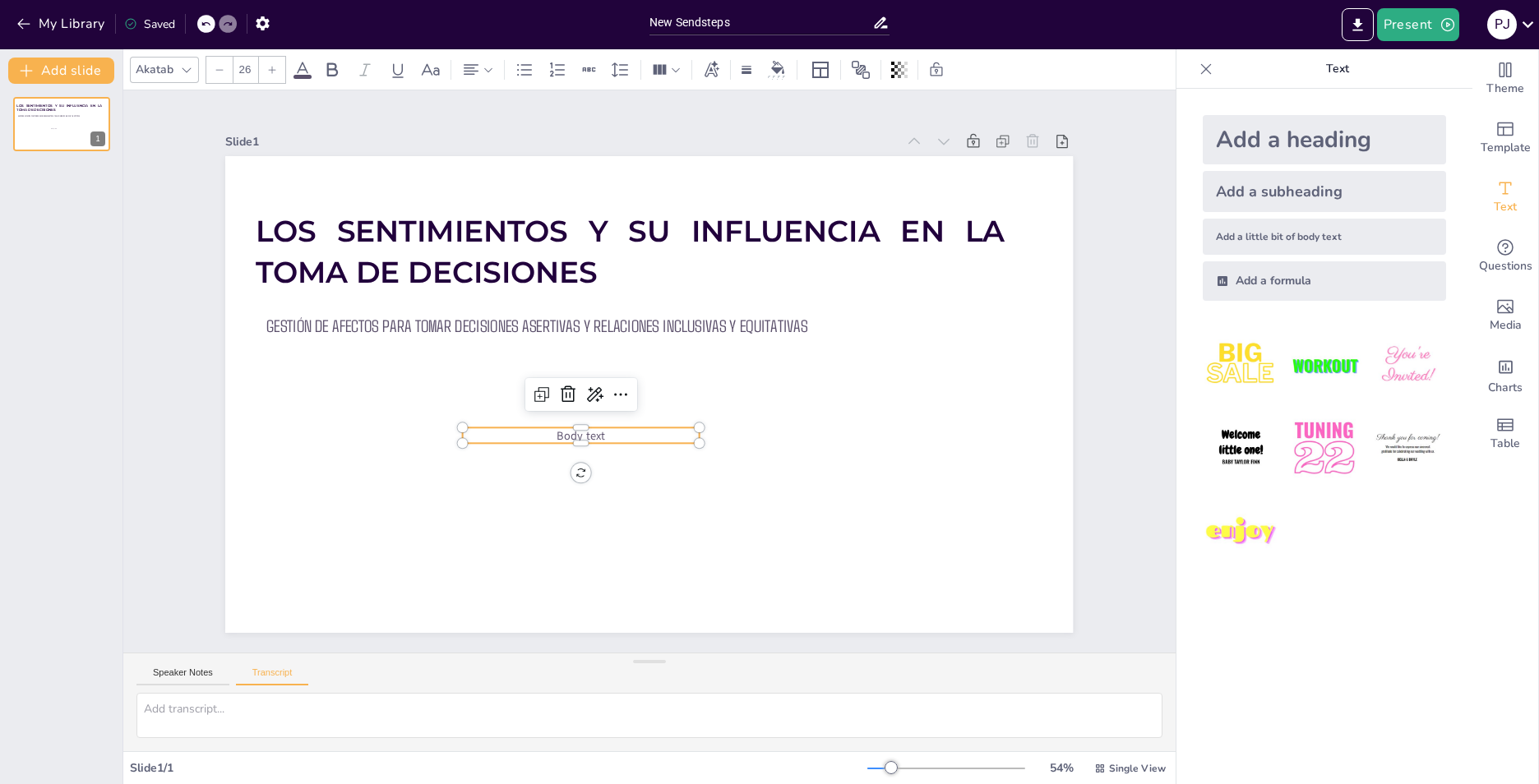
click at [568, 409] on p "Body text" at bounding box center [601, 291] width 65 height 235
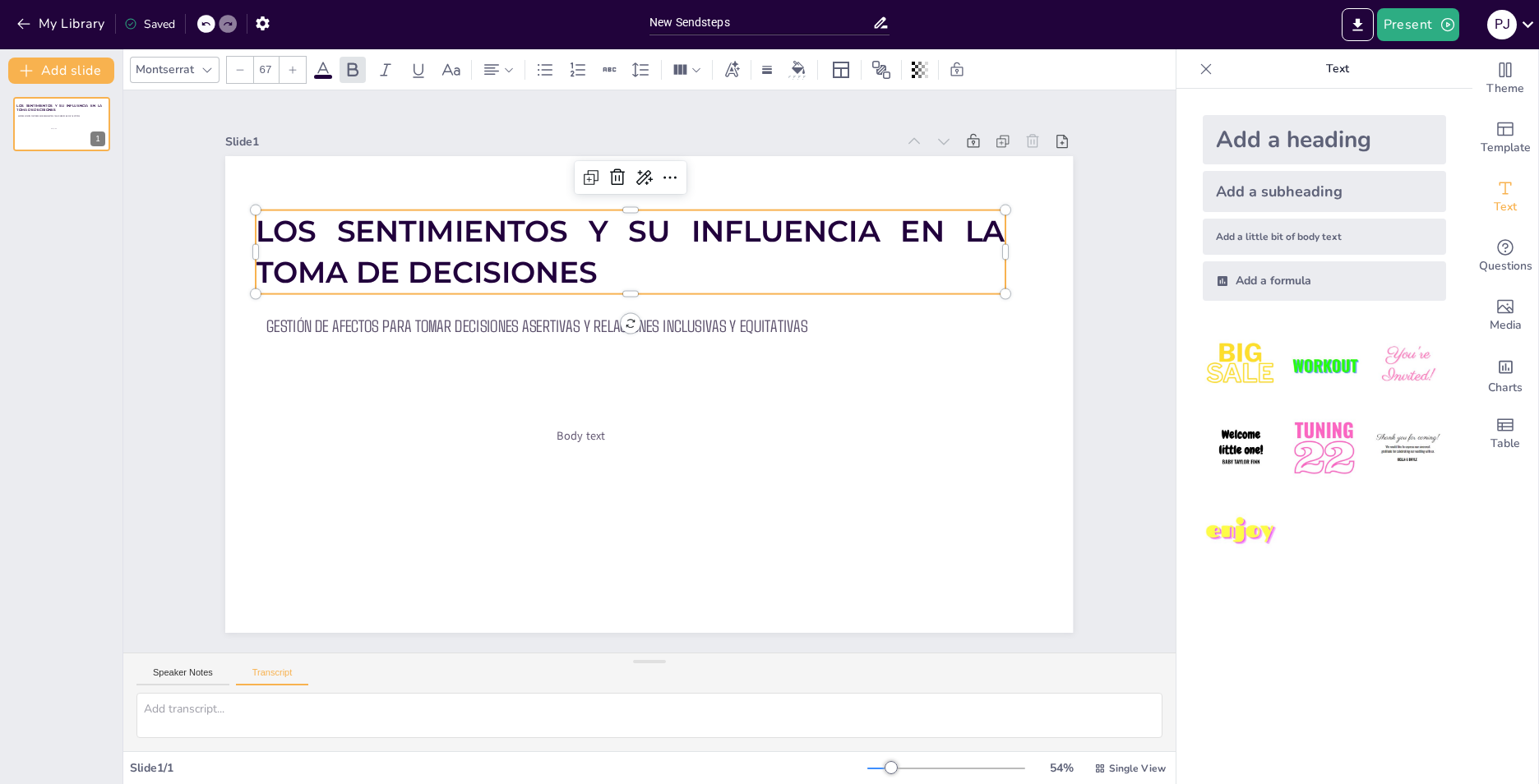
click at [592, 260] on p "LOS SENTIMIENTOS Y SU INFLUENCIA EN LA TOMA DE DECISIONES" at bounding box center [704, 263] width 655 height 507
click at [458, 73] on icon at bounding box center [452, 69] width 18 height 12
click at [453, 73] on icon at bounding box center [452, 70] width 20 height 20
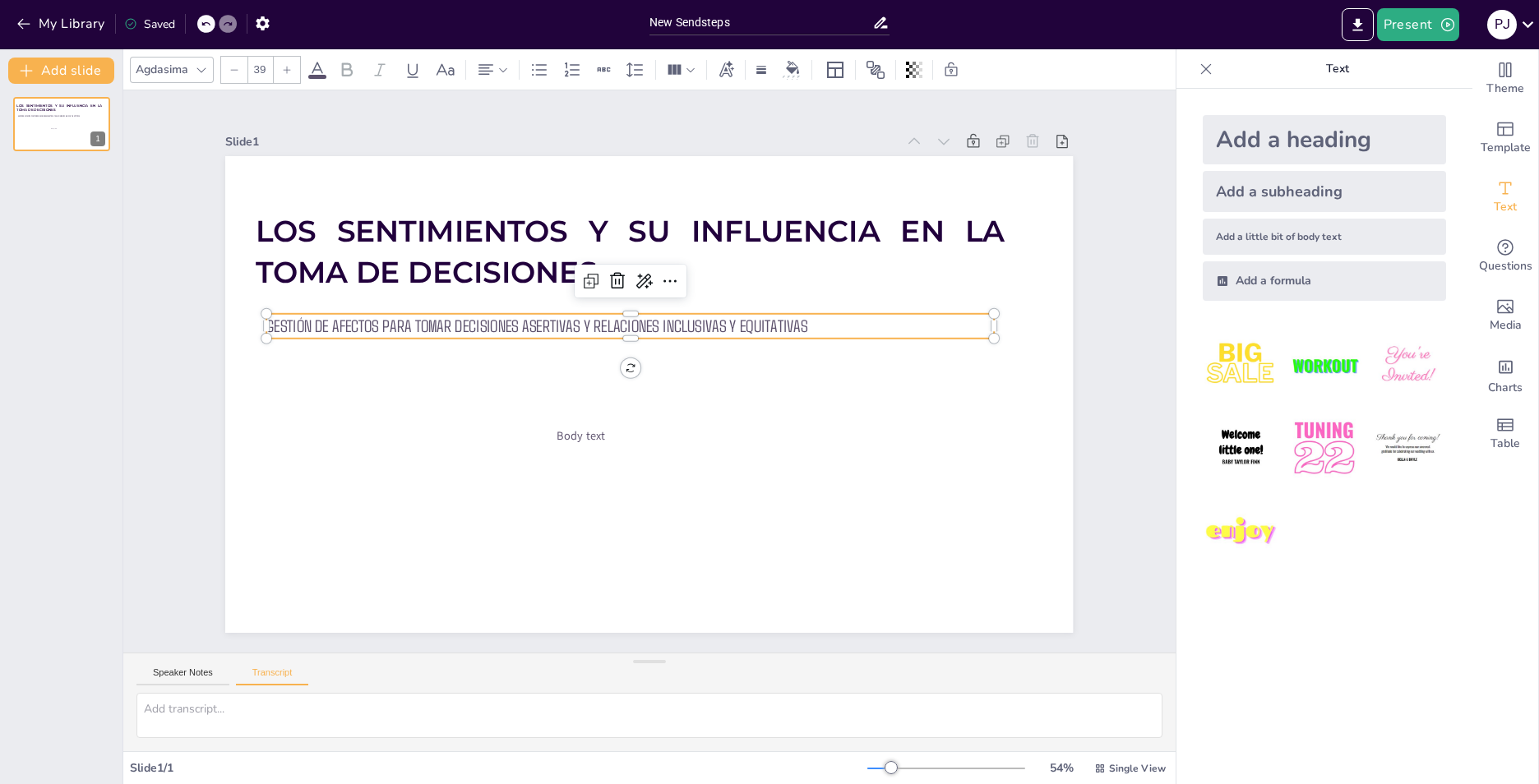
click at [519, 325] on span "GESTIÓN DE AFECTOS PARA TOMAR DECISIONES ASERTIVAS Y RELACIONES INCLUSIVAS Y EQ…" at bounding box center [770, 368] width 502 height 240
click at [282, 72] on icon at bounding box center [287, 70] width 10 height 10
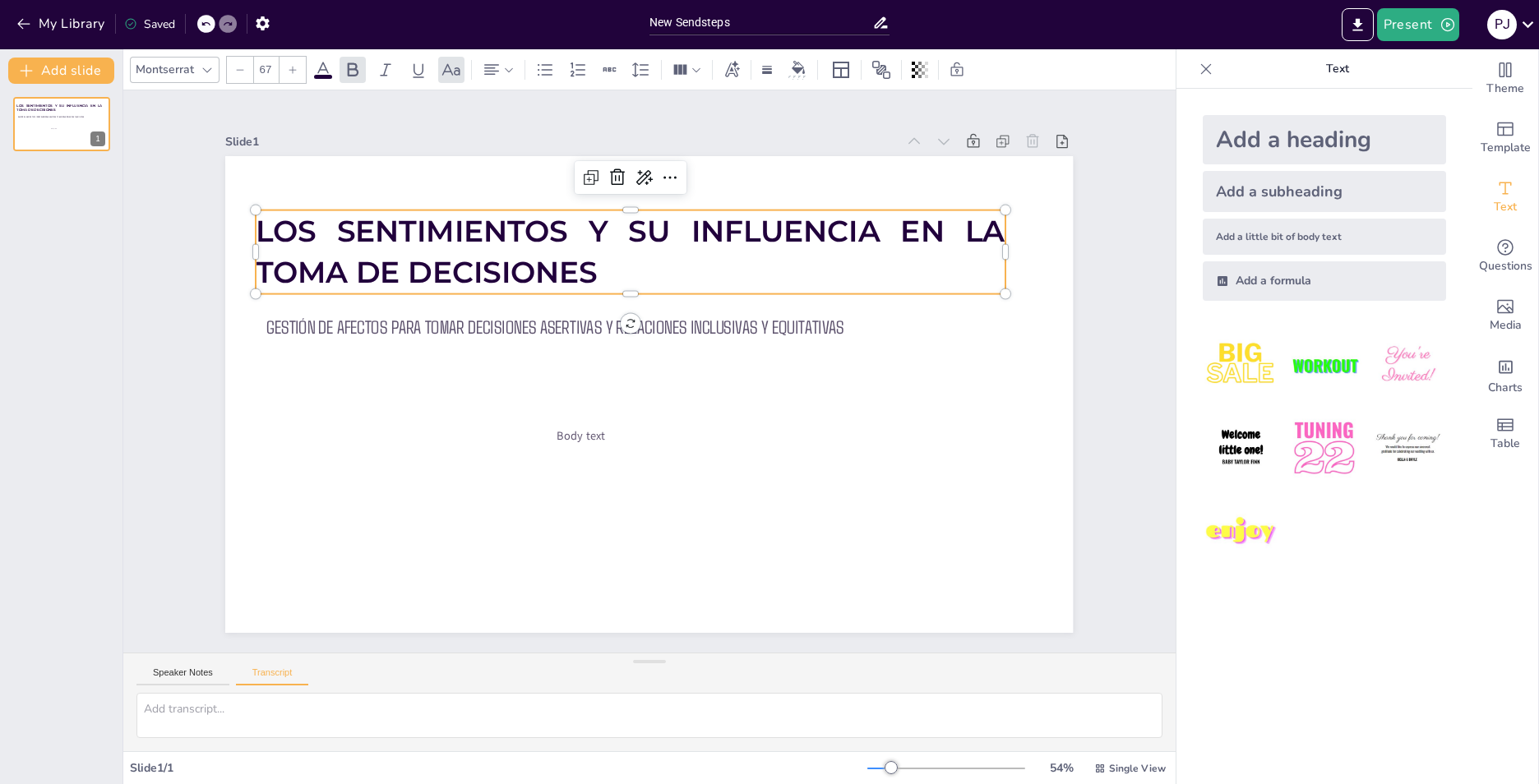
click at [340, 256] on span "LOS SENTIMIENTOS Y SU INFLUENCIA EN LA TOMA DE DECISIONES" at bounding box center [668, 232] width 737 height 266
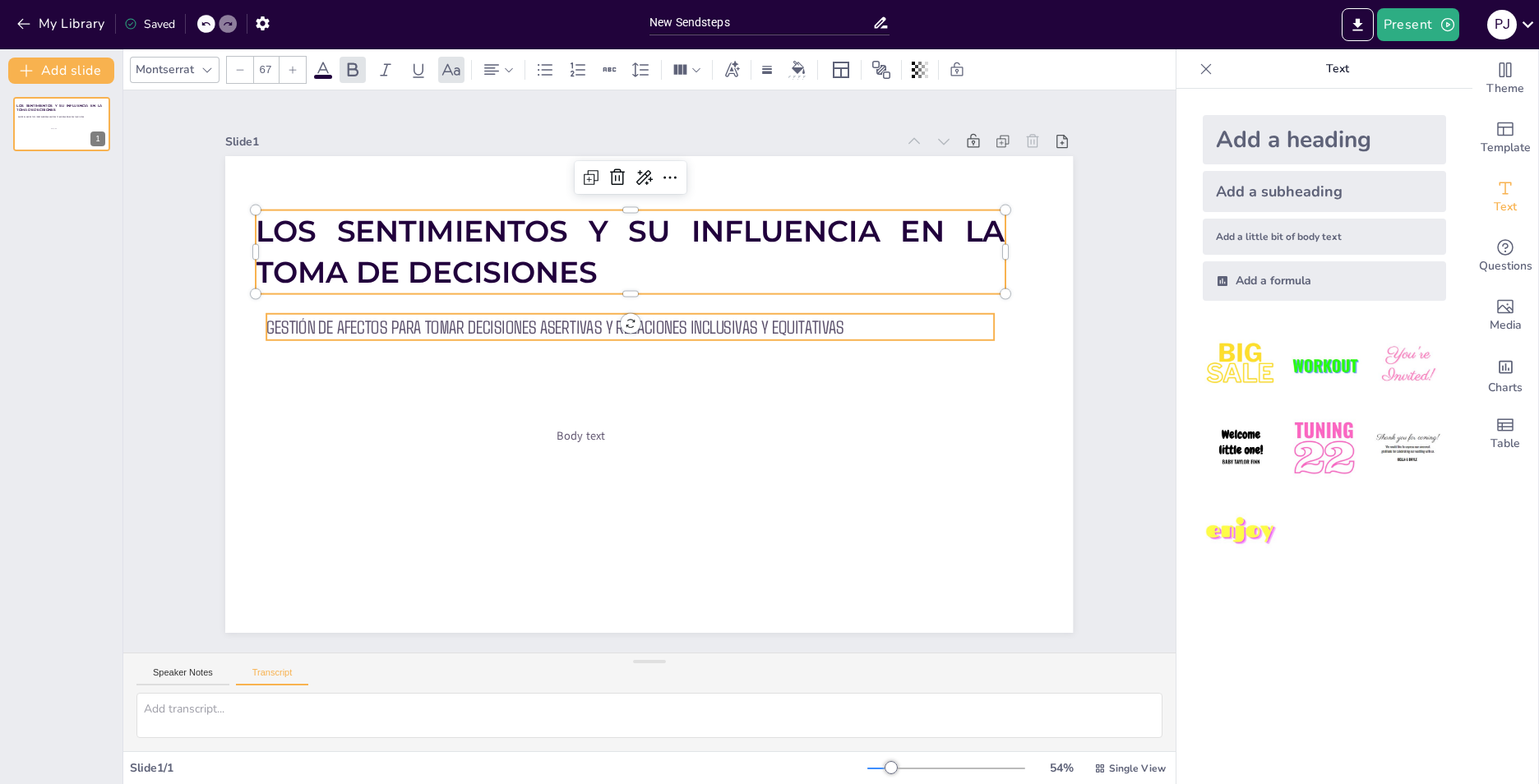
type input "42"
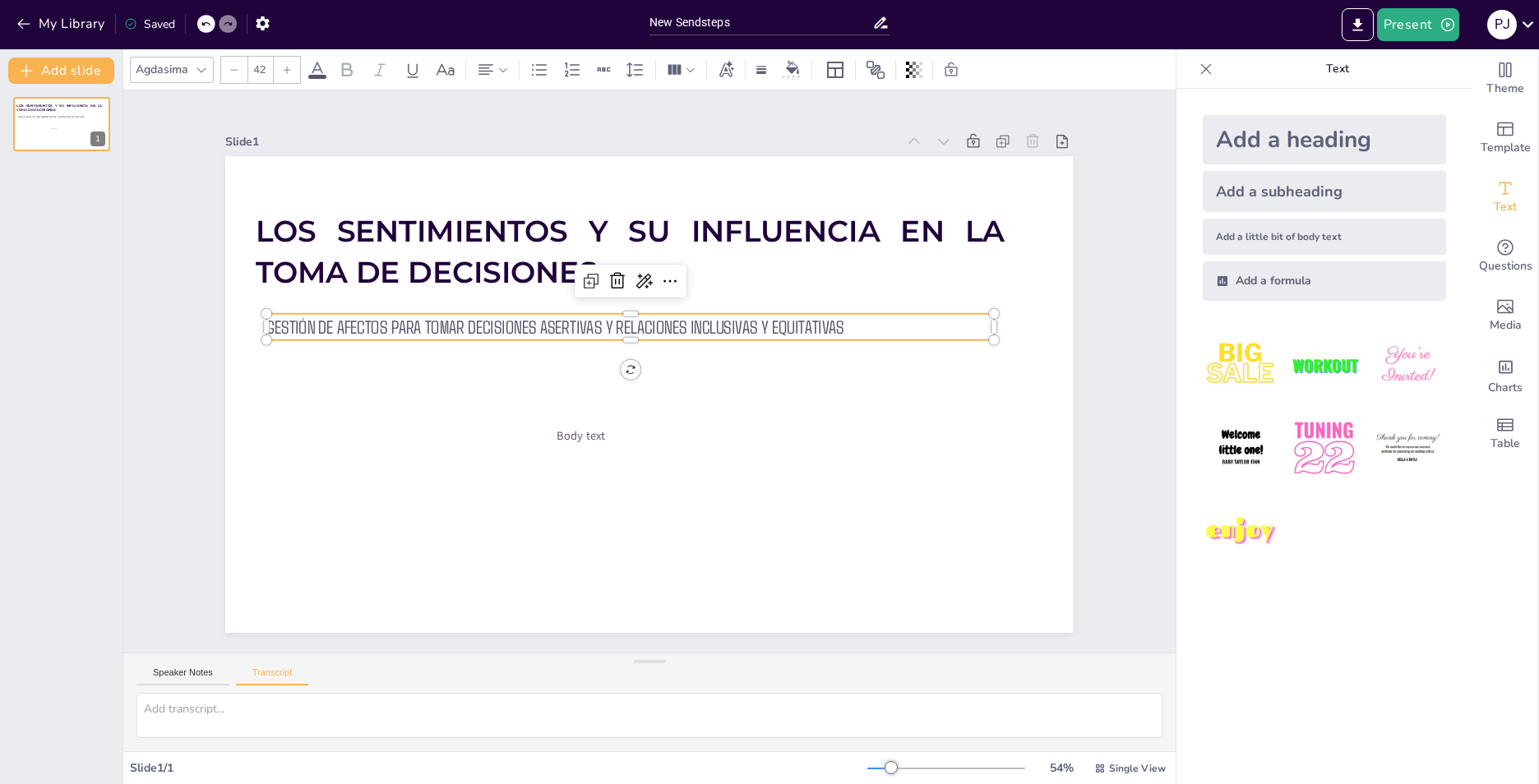
click at [346, 316] on span "GESTIÓN DE AFECTOS PARA TOMAR DECISIONES ASERTIVAS Y RELACIONES INCLUSIVAS Y EQ…" at bounding box center [557, 327] width 578 height 22
click at [204, 71] on icon at bounding box center [201, 69] width 13 height 13
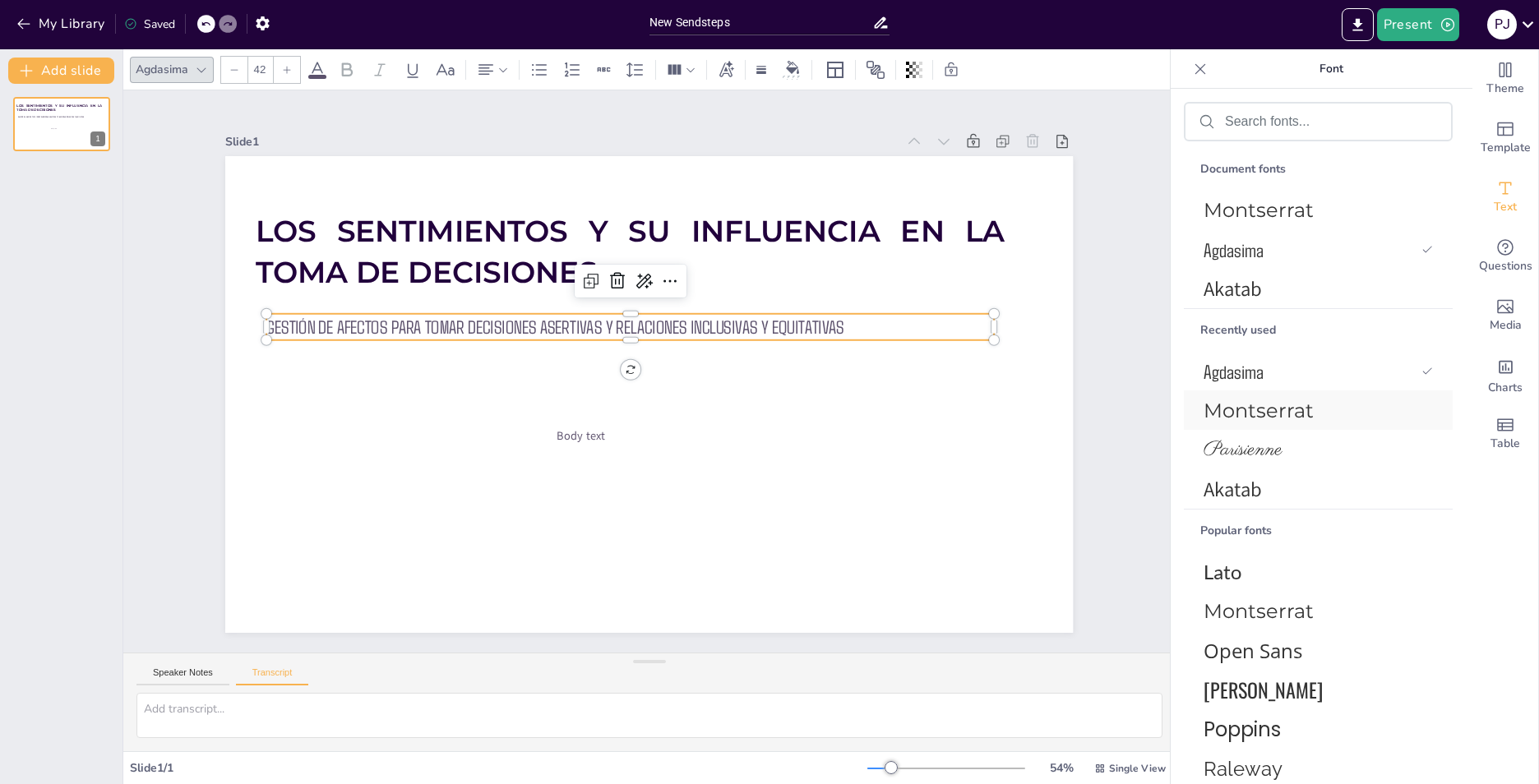
click at [1277, 409] on span "Montserrat" at bounding box center [1314, 411] width 223 height 24
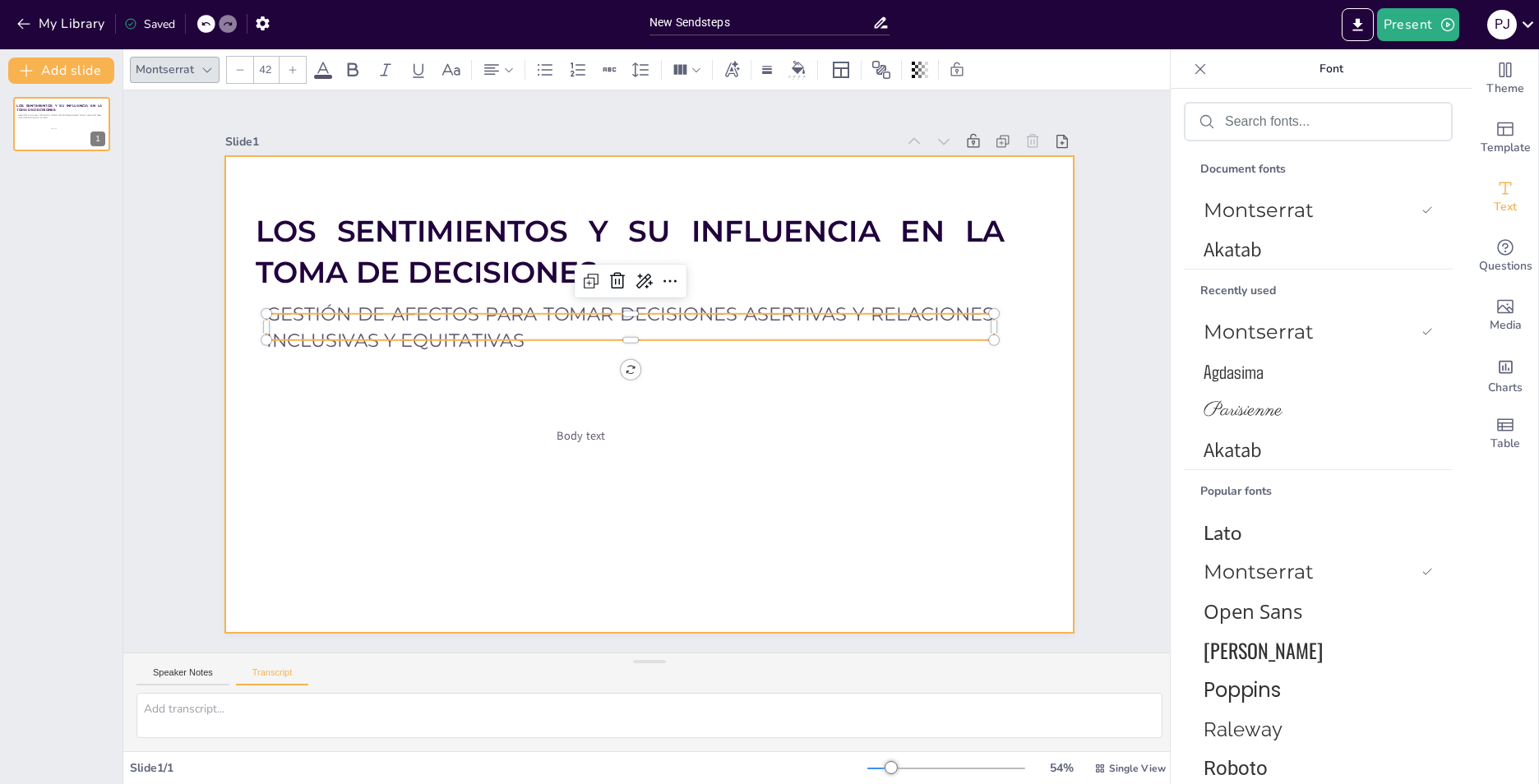
click at [819, 419] on div at bounding box center [645, 394] width 928 height 641
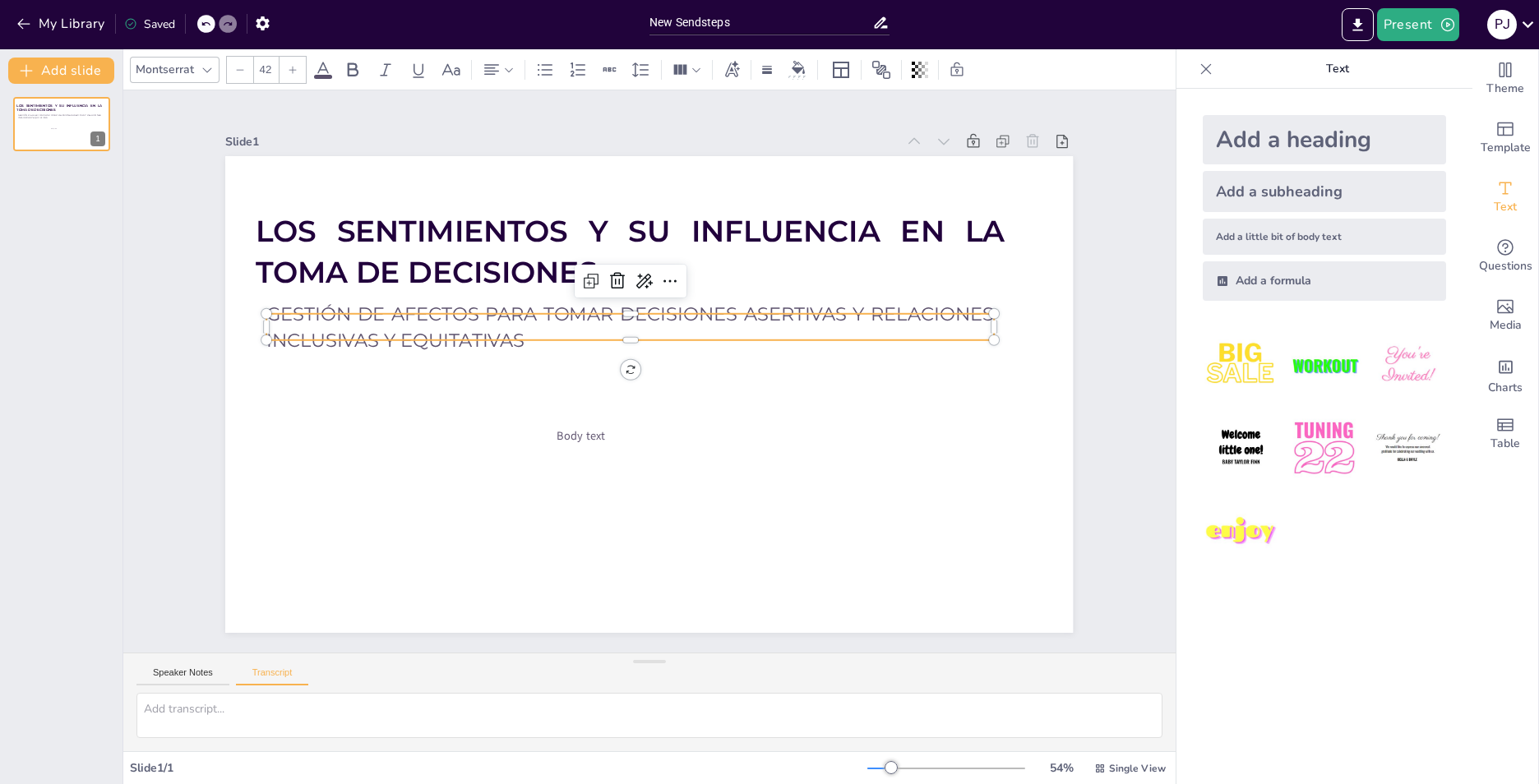
click at [609, 315] on span "GESTIÓN DE AFECTOS PARA TOMAR DECISIONES ASERTIVAS Y RELACIONES INCLUSIVAS Y EQ…" at bounding box center [650, 311] width 684 height 317
click at [551, 327] on span "GESTIÓN DE AFECTOS PARA TOMAR DECISIONES ASERTIVAS Y RELACIONES INCLUSIVAS Y EQ…" at bounding box center [686, 336] width 271 height 699
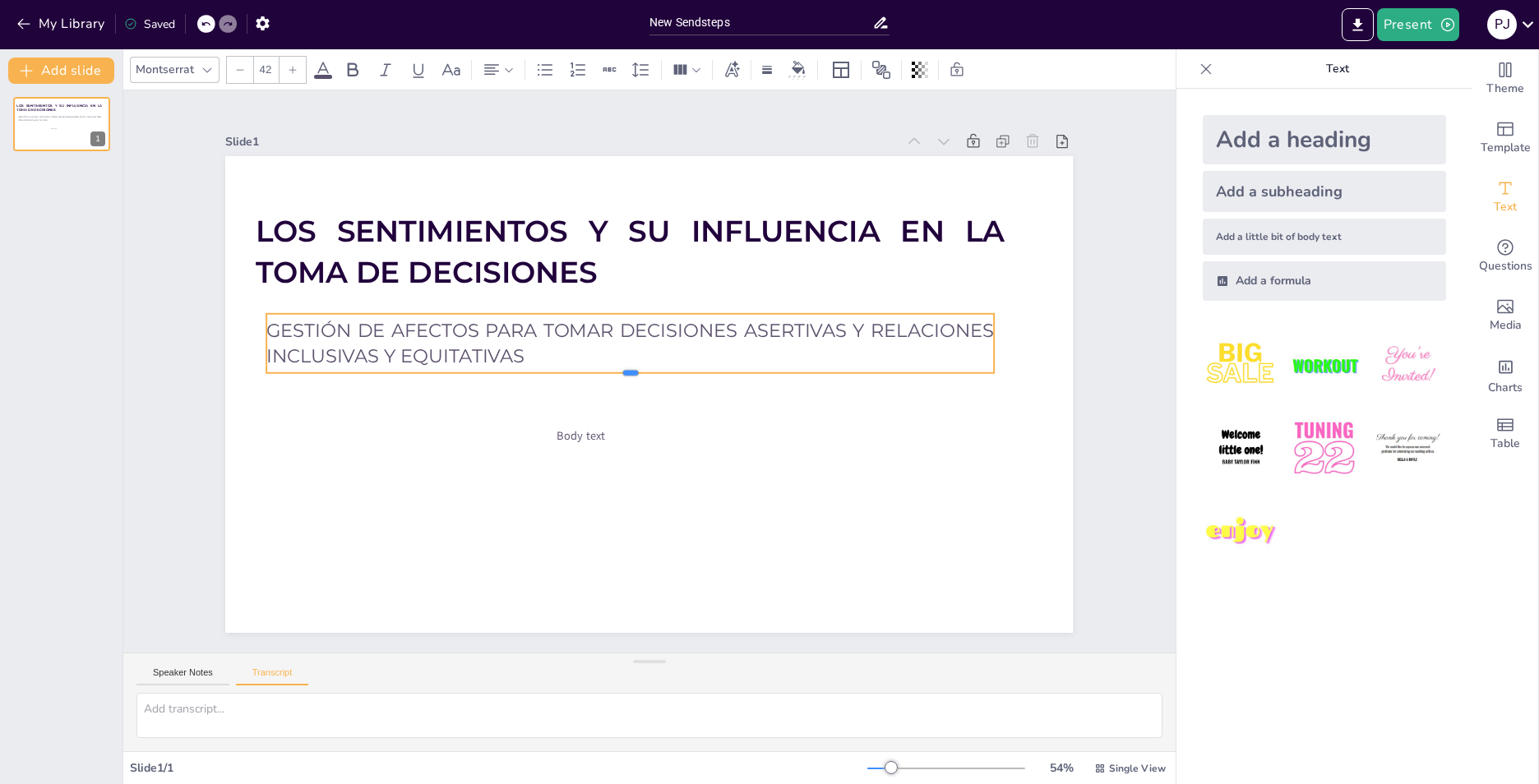
drag, startPoint x: 616, startPoint y: 335, endPoint x: 617, endPoint y: 367, distance: 32.0
click at [617, 367] on div at bounding box center [629, 373] width 696 height 238
type input "26"
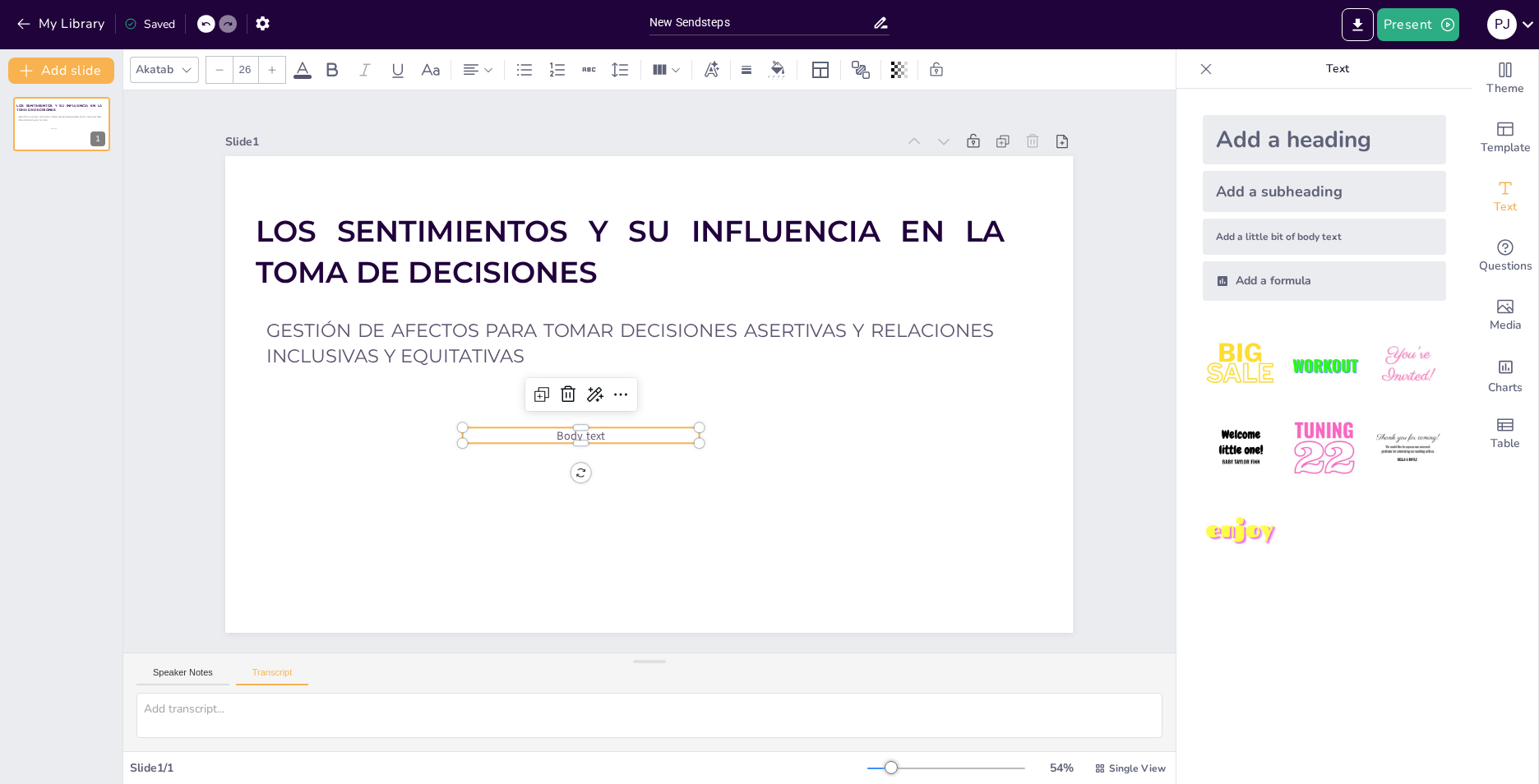
click at [548, 396] on span "Body text" at bounding box center [556, 373] width 46 height 45
click at [555, 427] on span "Body text" at bounding box center [564, 412] width 51 height 30
click at [555, 387] on span "Body text" at bounding box center [556, 364] width 45 height 46
click at [524, 448] on span "Habilidades socioemocionales intrapersonales i interperasonales" at bounding box center [558, 393] width 210 height 130
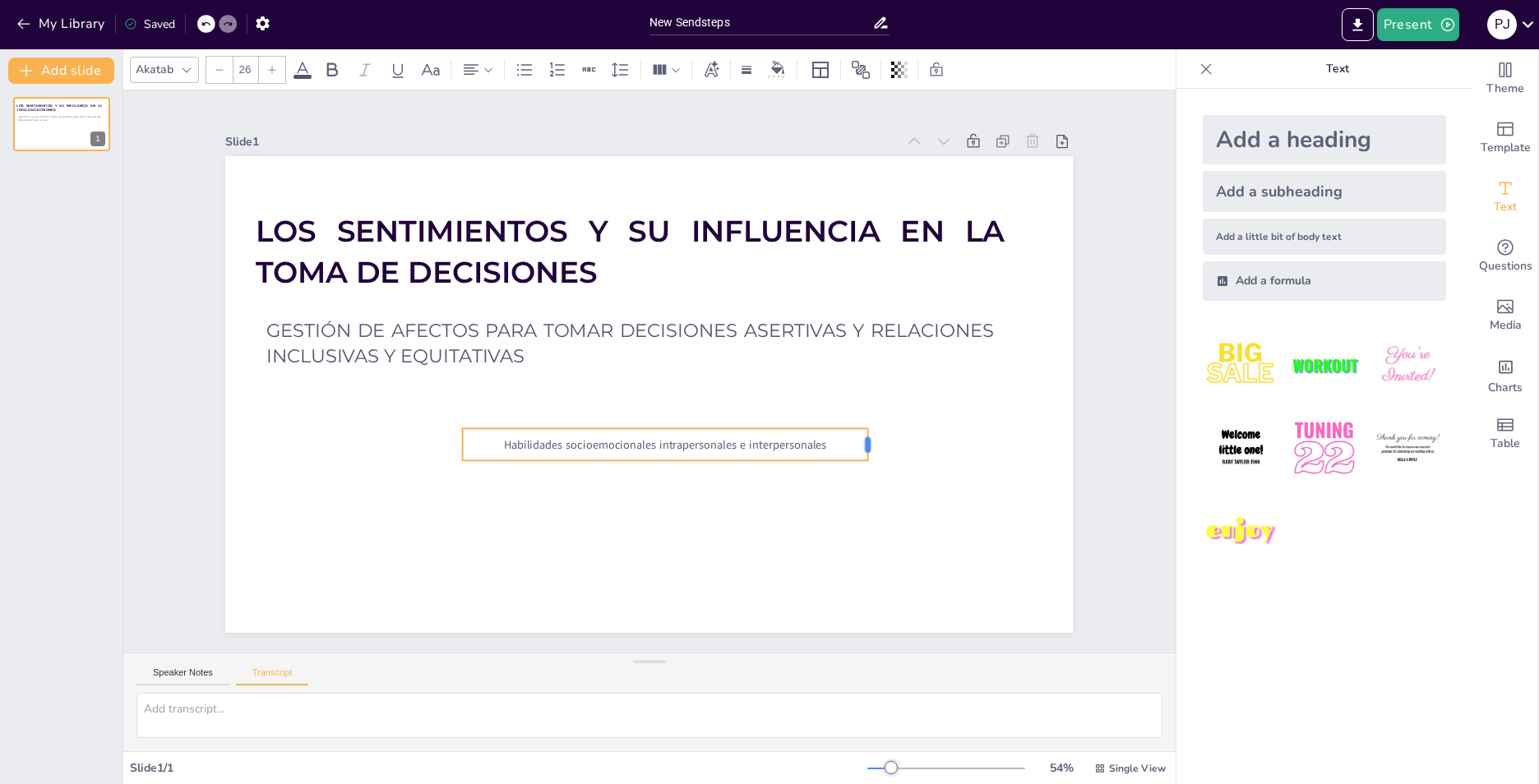
drag, startPoint x: 691, startPoint y: 440, endPoint x: 860, endPoint y: 435, distance: 169.1
click at [667, 597] on div at bounding box center [649, 608] width 35 height 22
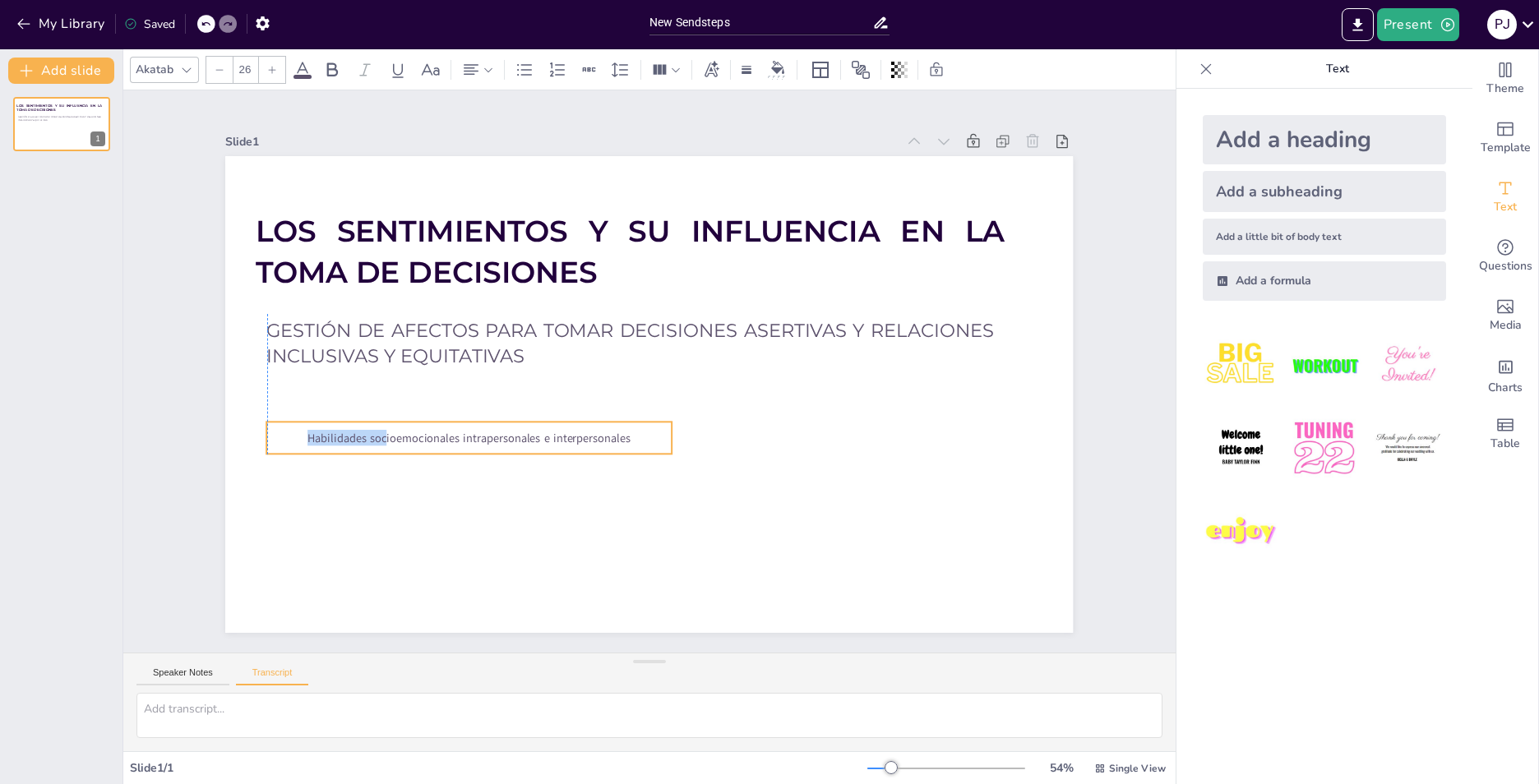
drag, startPoint x: 452, startPoint y: 439, endPoint x: 260, endPoint y: 433, distance: 192.1
click at [269, 433] on p "Habilidades socioemocionales intrapersonales e interpersonales" at bounding box center [458, 358] width 376 height 179
drag, startPoint x: 662, startPoint y: 433, endPoint x: 691, endPoint y: 432, distance: 29.0
click at [672, 442] on div at bounding box center [658, 459] width 30 height 34
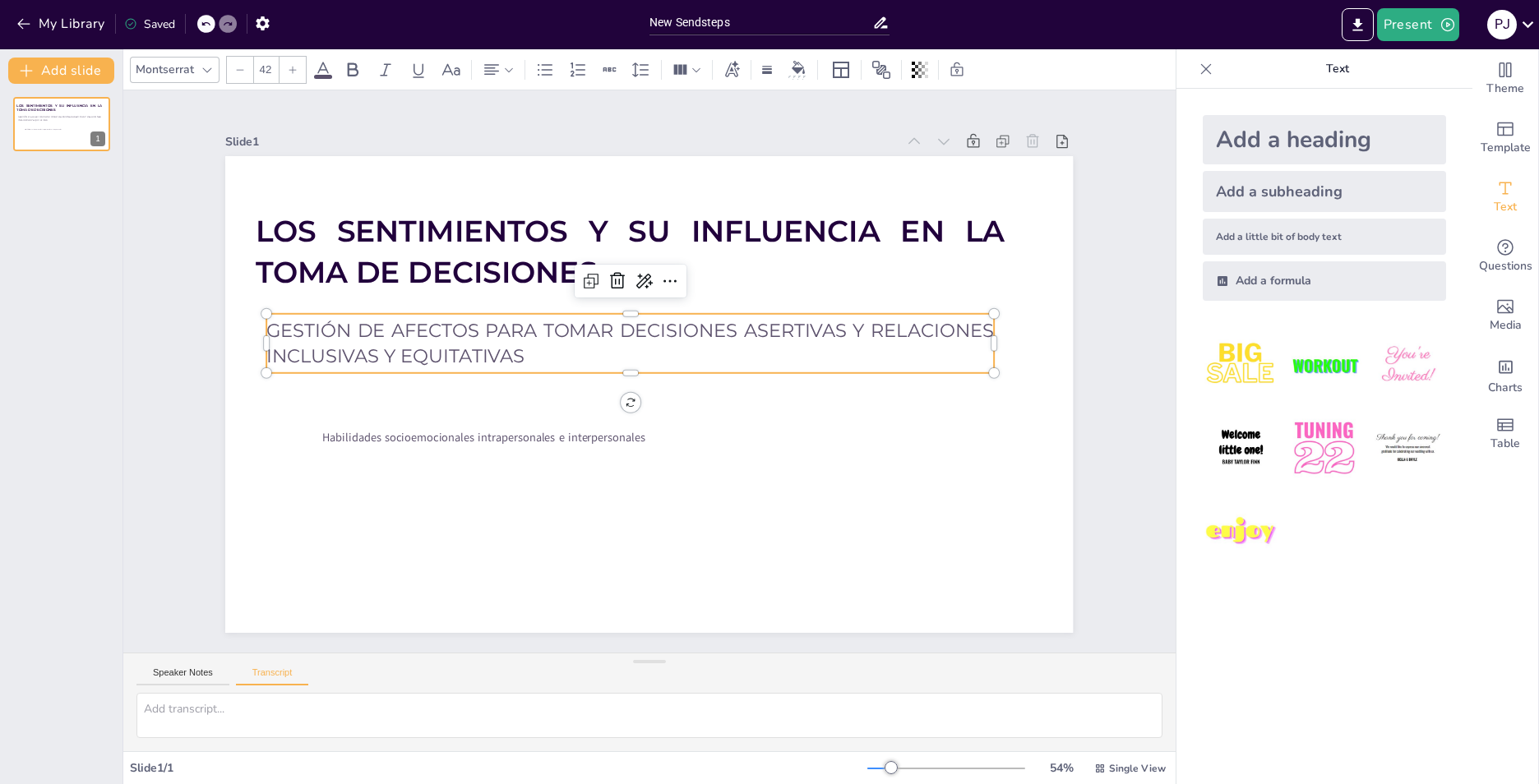
click at [579, 344] on p "GESTIÓN DE AFECTOS PARA TOMAR DECISIONES ASERTIVAS Y RELACIONES INCLUSIVAS Y EQ…" at bounding box center [675, 392] width 708 height 274
type input "26"
click at [516, 430] on span "Habilidades socioemocionales intrapersonales e interpersonales" at bounding box center [471, 384] width 312 height 115
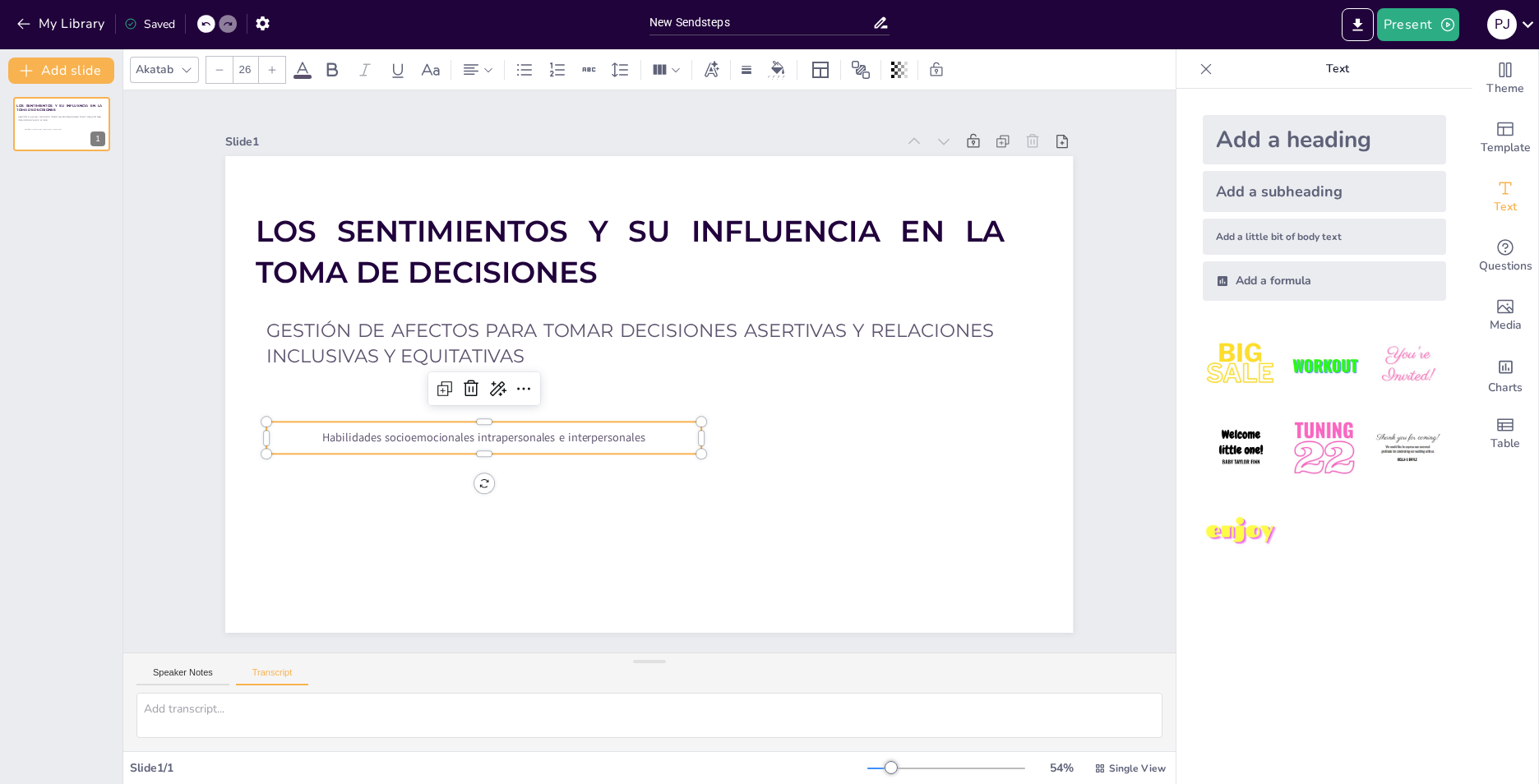
click at [183, 73] on icon at bounding box center [186, 69] width 13 height 13
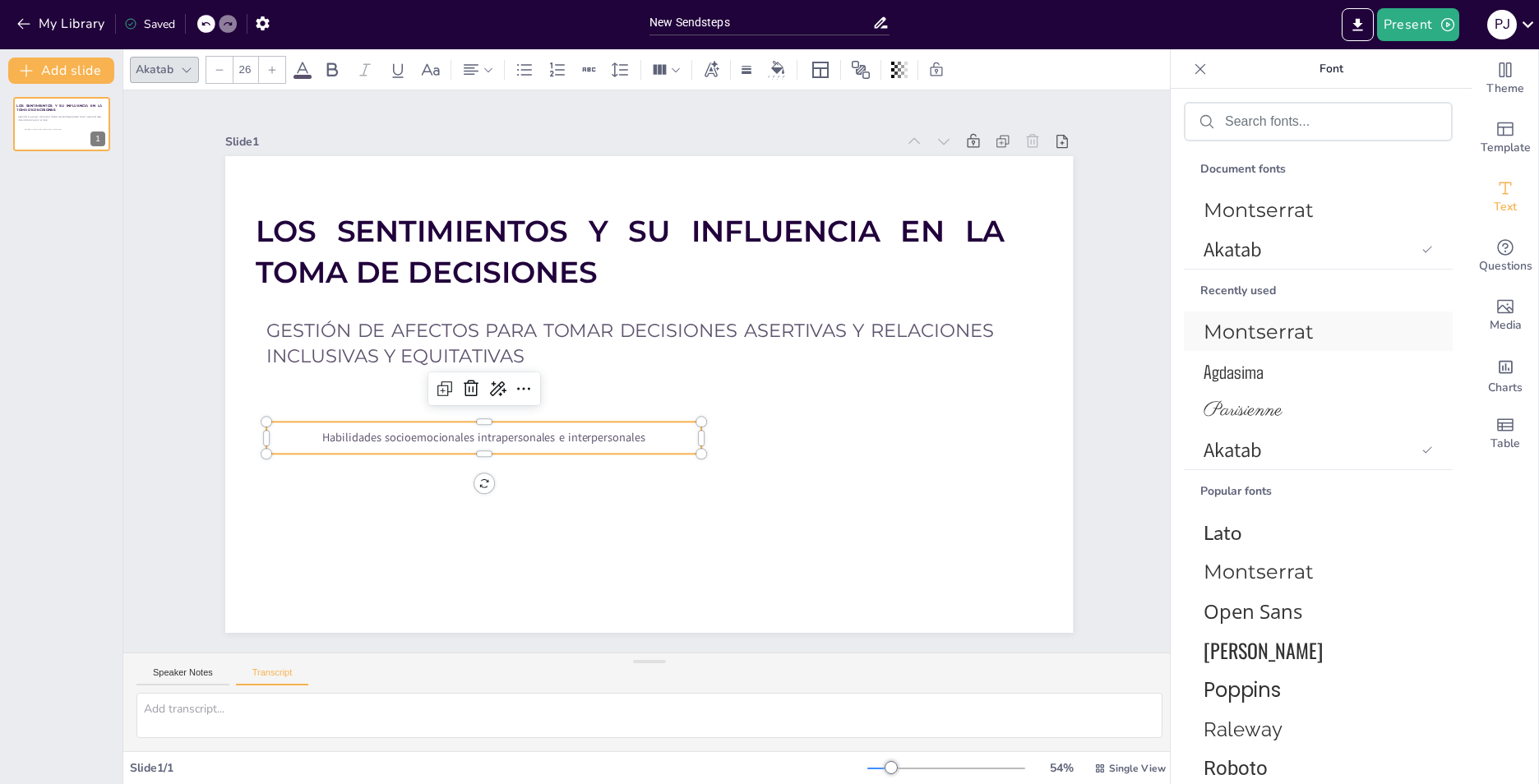
click at [1287, 338] on span "Montserrat" at bounding box center [1314, 332] width 223 height 24
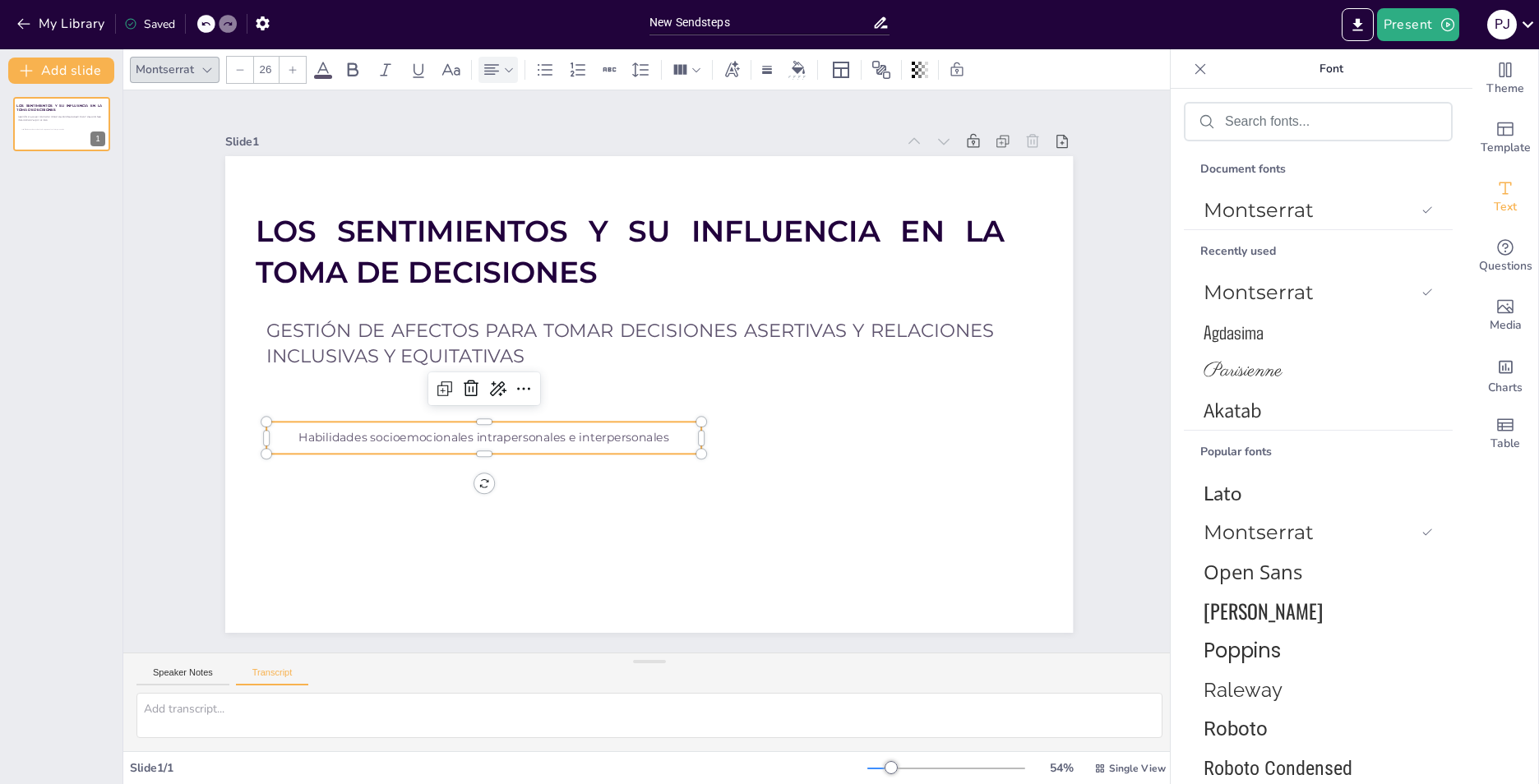
click at [513, 70] on icon at bounding box center [509, 70] width 12 height 12
click at [604, 125] on icon at bounding box center [596, 125] width 20 height 20
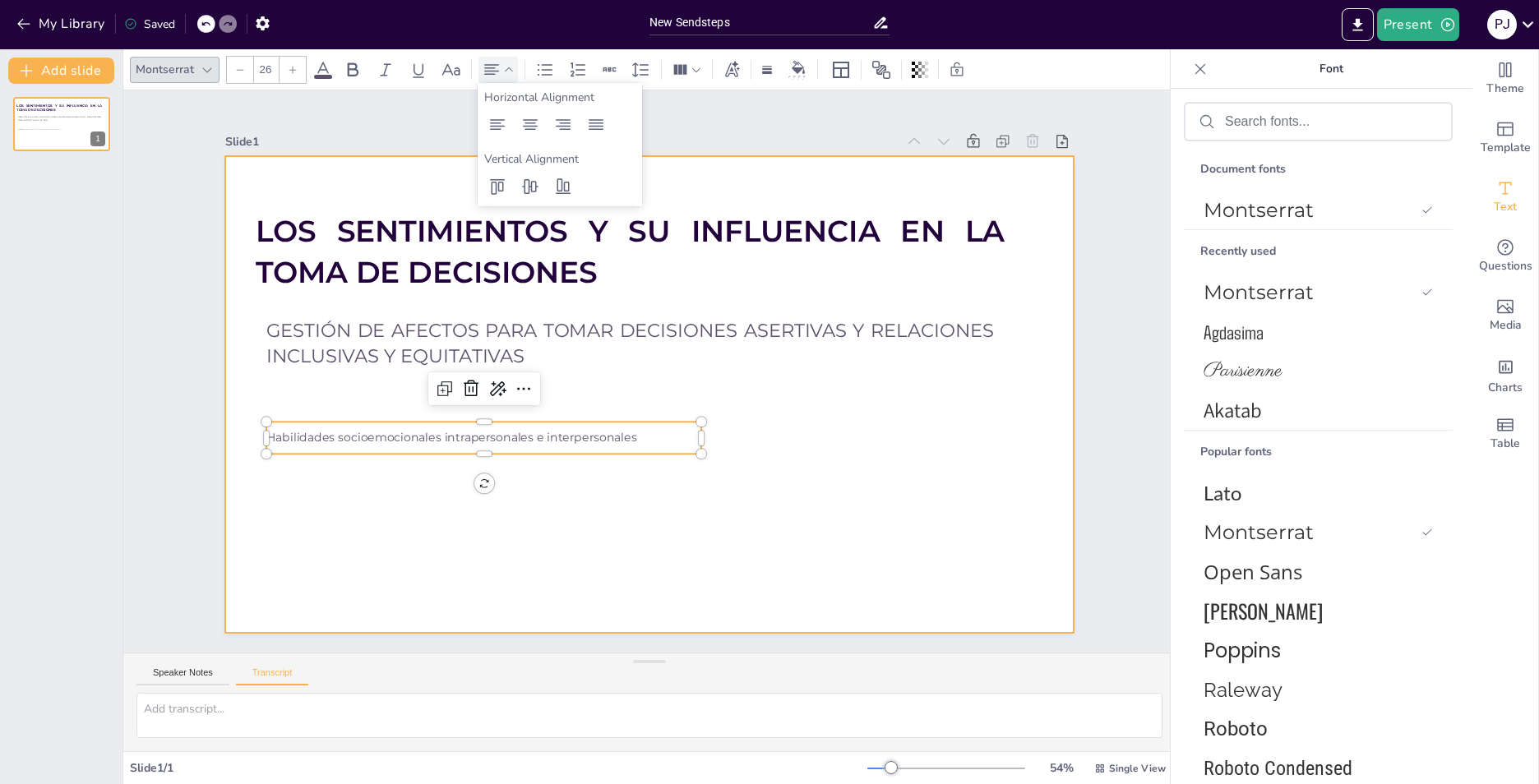
click at [790, 421] on div at bounding box center [642, 393] width 954 height 716
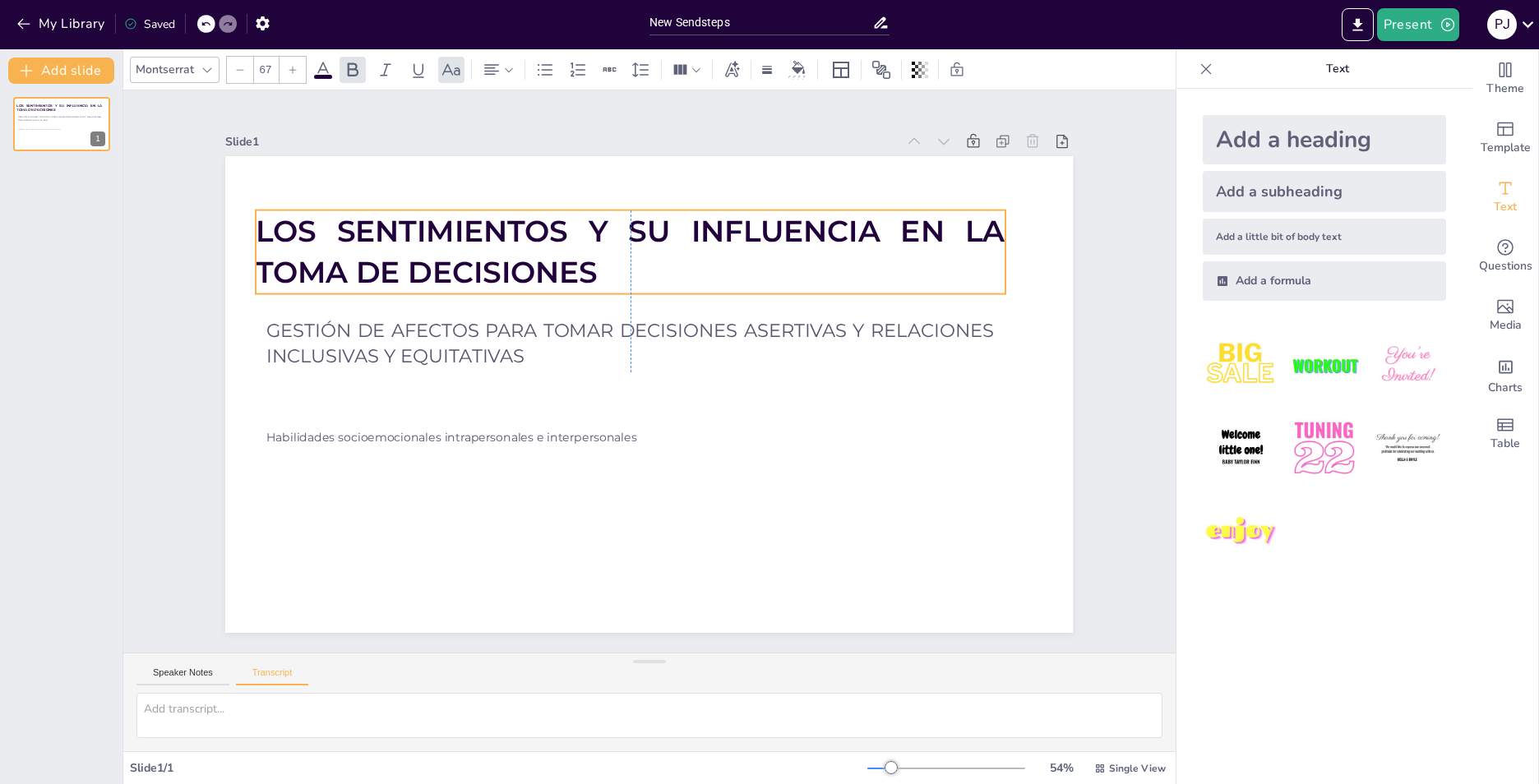
click at [300, 239] on span "LOS SENTIMIENTOS Y SU INFLUENCIA EN LA TOMA DE DECISIONES" at bounding box center [668, 232] width 737 height 265
click at [582, 70] on icon at bounding box center [577, 68] width 15 height 14
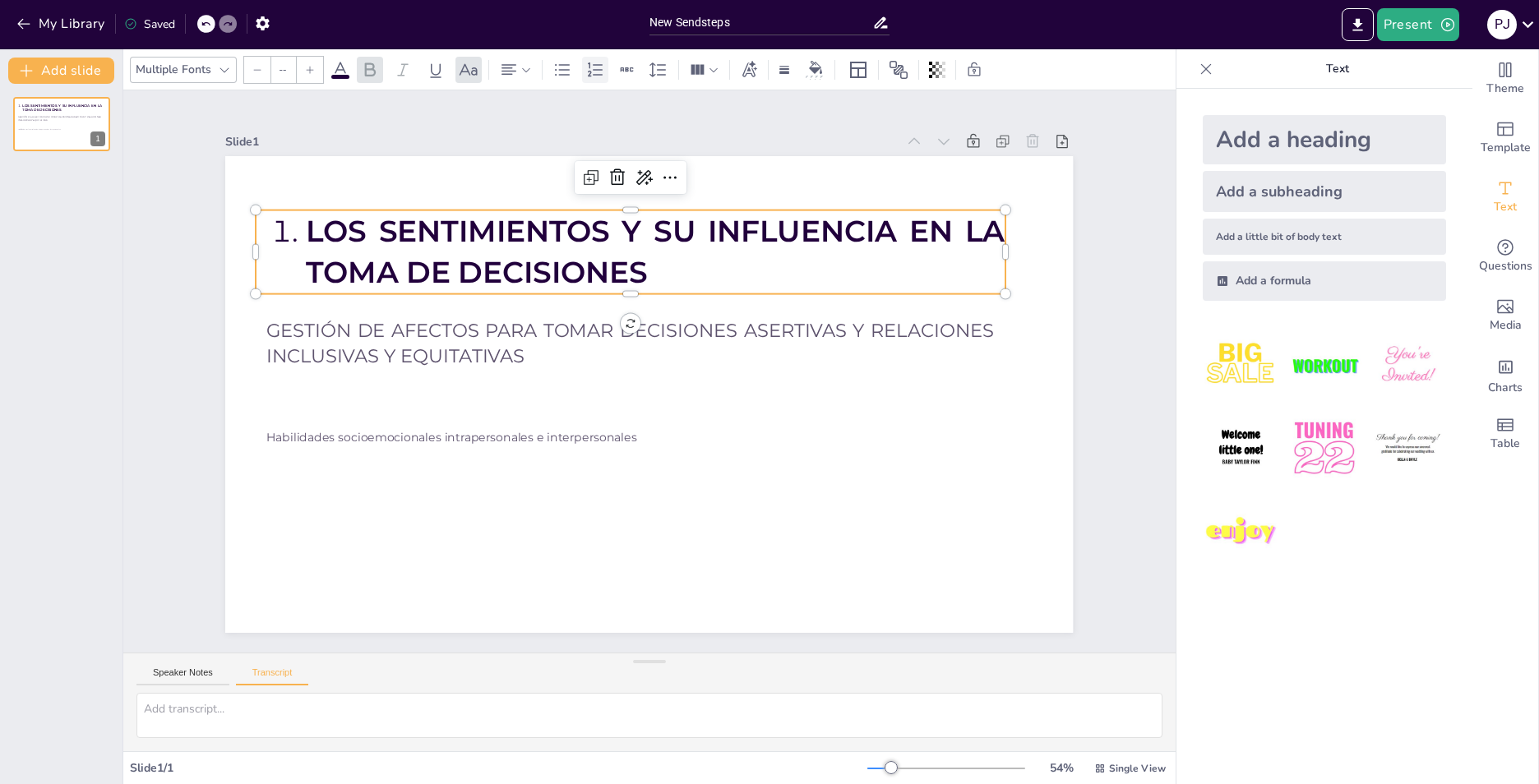
click at [599, 71] on icon at bounding box center [595, 70] width 20 height 20
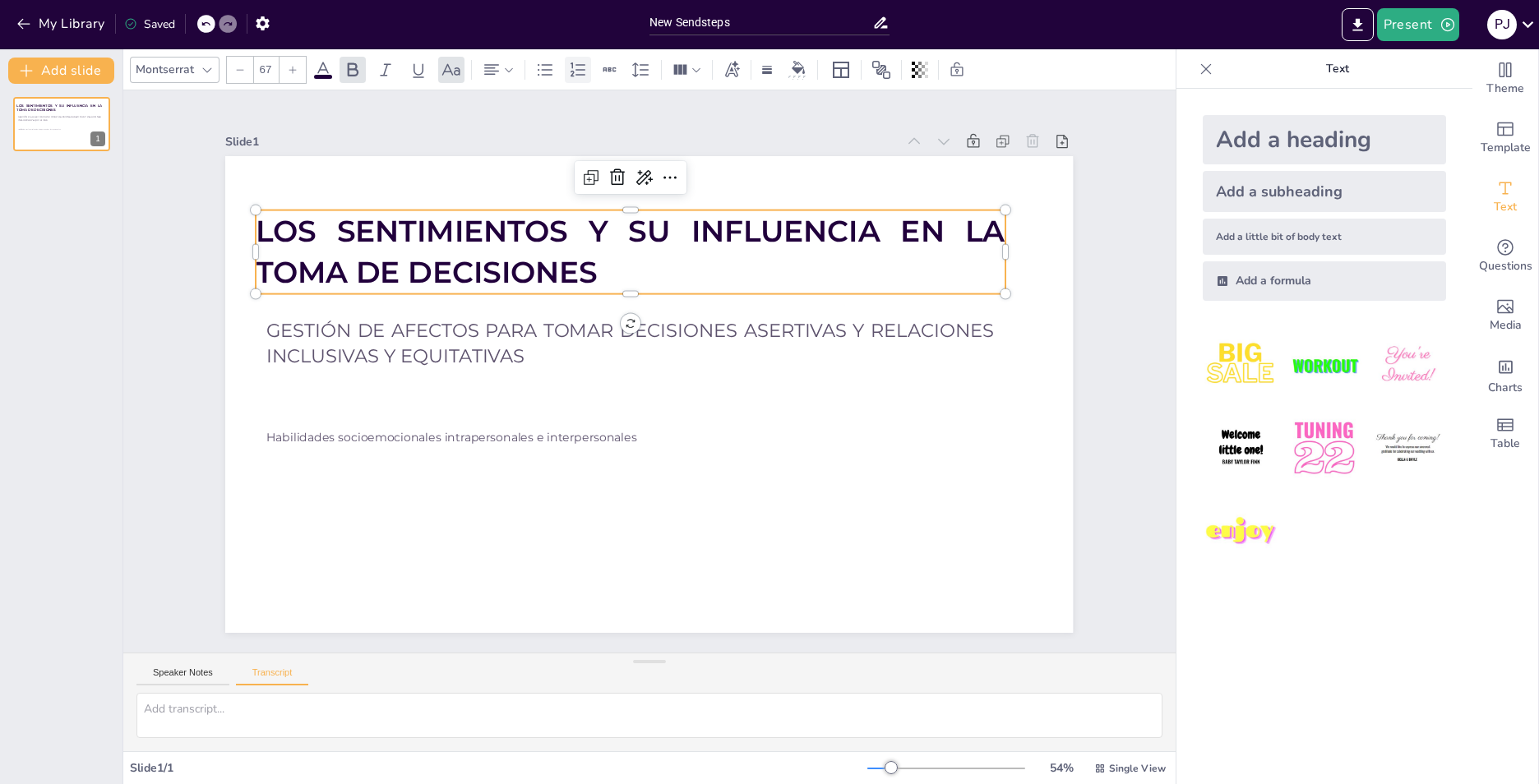
click at [581, 71] on icon at bounding box center [578, 70] width 20 height 20
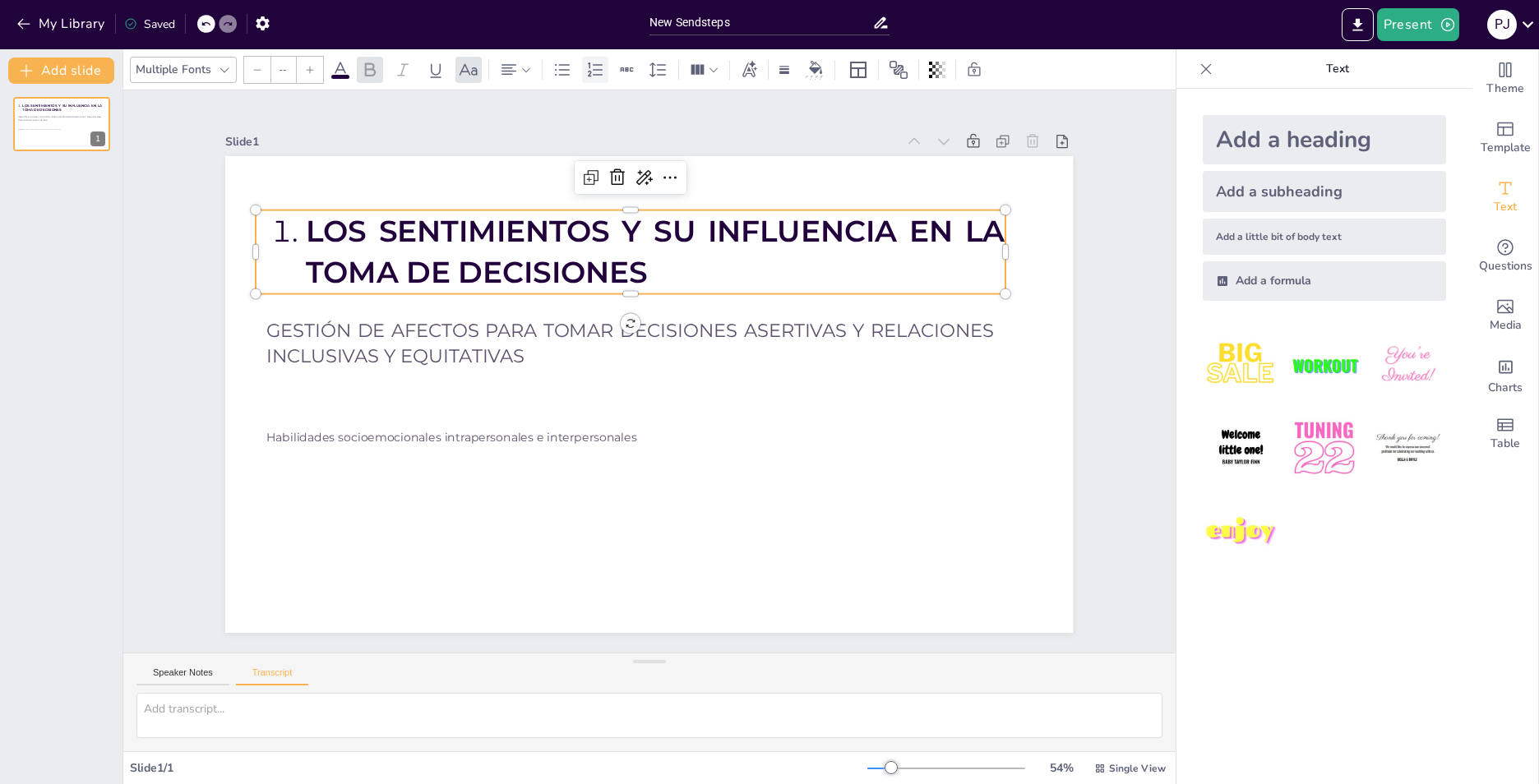
click at [582, 71] on div at bounding box center [595, 69] width 27 height 27
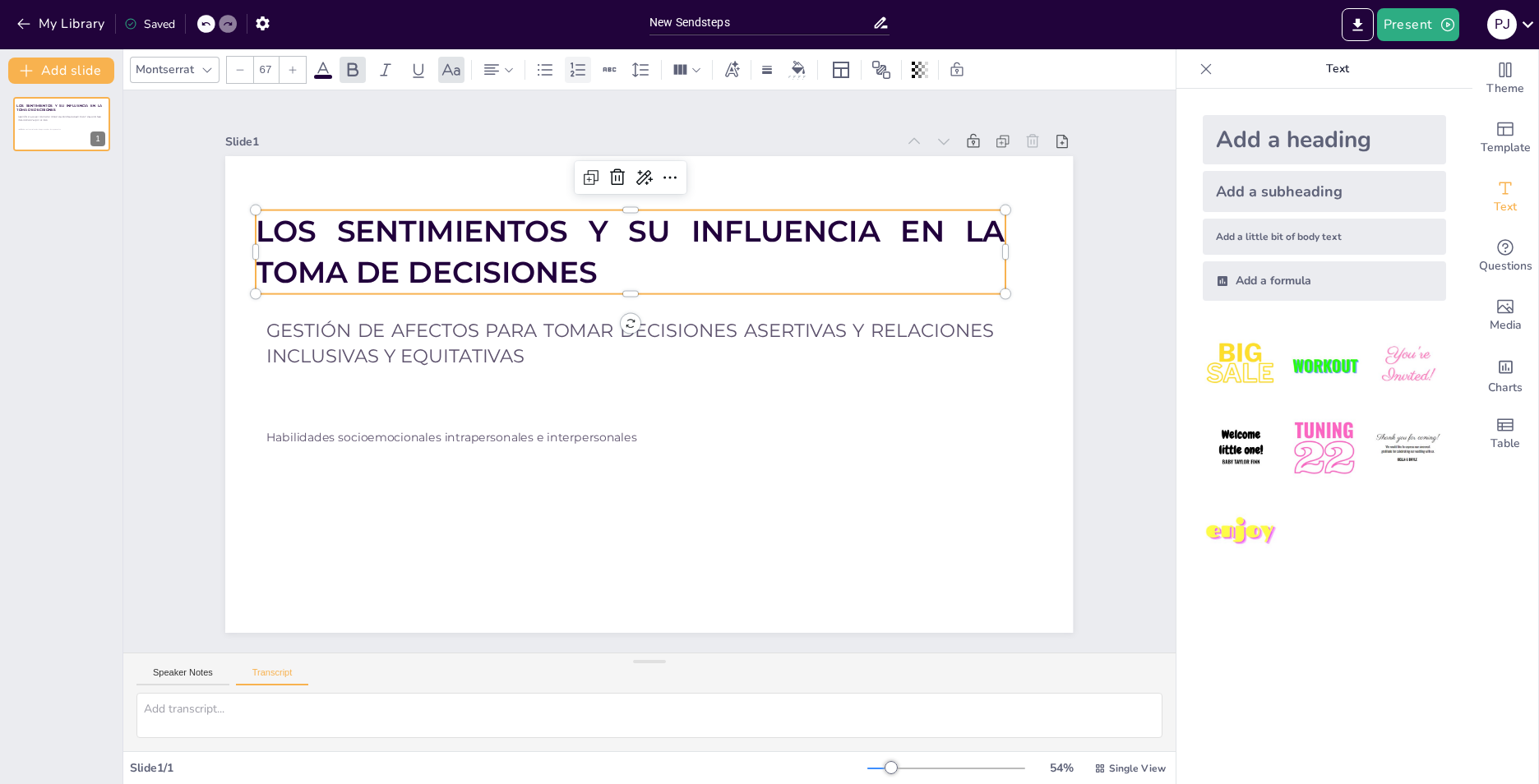
click at [582, 71] on icon at bounding box center [578, 70] width 20 height 20
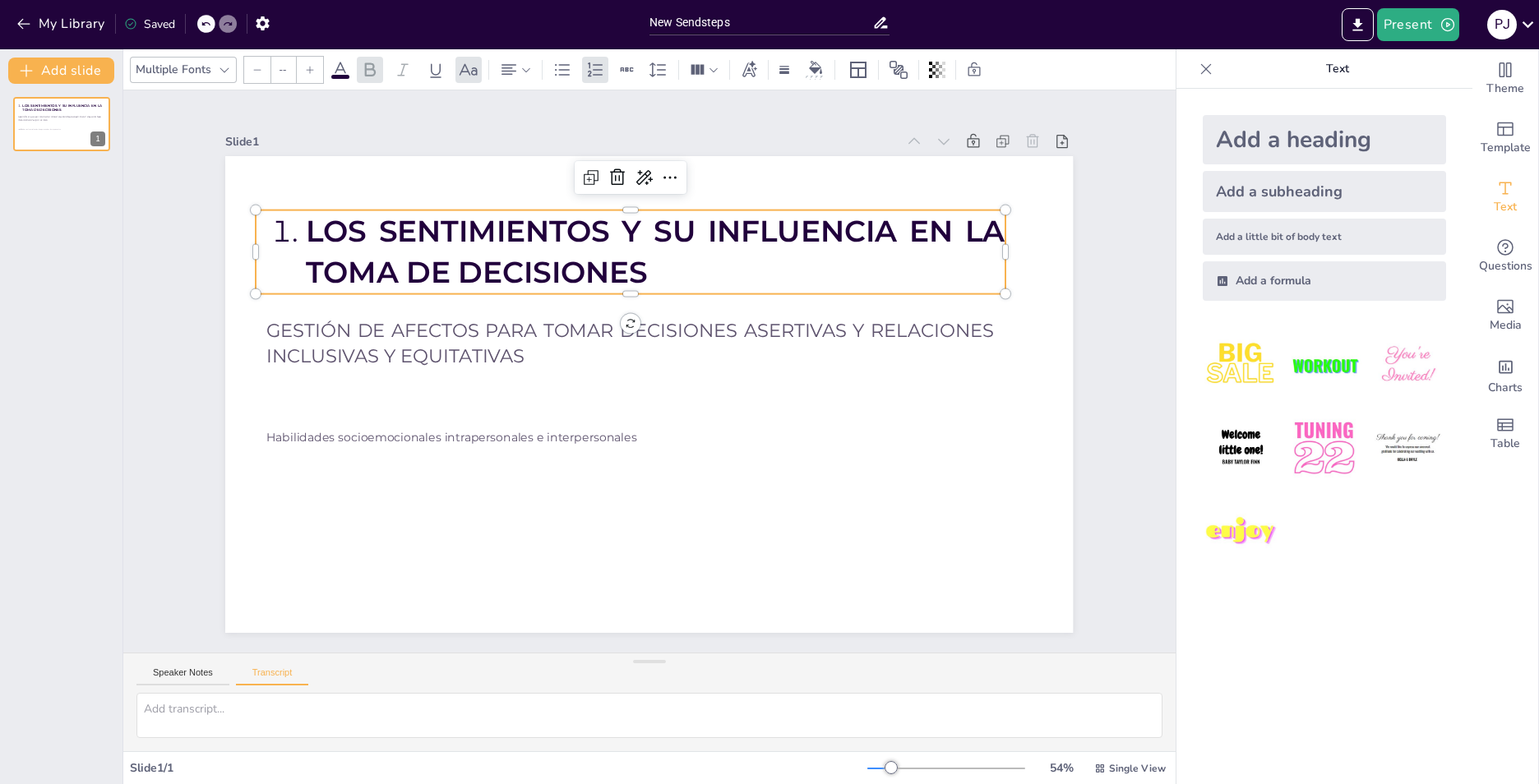
click at [369, 243] on span "LOS SENTIMIENTOS Y SU INFLUENCIA EN LA TOMA DE DECISIONES" at bounding box center [704, 245] width 670 height 317
click at [393, 243] on span "LOS SENTIMIENTOS Y SU INFLUENCIA EN LA TOMA DE DECISIONES" at bounding box center [715, 252] width 644 height 380
click at [369, 243] on span "LOS SENTIMIENTOS Y SU INFLUENCIA EN LA TOMA DE DECISIONES" at bounding box center [704, 245] width 670 height 317
click at [419, 243] on span "LOS SENTIMIENTOS Y SU INFLUENCIA EN LA TOMA DE DECISIONES" at bounding box center [724, 261] width 611 height 440
click at [393, 250] on span "LOS SENTIMIENTOS Y SU INFLUENCIA EN LA TOMA DE DECISIONES" at bounding box center [715, 252] width 644 height 380
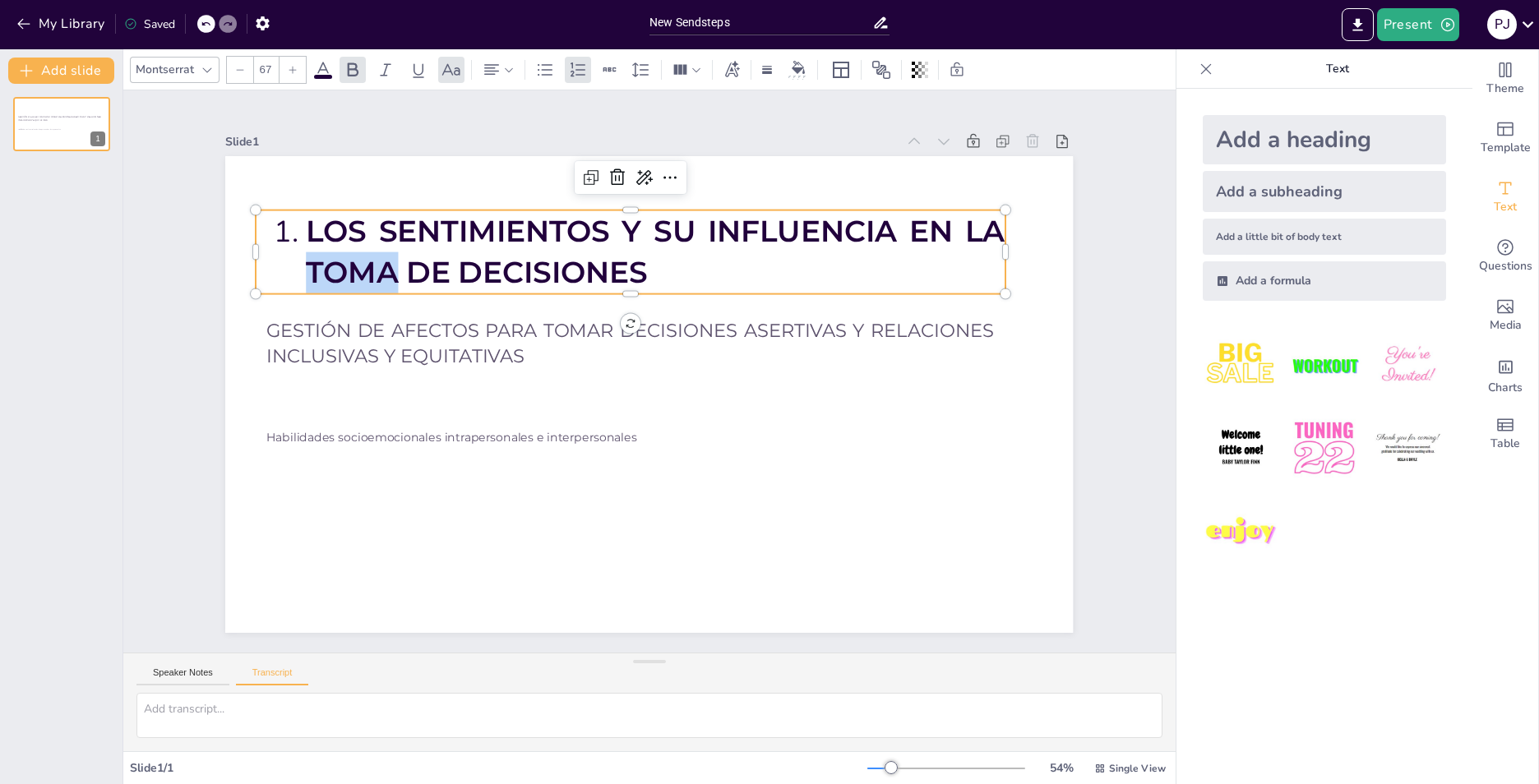
click at [393, 250] on span "LOS SENTIMIENTOS Y SU INFLUENCIA EN LA TOMA DE DECISIONES" at bounding box center [715, 252] width 644 height 380
click at [330, 235] on li "LOS SENTIMIENTOS Y SU INFLUENCIA EN LA TOMA DE DECISIONES" at bounding box center [679, 255] width 700 height 226
click at [391, 235] on li "LOS SENTIMIENTOS Y SU INFLUENCIA EN LA TOMA DE DECISIONES" at bounding box center [714, 270] width 646 height 421
click at [317, 231] on li "LOS SENTIMIENTOS Y SU INFLUENCIA EN LA TOMA DE DECISIONES" at bounding box center [668, 253] width 704 height 155
click at [331, 230] on li "LOS SENTIMIENTOS Y SU INFLUENCIA EN LA TOMA DE DECISIONES" at bounding box center [680, 255] width 700 height 226
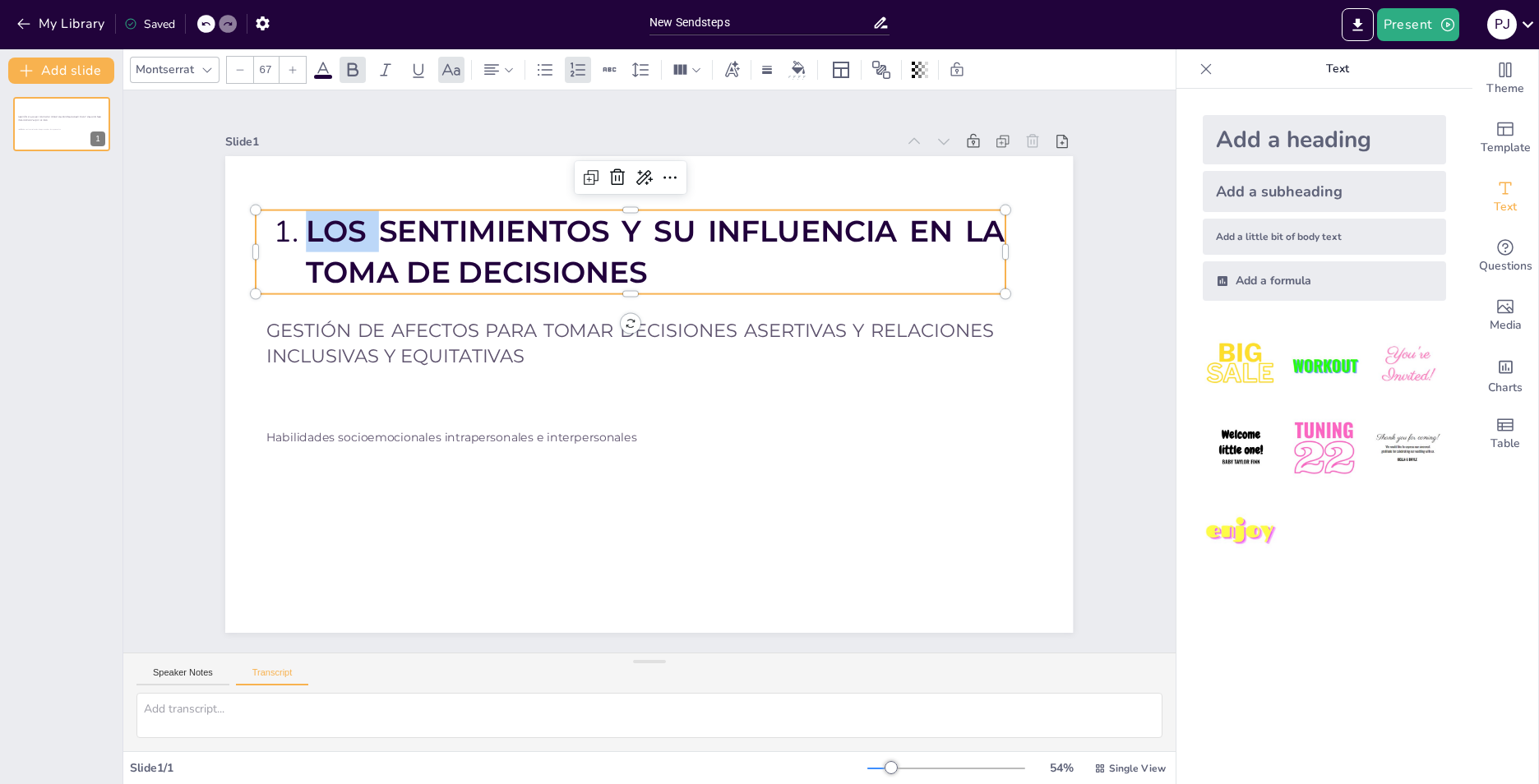
click at [391, 230] on li "LOS SENTIMIENTOS Y SU INFLUENCIA EN LA TOMA DE DECISIONES" at bounding box center [714, 270] width 647 height 421
click at [317, 235] on li "LOS SENTIMIENTOS Y SU INFLUENCIA EN LA TOMA DE DECISIONES" at bounding box center [668, 253] width 704 height 155
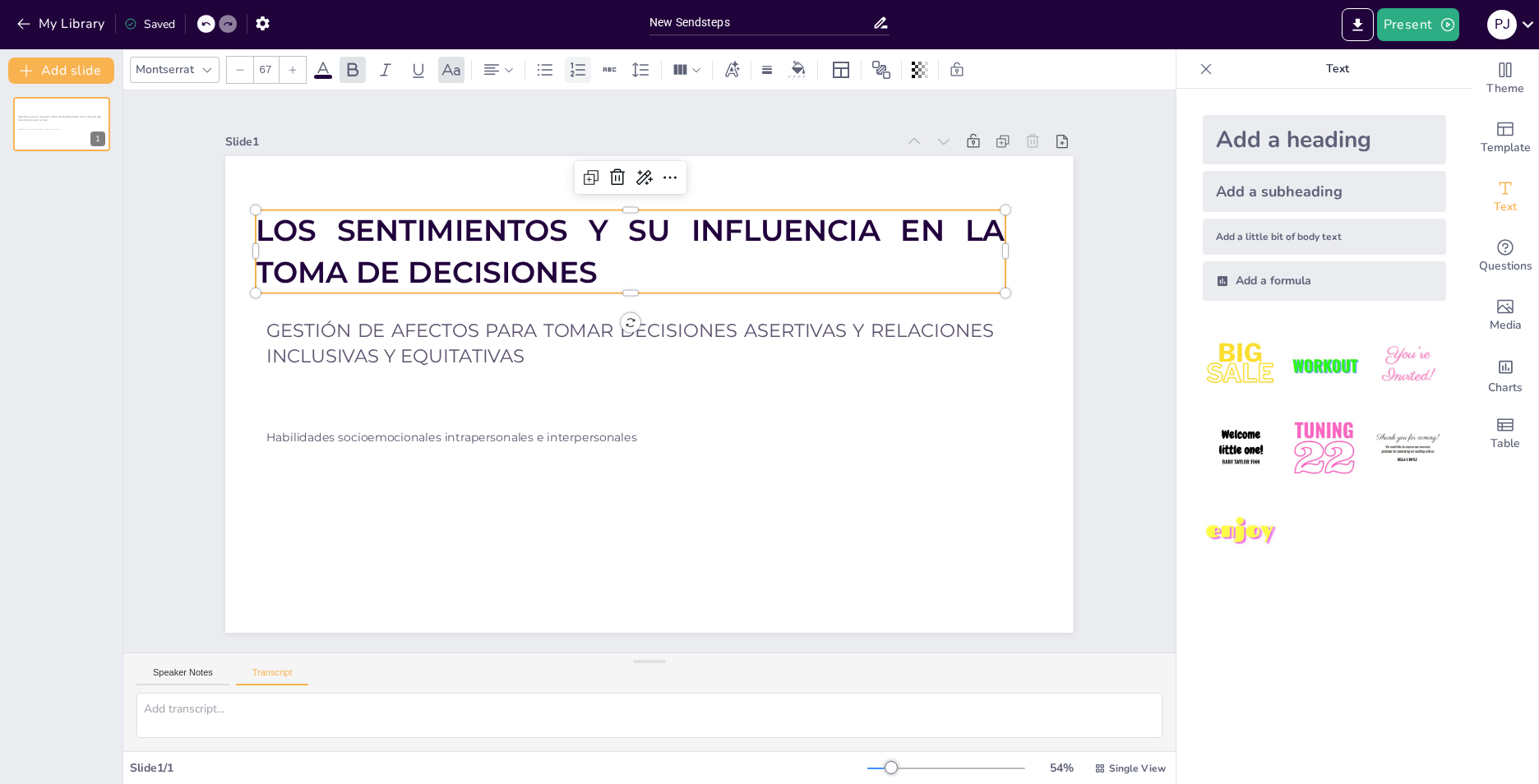
click at [579, 71] on icon at bounding box center [578, 70] width 20 height 20
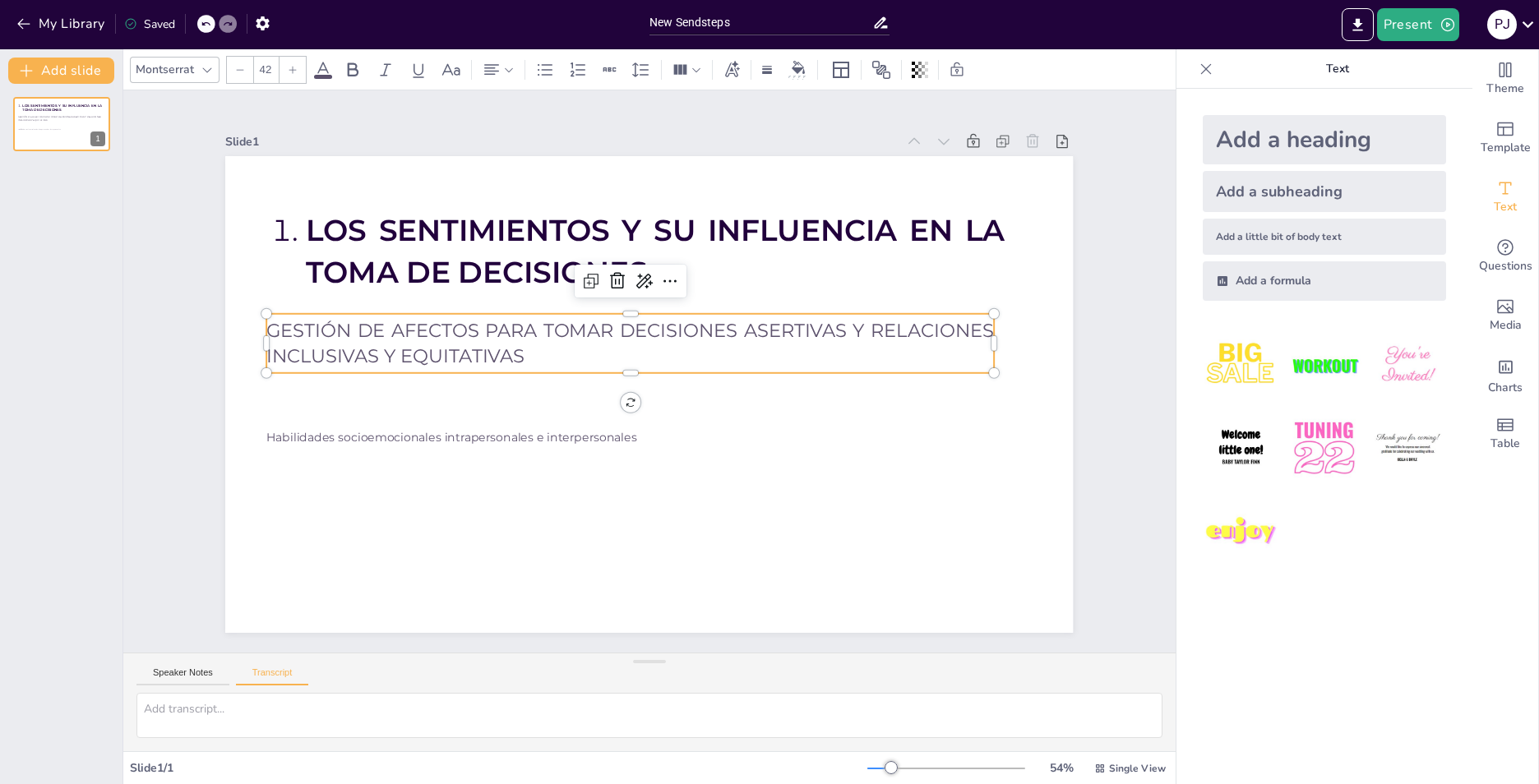
click at [398, 343] on span "GESTIÓN DE AFECTOS PARA TOMAR DECISIONES ASERTIVAS Y RELACIONES INCLUSIVAS Y EQ…" at bounding box center [641, 326] width 707 height 246
click at [574, 70] on icon at bounding box center [578, 70] width 20 height 20
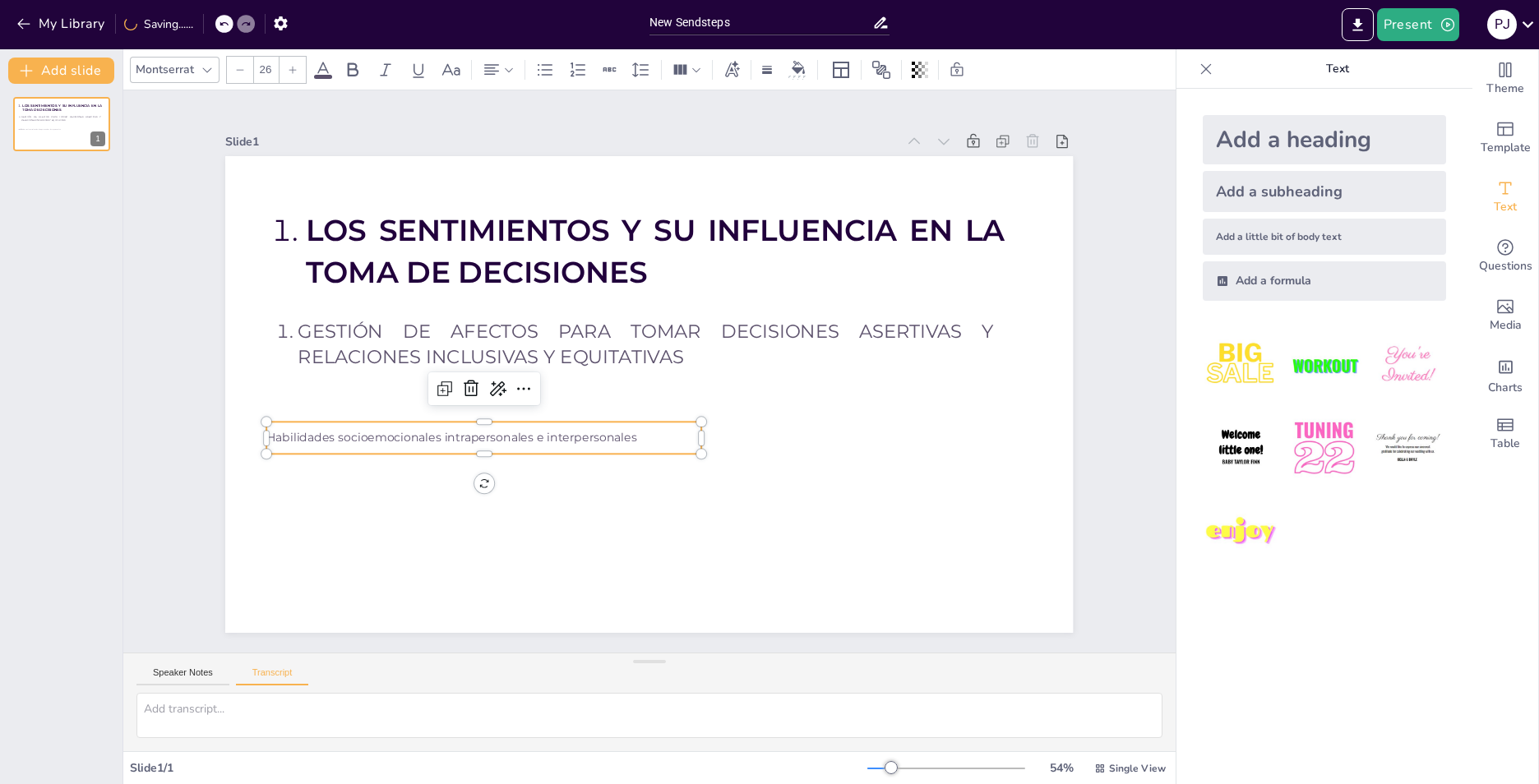
click at [609, 319] on span "Habilidades socioemocionales intrapersonales e interpersonales" at bounding box center [751, 189] width 284 height 258
click at [577, 71] on icon at bounding box center [578, 70] width 20 height 20
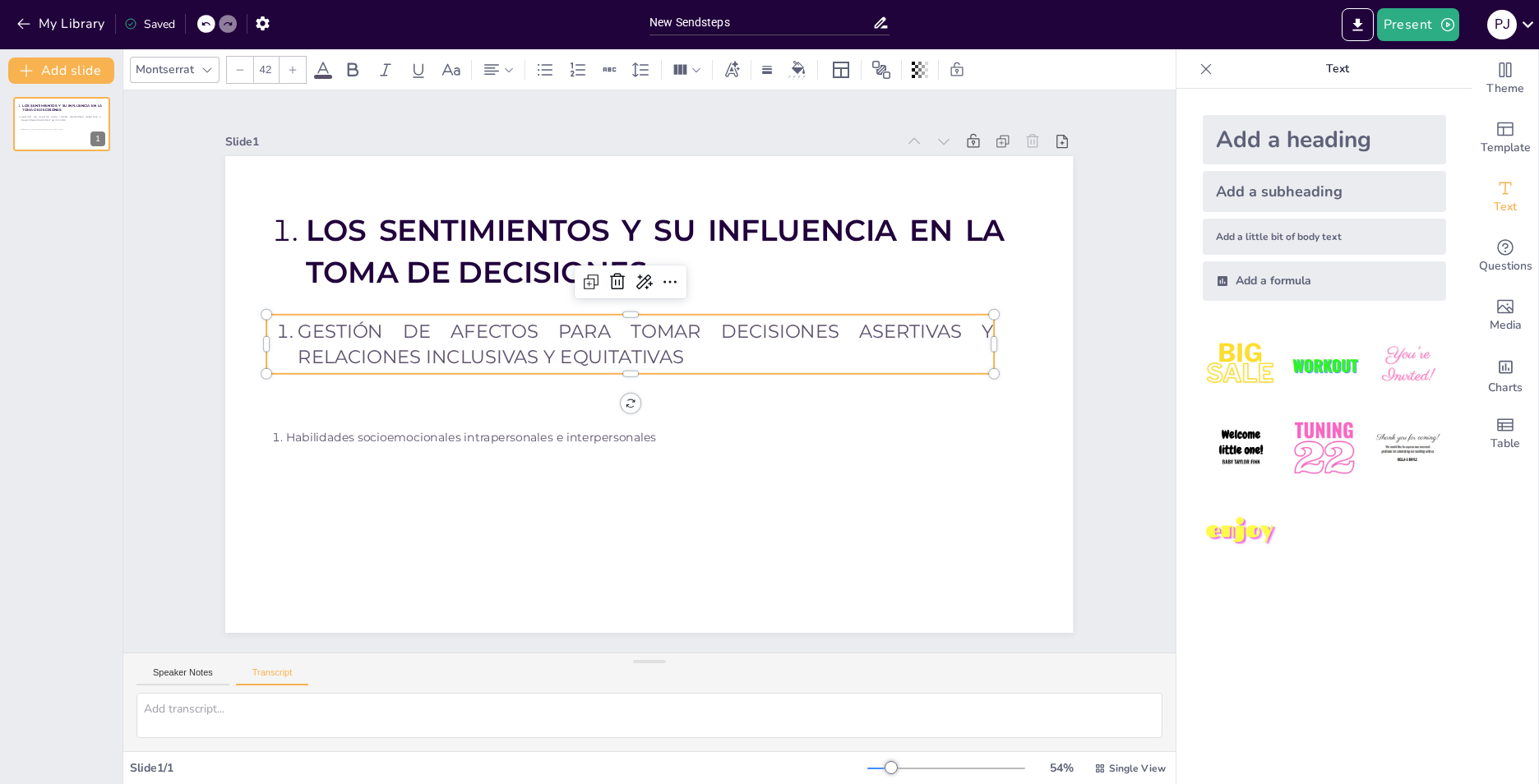
click at [307, 336] on span "GESTIÓN DE AFECTOS PARA TOMAR DECISIONES ASERTIVAS Y RELACIONES INCLUSIVAS Y EQ…" at bounding box center [652, 331] width 690 height 167
click at [582, 75] on icon at bounding box center [577, 68] width 15 height 14
click at [582, 75] on div at bounding box center [595, 69] width 27 height 27
click at [582, 75] on icon at bounding box center [577, 68] width 15 height 14
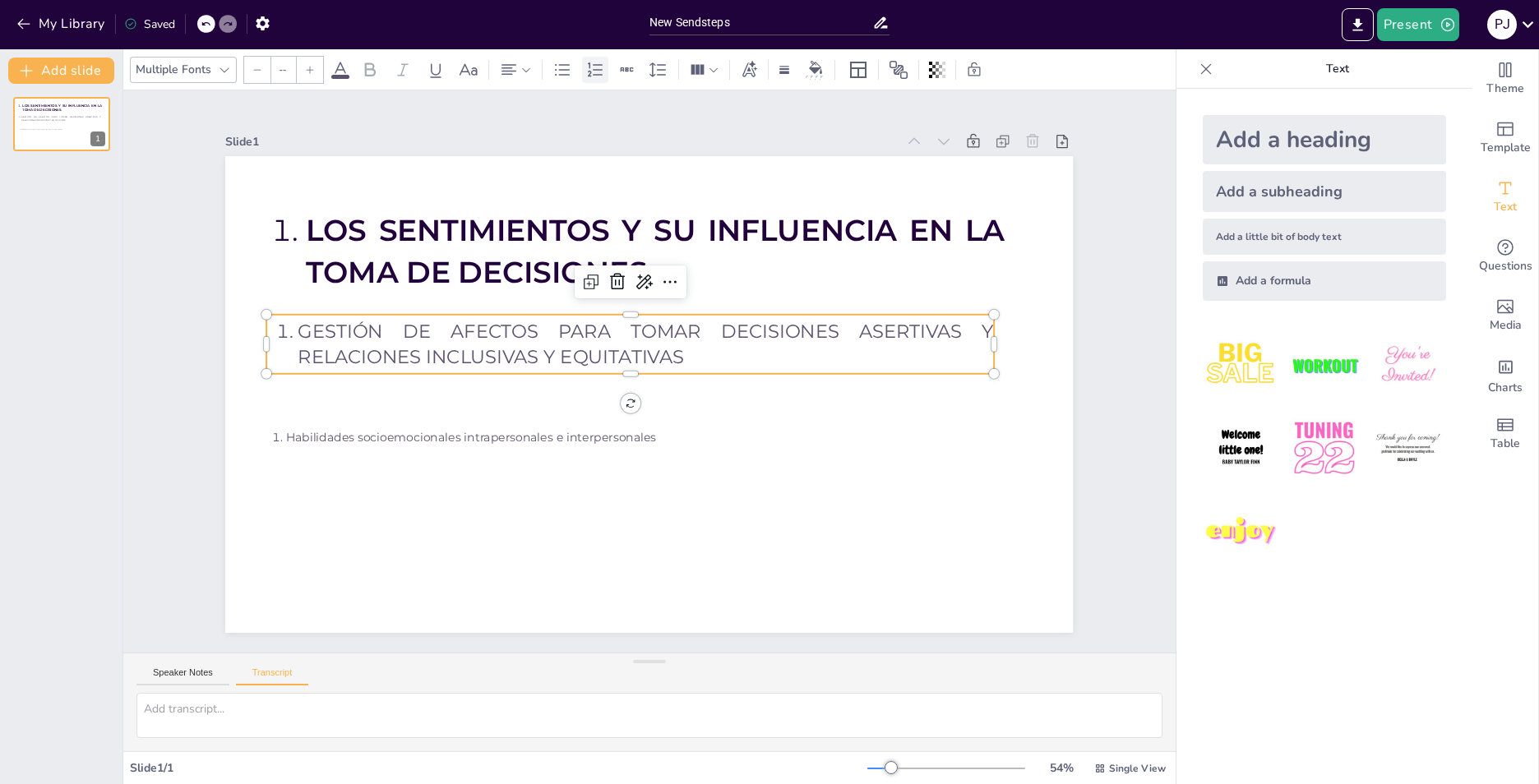
click at [582, 75] on div at bounding box center [595, 69] width 27 height 27
click at [667, 274] on icon at bounding box center [680, 287] width 27 height 27
click at [676, 276] on icon at bounding box center [687, 287] width 23 height 23
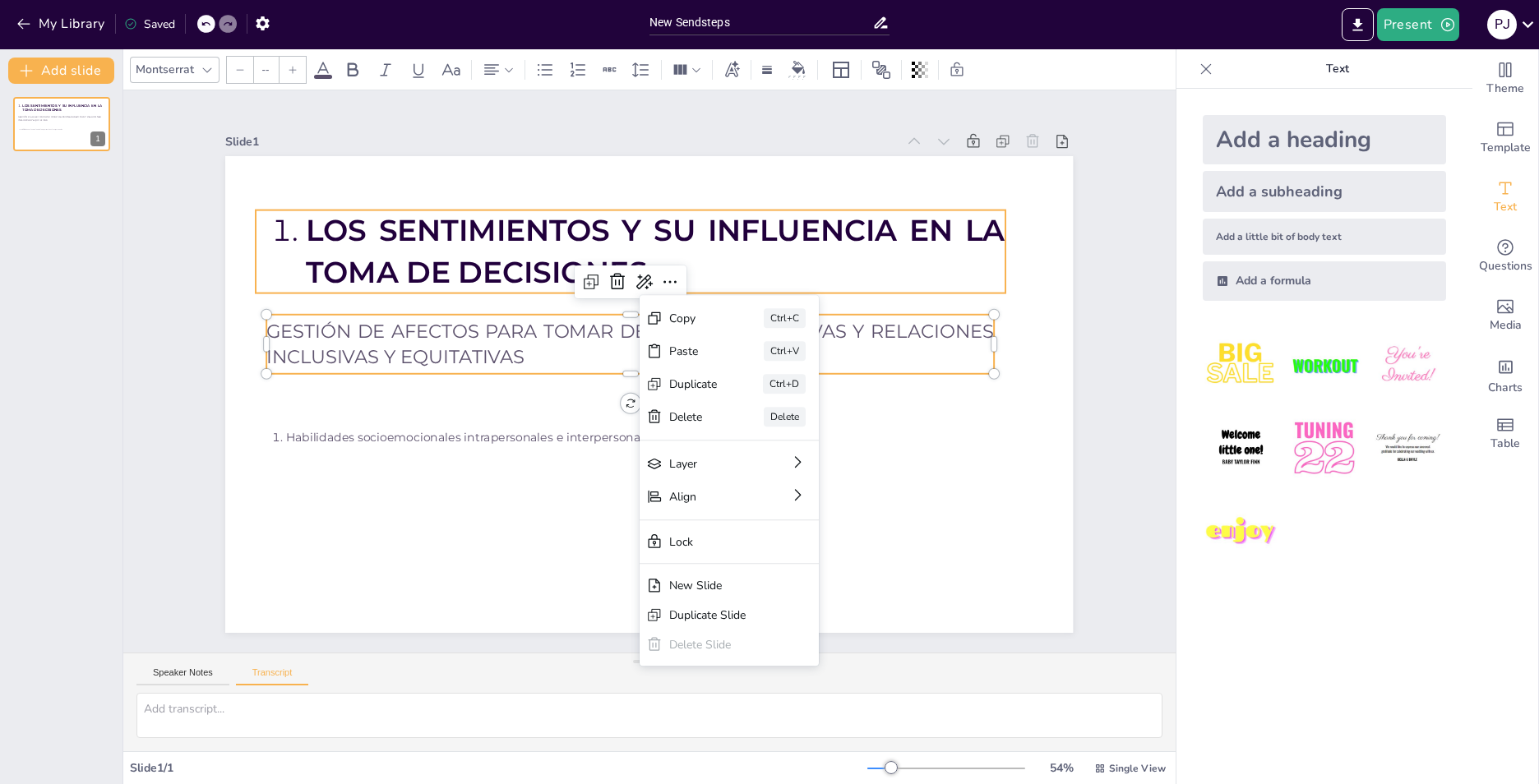
type input "67"
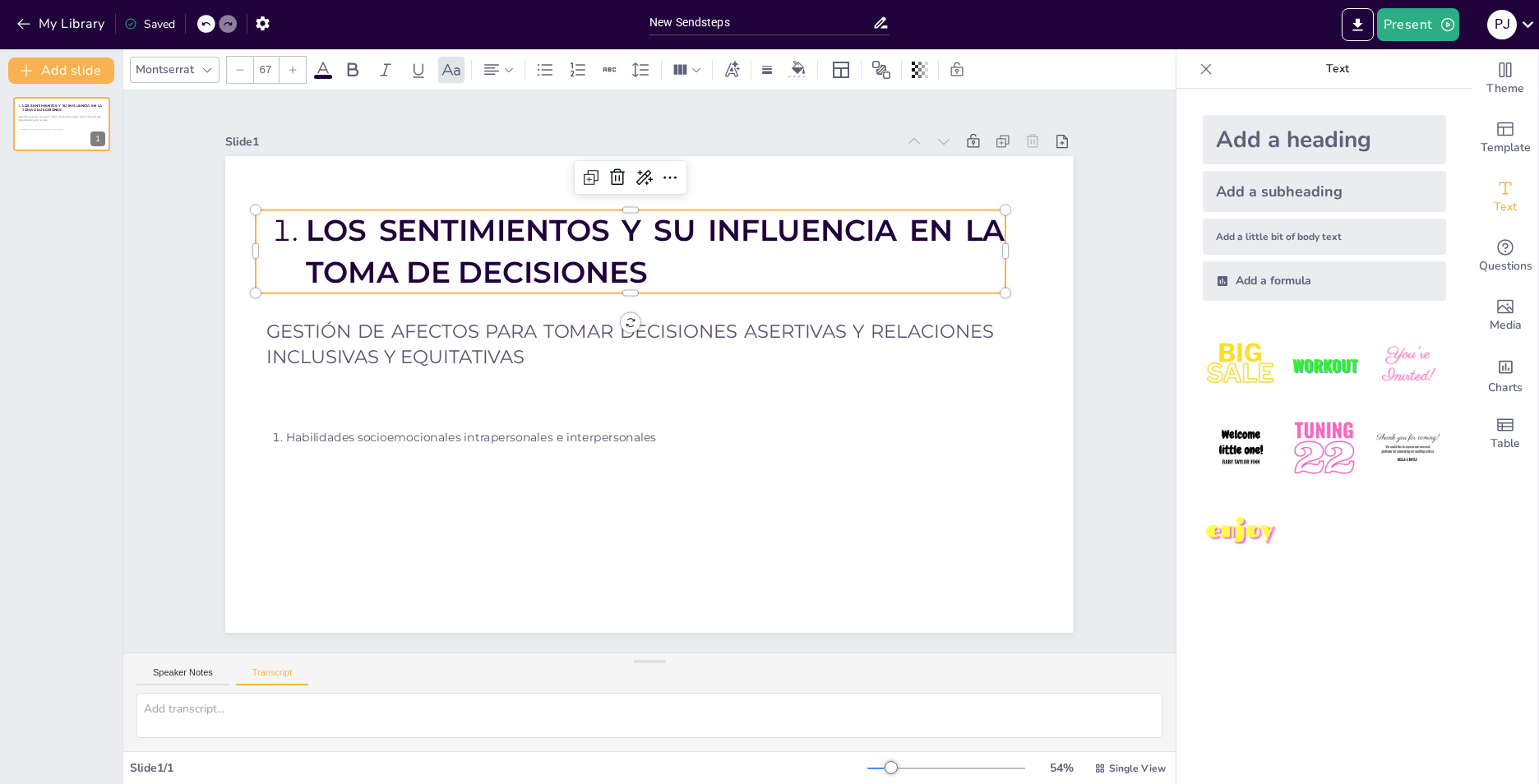
click at [317, 229] on li "LOS SENTIMIENTOS Y SU INFLUENCIA EN LA TOMA DE DECISIONES" at bounding box center [556, 296] width 477 height 614
click at [368, 230] on li "LOS SENTIMIENTOS Y SU INFLUENCIA EN LA TOMA DE DECISIONES" at bounding box center [704, 265] width 671 height 360
click at [331, 228] on li "LOS SENTIMIENTOS Y SU INFLUENCIA EN LA TOMA DE DECISIONES" at bounding box center [680, 255] width 700 height 226
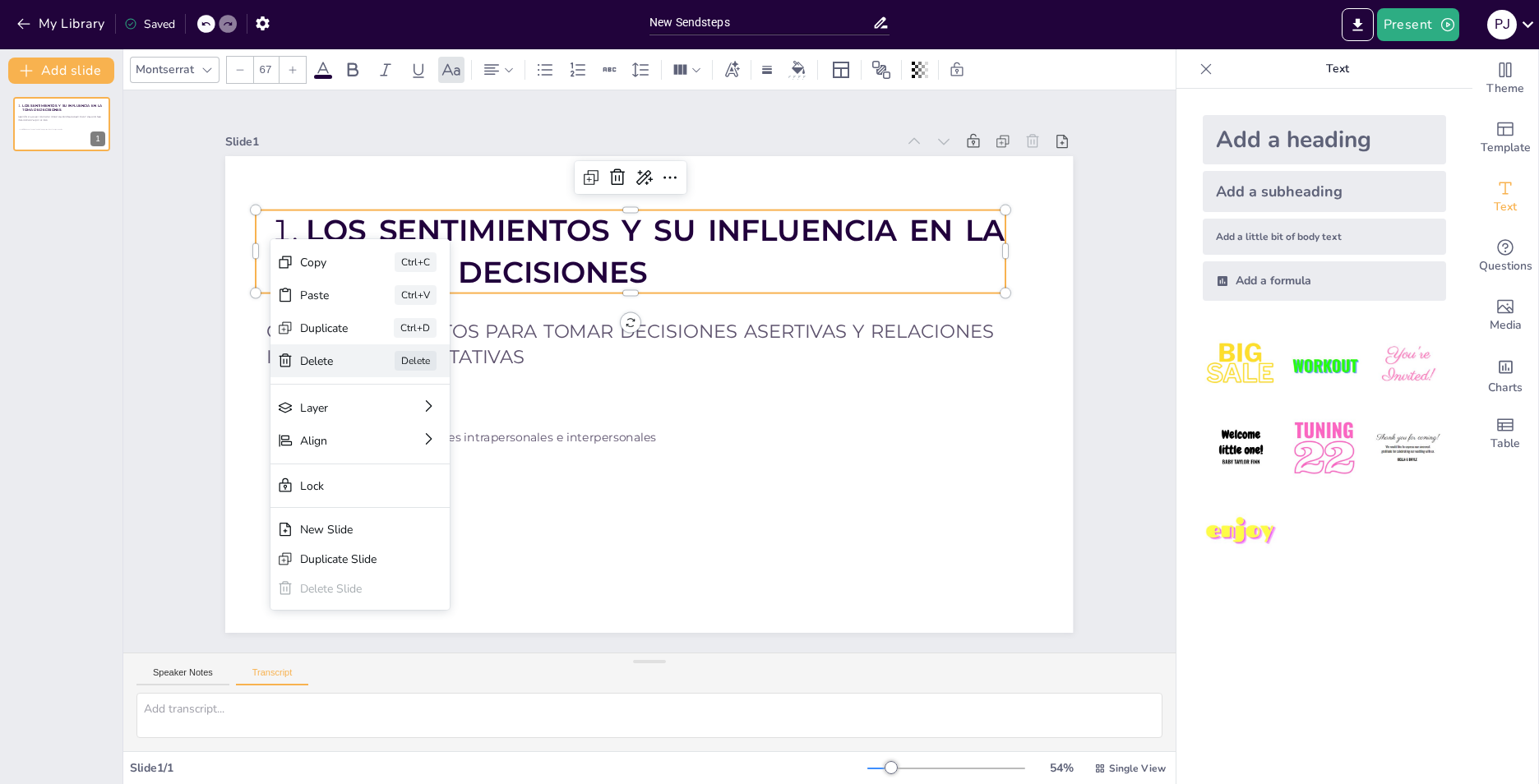
click at [380, 365] on div "Delete Delete" at bounding box center [465, 357] width 171 height 119
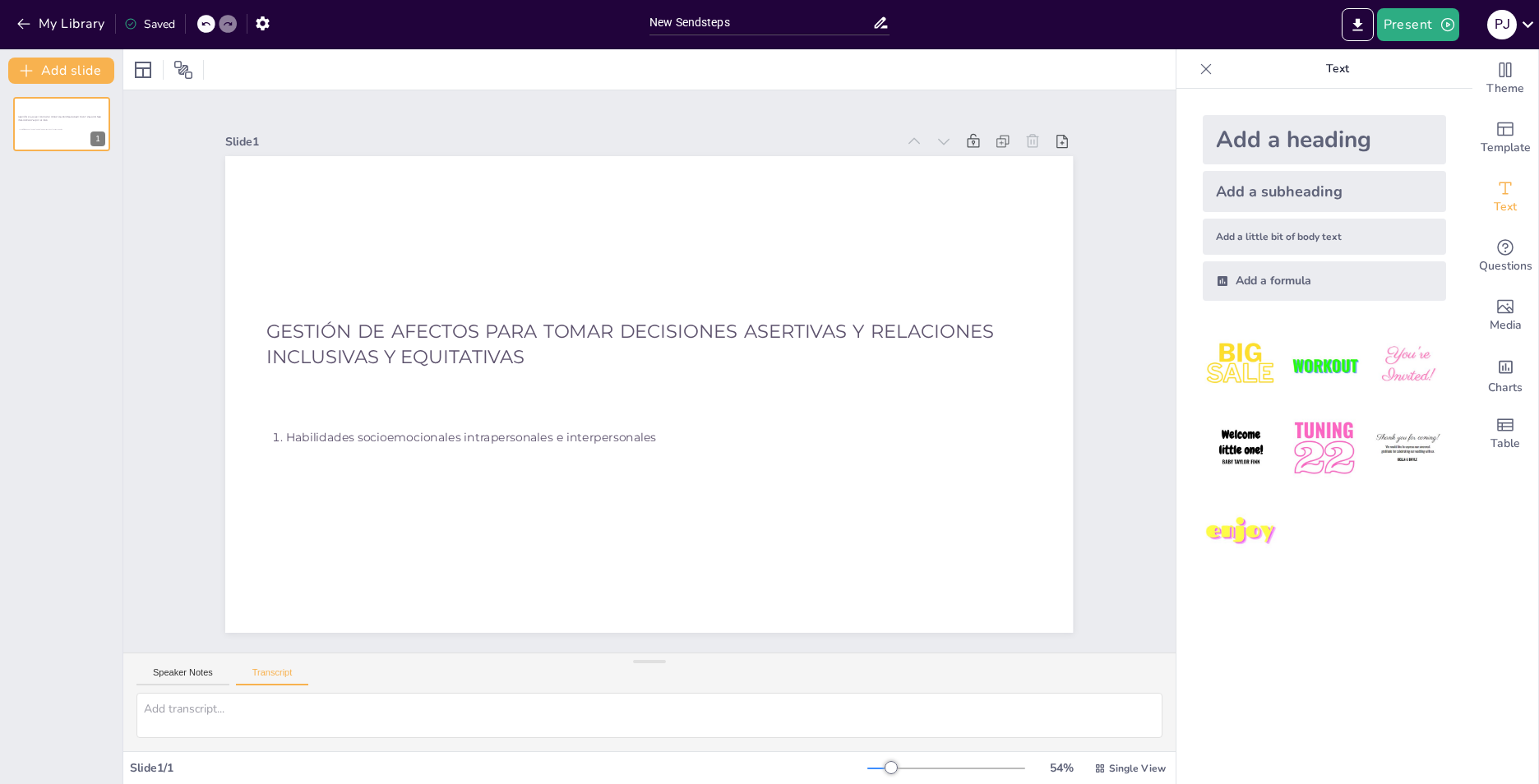
click at [207, 26] on icon at bounding box center [206, 24] width 10 height 10
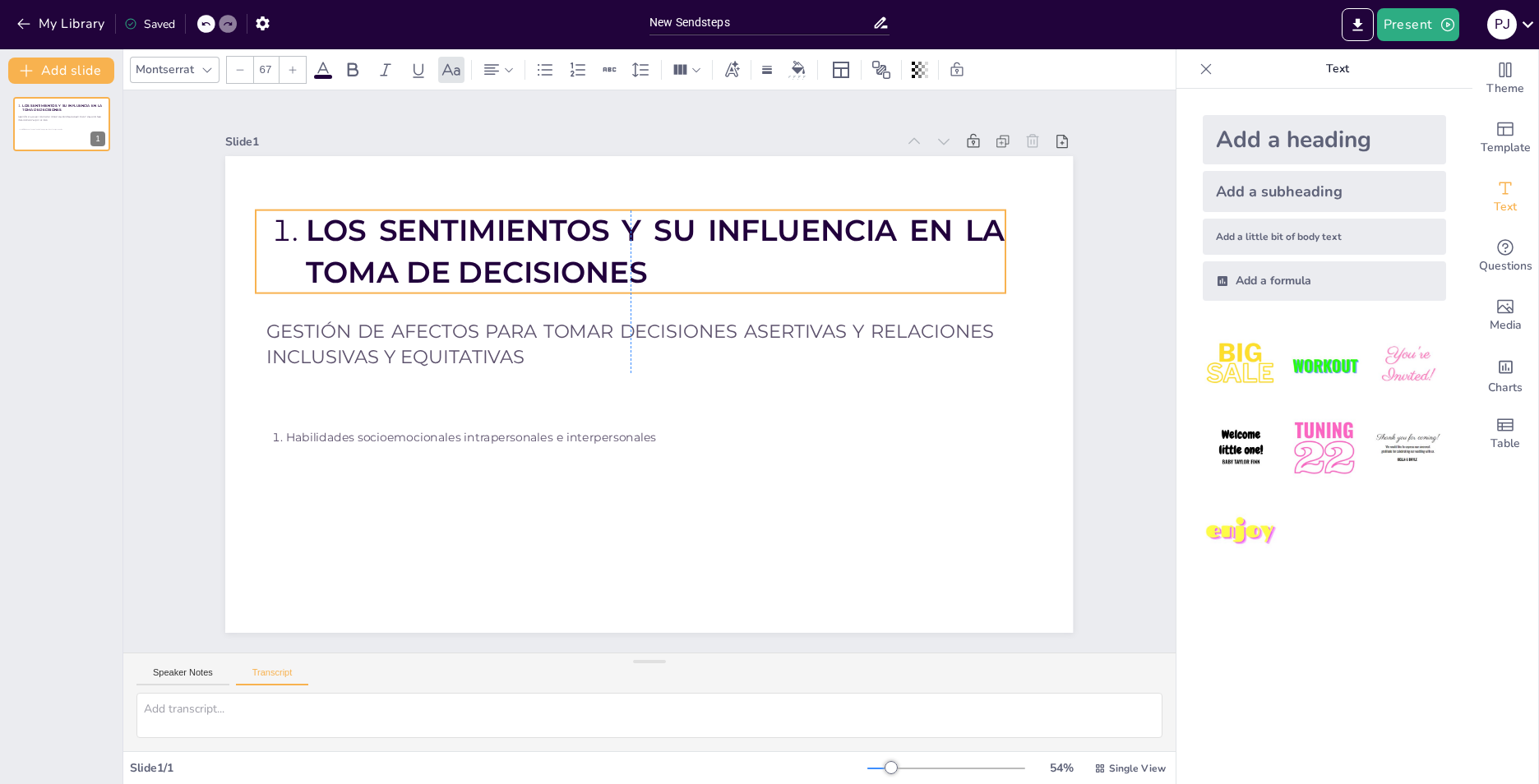
click at [379, 248] on span "LOS SENTIMIENTOS Y SU INFLUENCIA EN LA TOMA DE DECISIONES" at bounding box center [704, 245] width 670 height 317
click at [549, 65] on icon at bounding box center [545, 70] width 20 height 20
click at [555, 68] on icon at bounding box center [563, 70] width 20 height 20
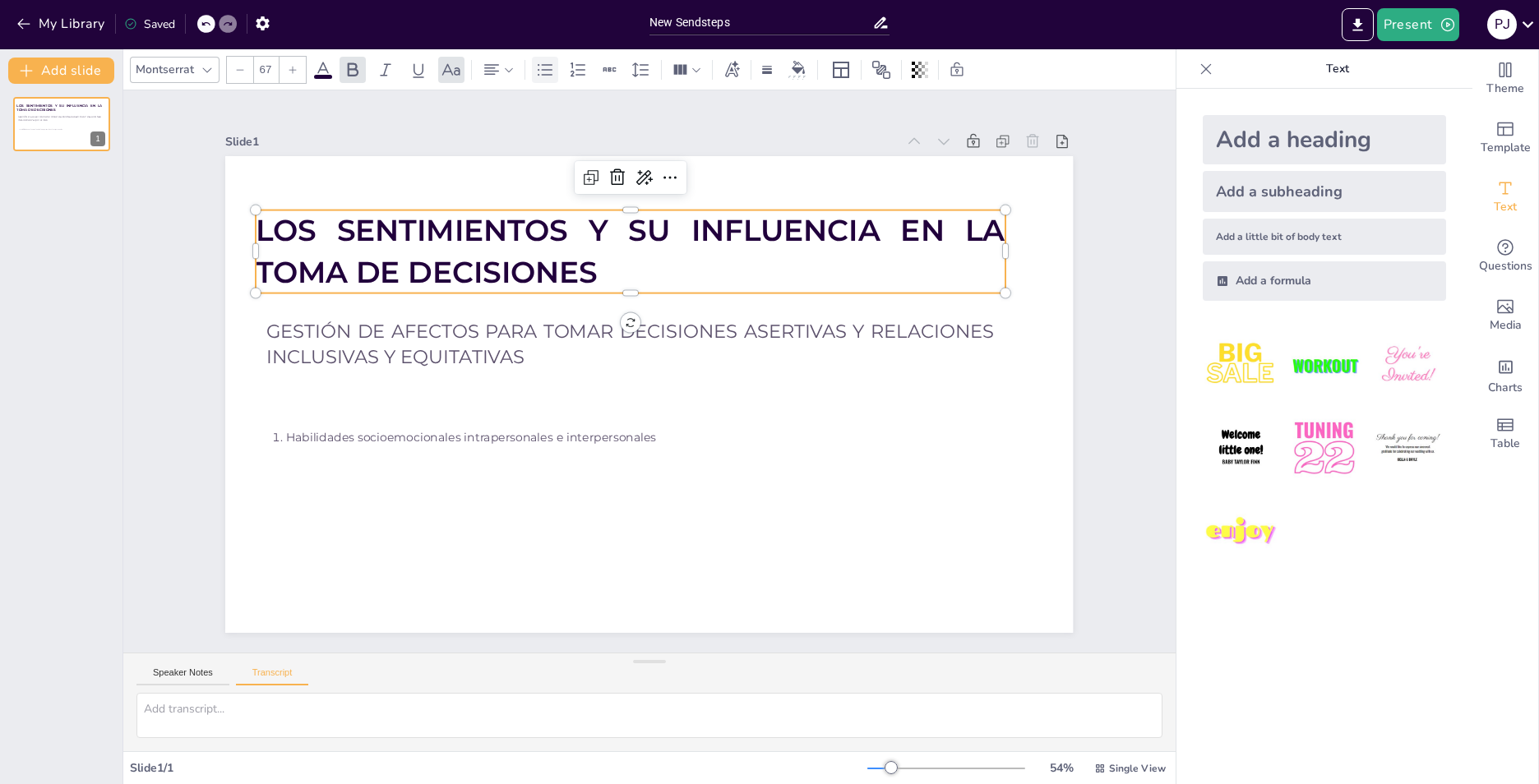
click at [543, 66] on icon at bounding box center [545, 70] width 20 height 20
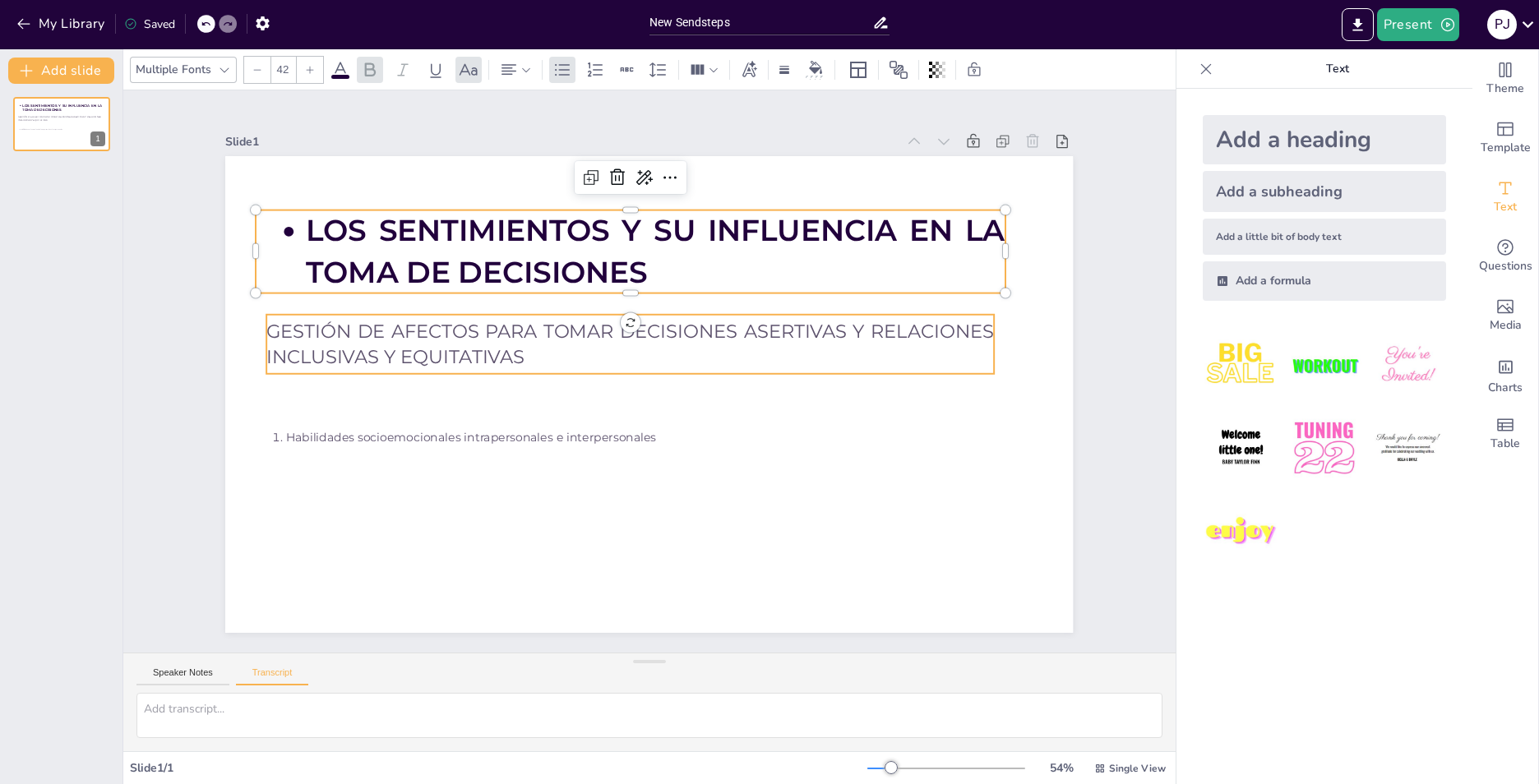
click at [525, 343] on p "GESTIÓN DE AFECTOS PARA TOMAR DECISIONES ASERTIVAS Y RELACIONES INCLUSIVAS Y EQ…" at bounding box center [645, 405] width 575 height 525
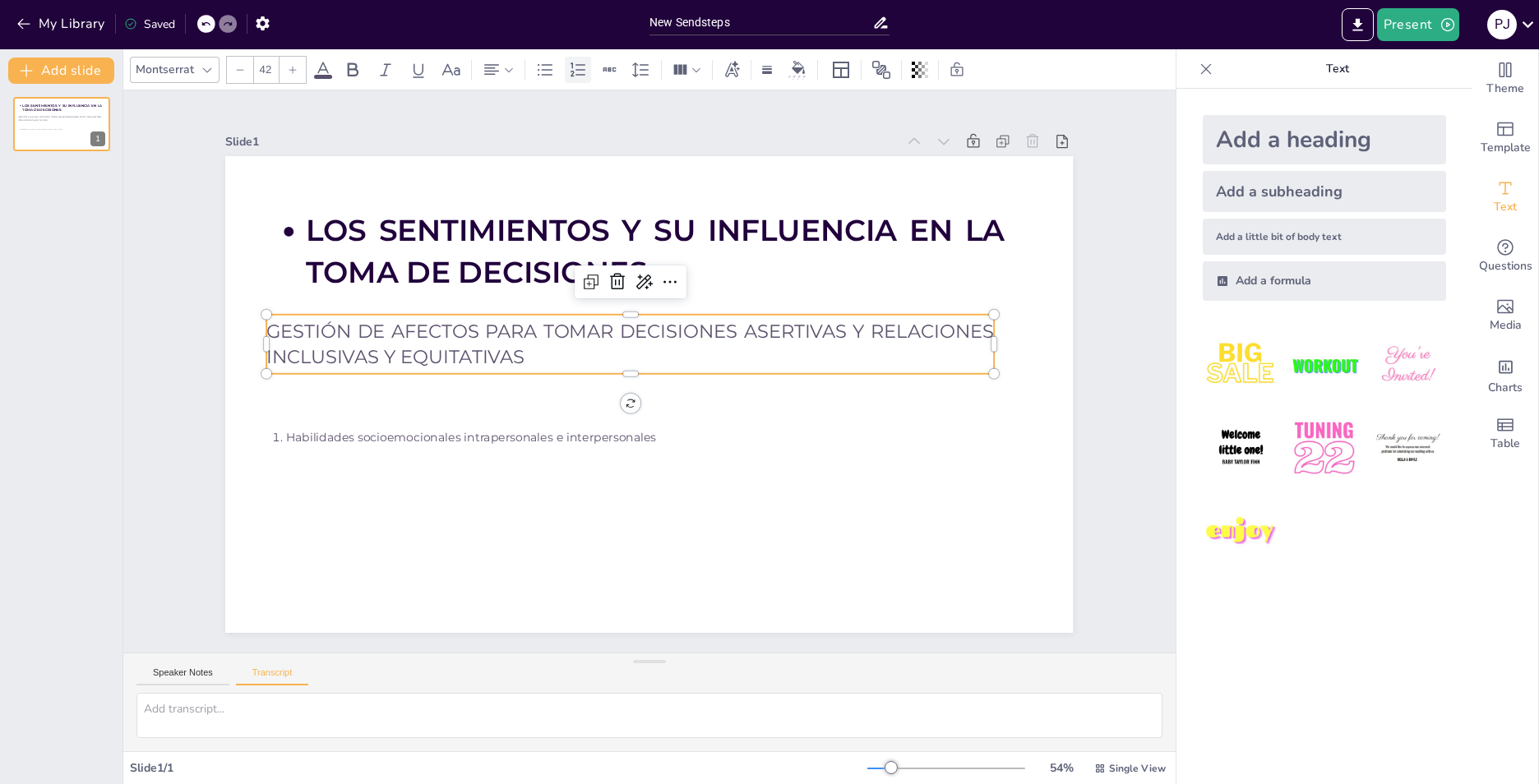
click at [575, 74] on icon at bounding box center [577, 68] width 15 height 14
click at [590, 73] on icon at bounding box center [595, 68] width 15 height 14
click at [590, 73] on div at bounding box center [577, 69] width 27 height 27
click at [590, 73] on icon at bounding box center [595, 68] width 15 height 14
click at [545, 73] on icon at bounding box center [545, 70] width 20 height 20
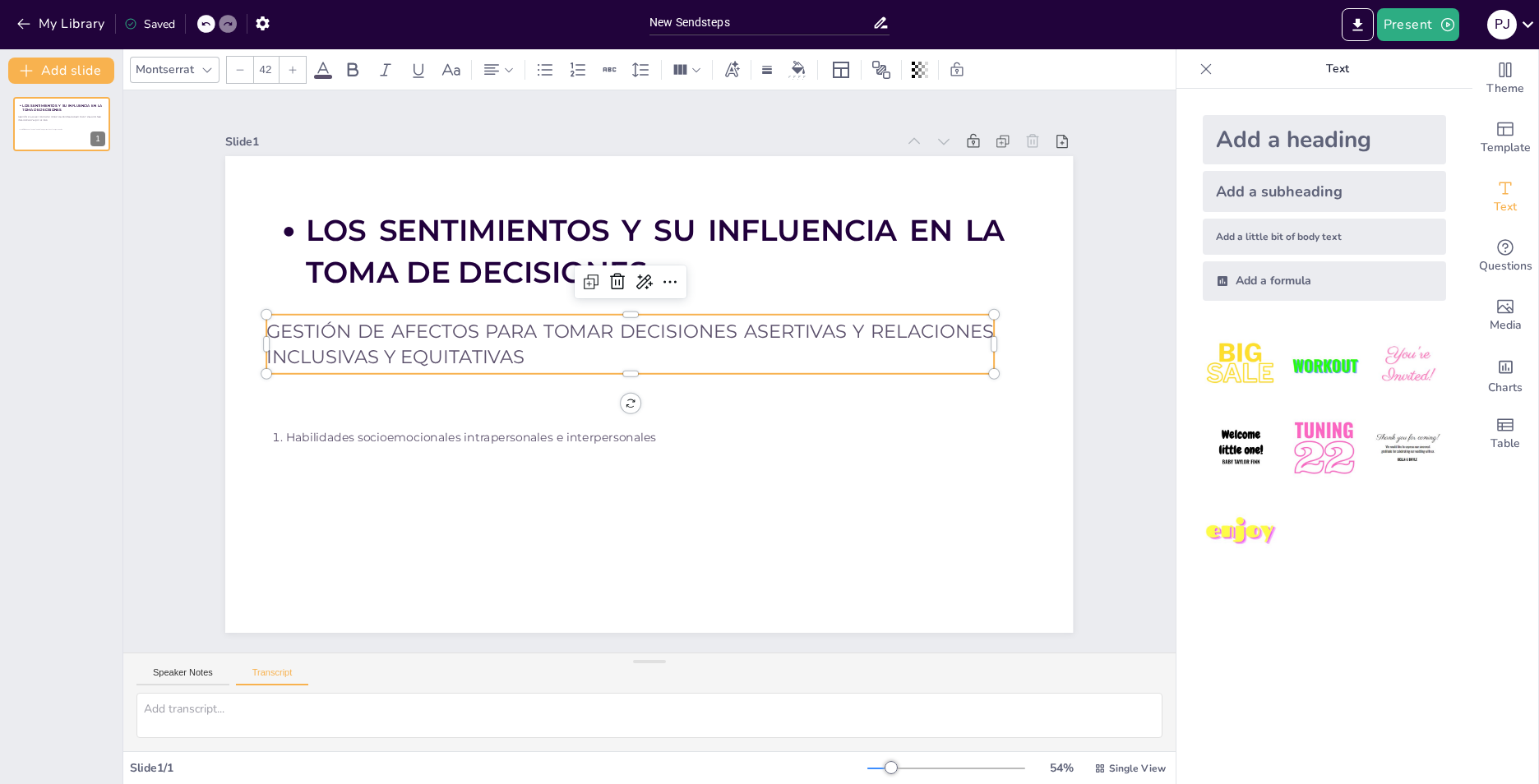
type input "--"
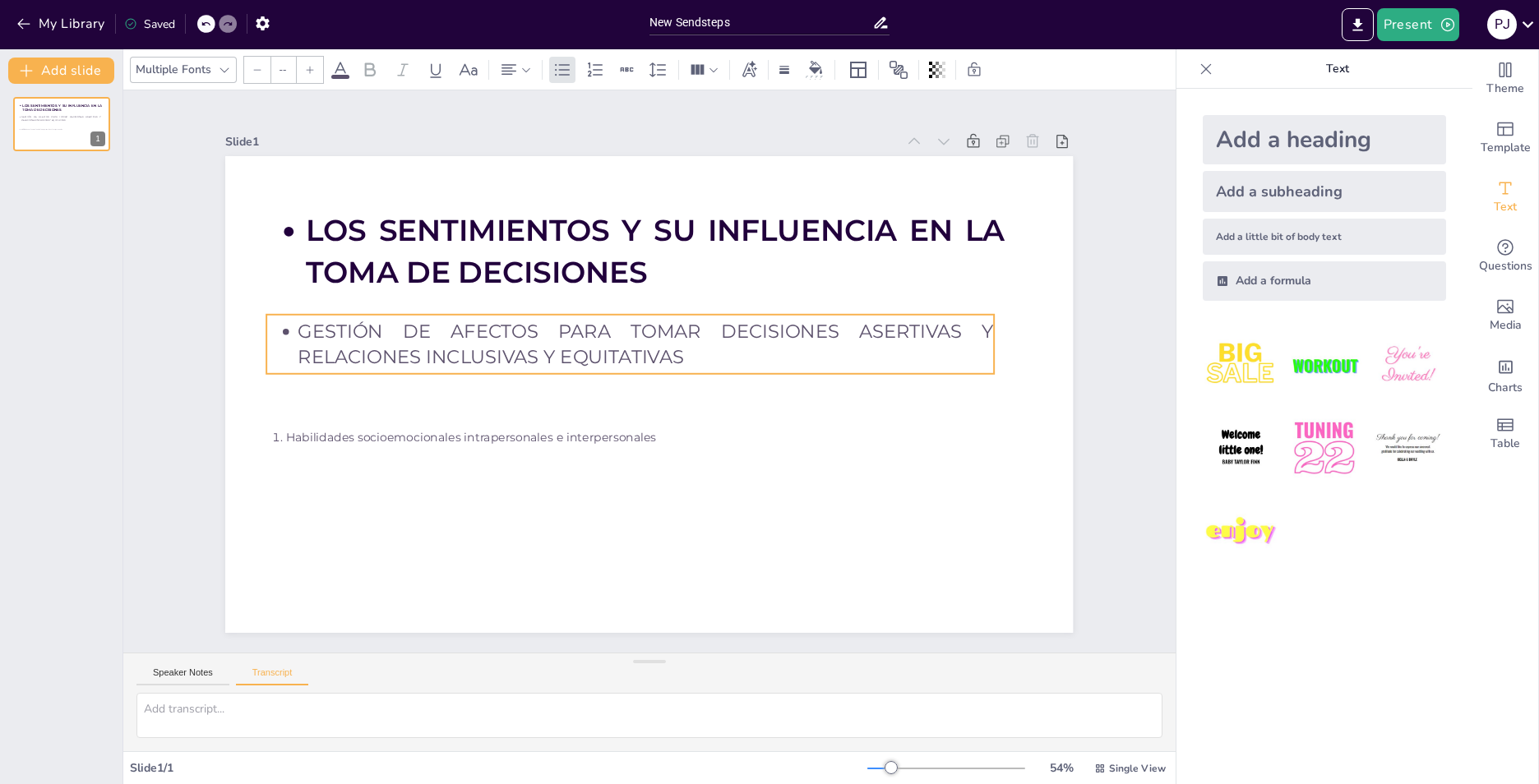
click at [621, 399] on div "LOS SENTIMIENTOS Y SU INFLUENCIA EN LA TOMA DE DECISIONES GESTIÓN DE AFECTOS PA…" at bounding box center [648, 394] width 893 height 563
click at [617, 399] on div "LOS SENTIMIENTOS Y SU INFLUENCIA EN LA TOMA DE DECISIONES GESTIÓN DE AFECTOS PA…" at bounding box center [639, 391] width 973 height 836
click at [617, 399] on div "LOS SENTIMIENTOS Y SU INFLUENCIA EN LA TOMA DE DECISIONES GESTIÓN DE AFECTOS PA…" at bounding box center [635, 390] width 966 height 883
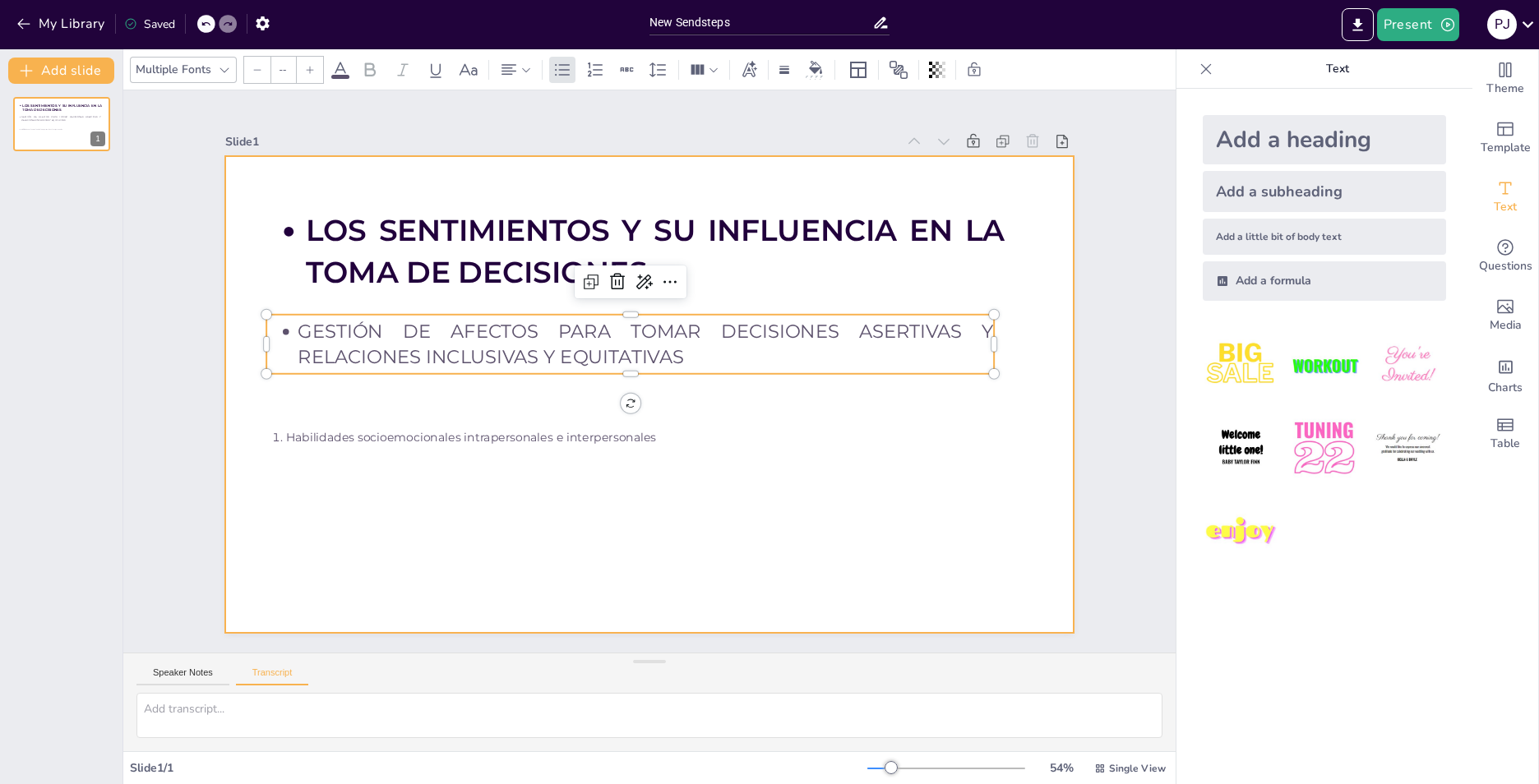
click at [597, 482] on div at bounding box center [642, 394] width 954 height 715
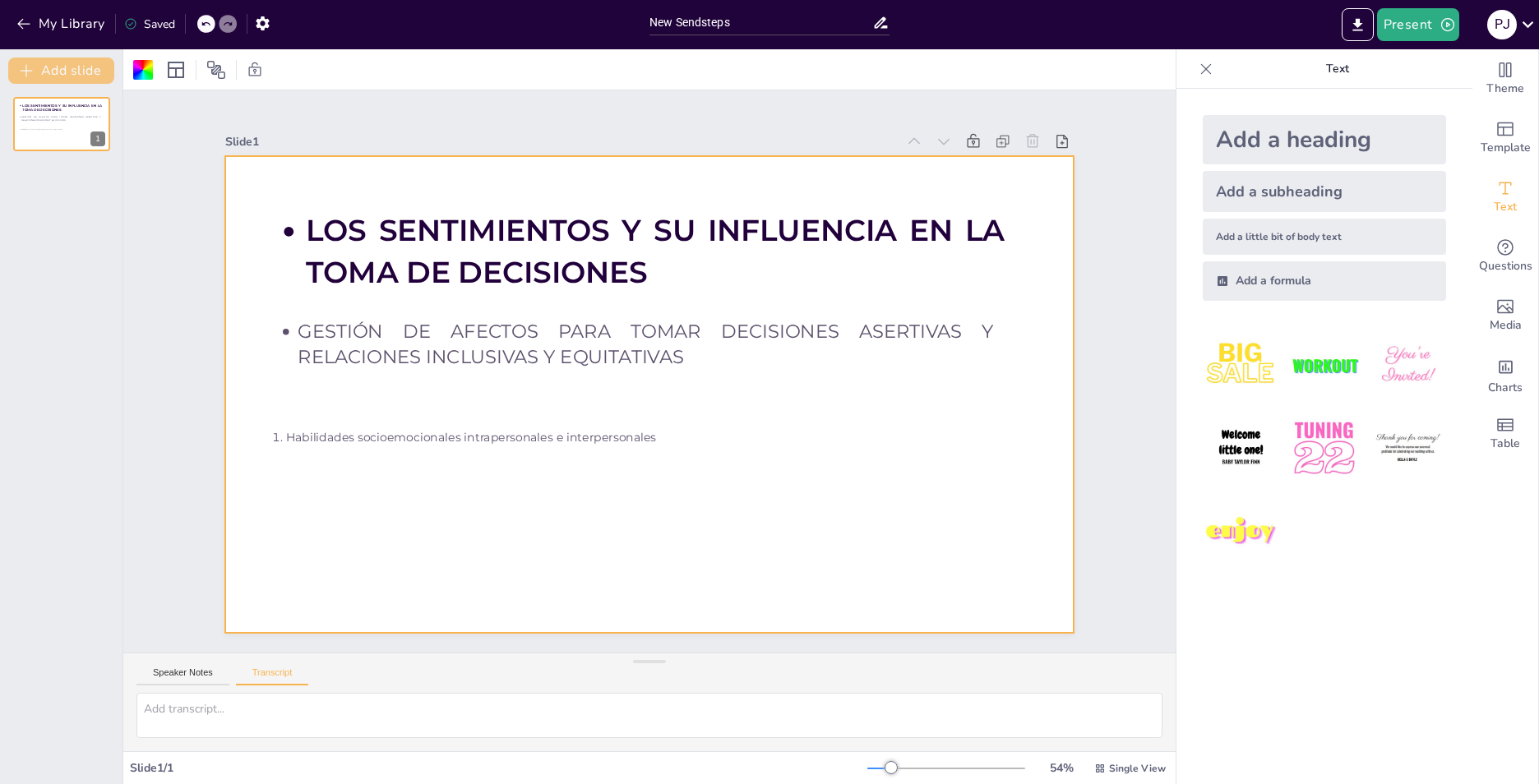
click at [98, 65] on button "Add slide" at bounding box center [60, 70] width 106 height 27
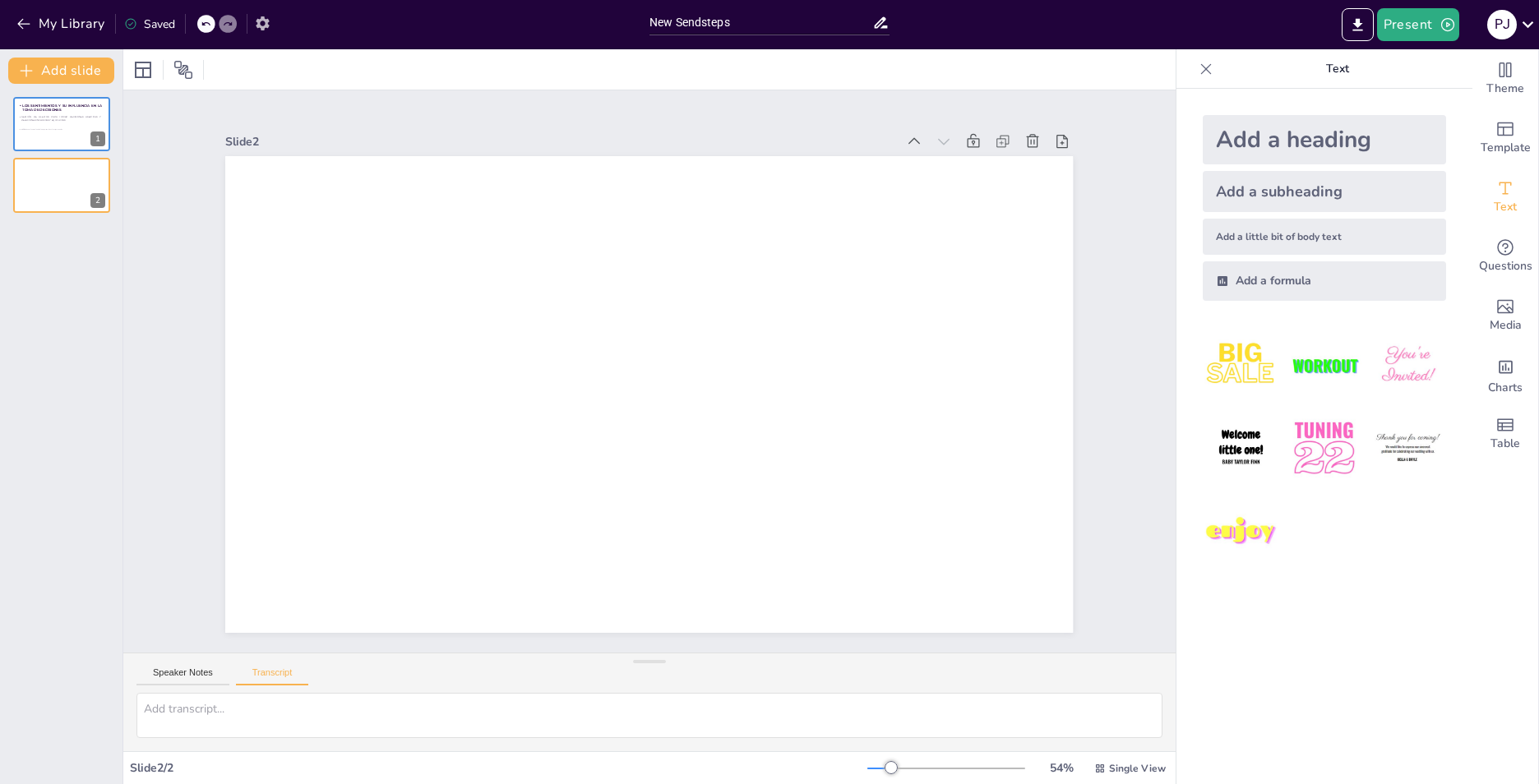
click at [258, 23] on icon "button" at bounding box center [261, 24] width 13 height 14
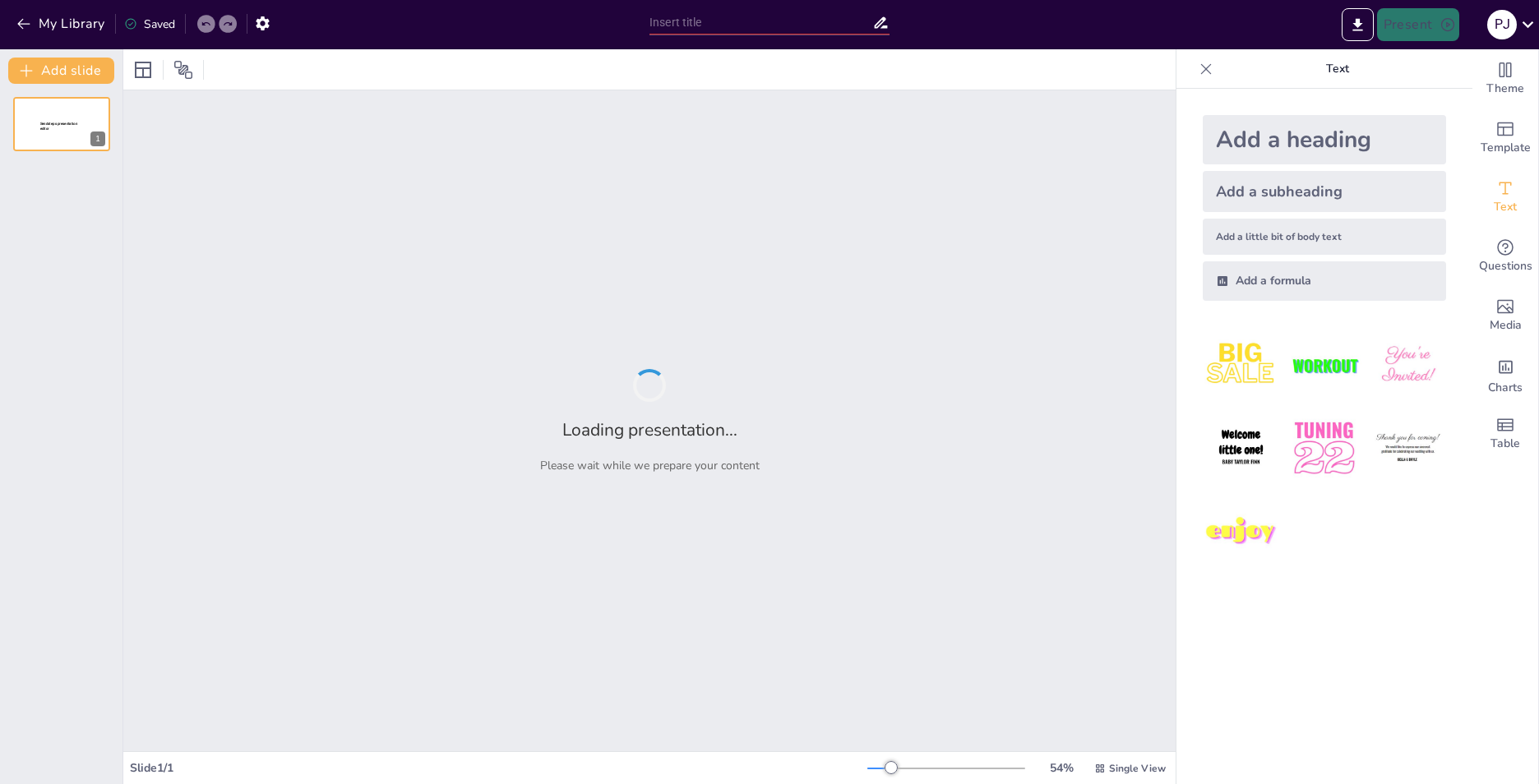
type input "New Sendsteps"
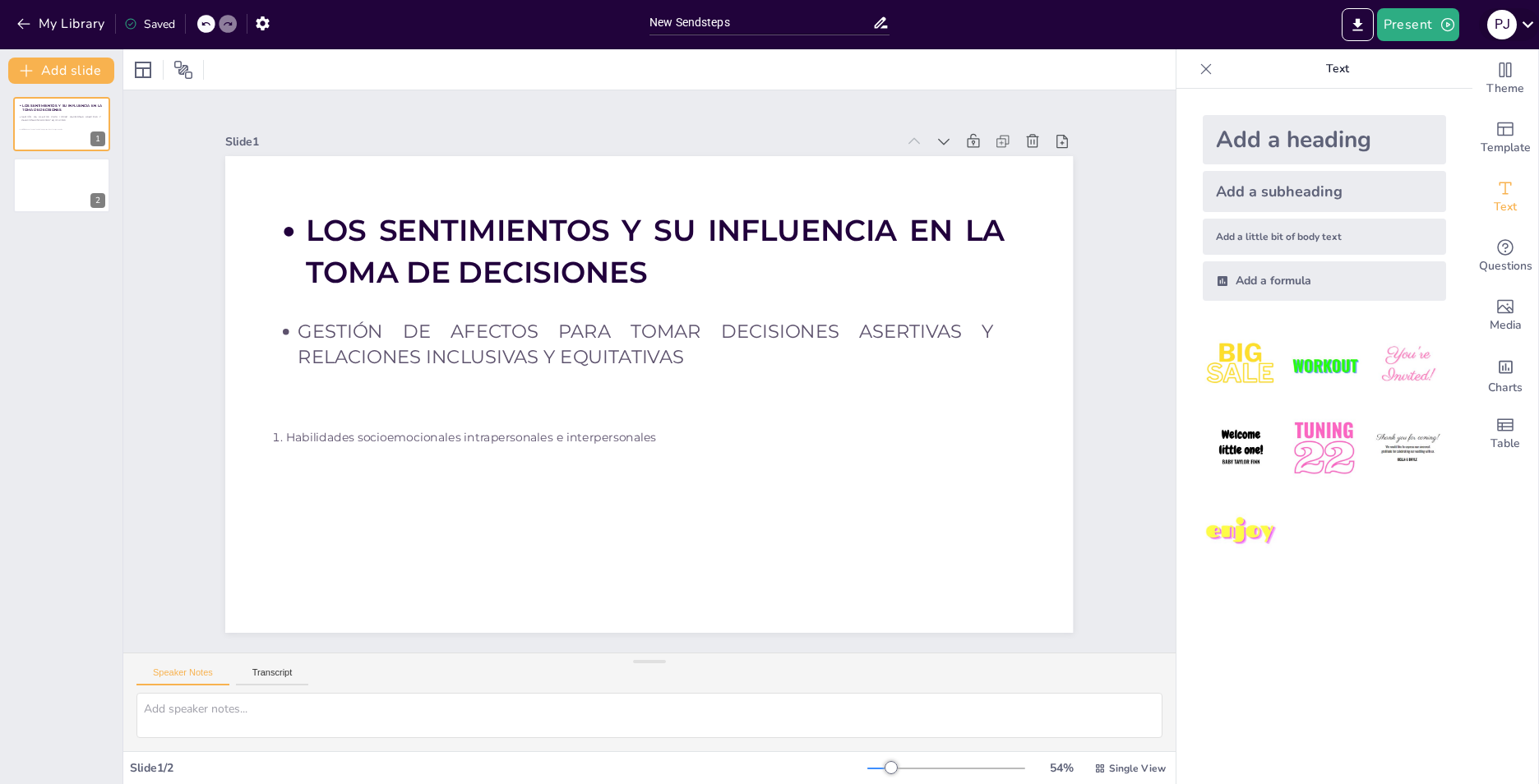
click at [1522, 23] on icon at bounding box center [1528, 24] width 22 height 22
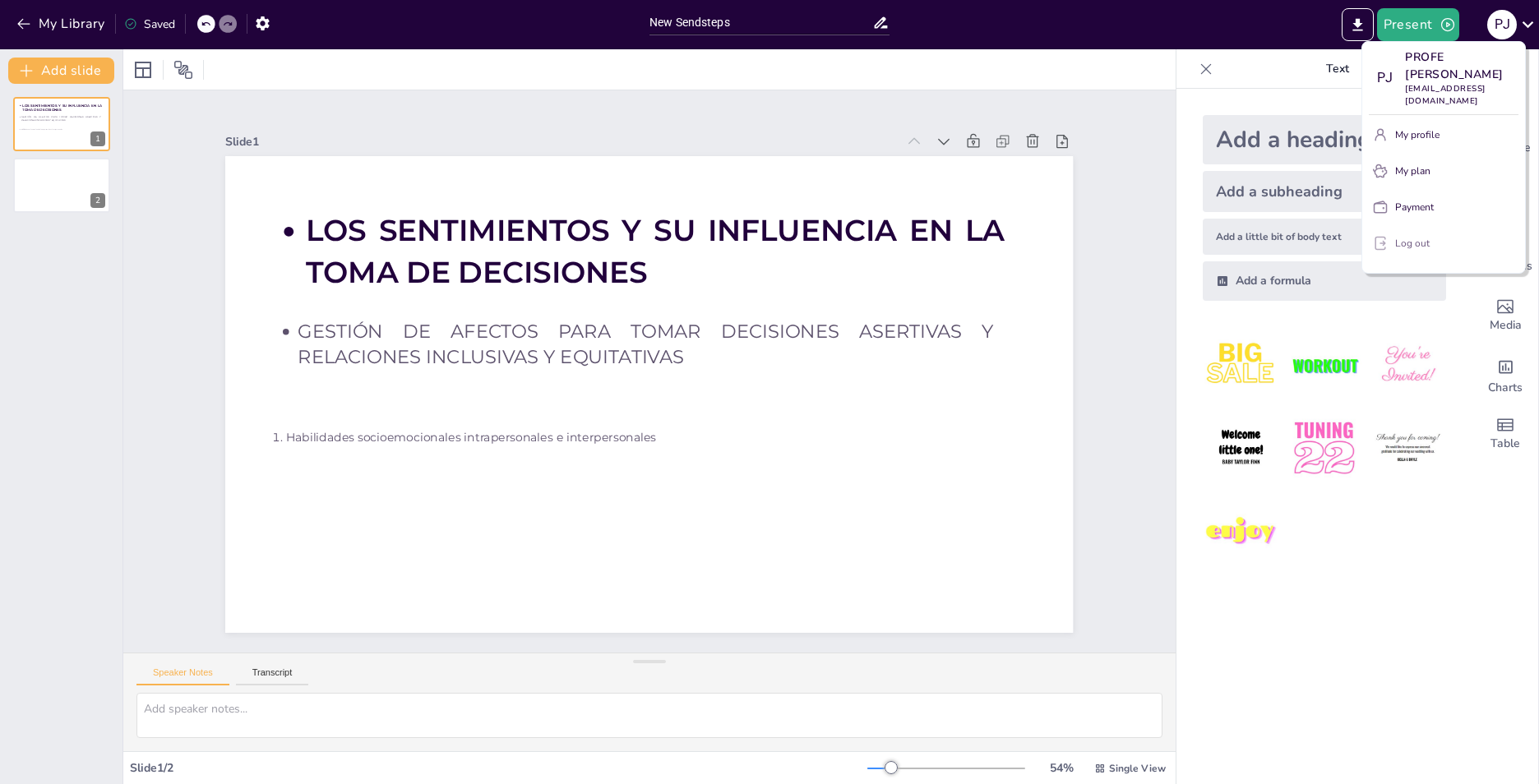
click at [1392, 240] on button "Log out" at bounding box center [1443, 243] width 150 height 27
